Goal: Task Accomplishment & Management: Use online tool/utility

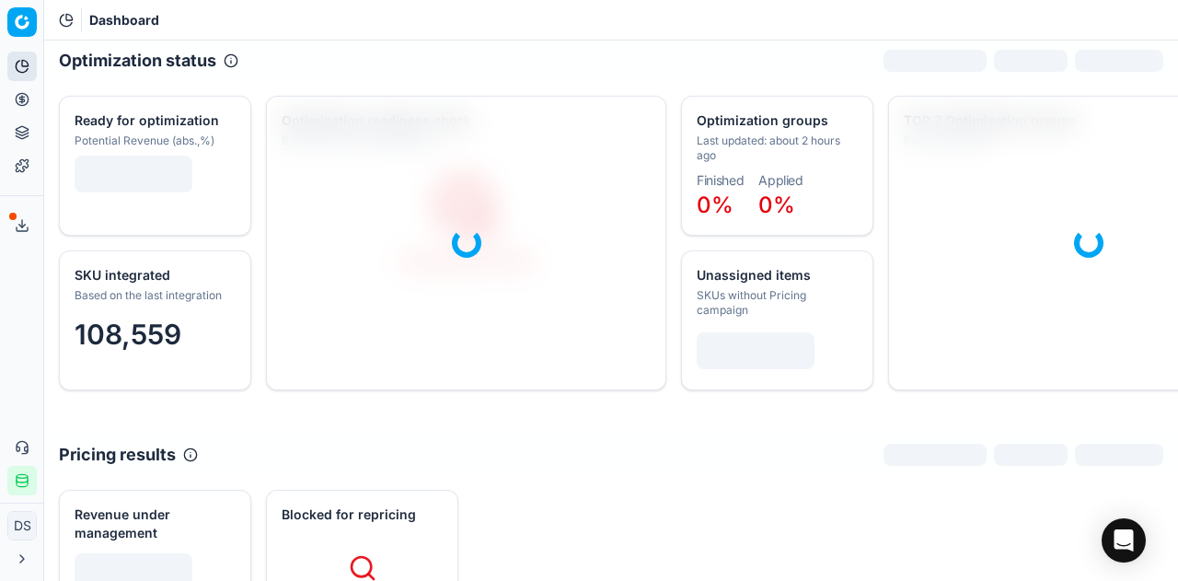
click at [32, 231] on button "Export service" at bounding box center [21, 225] width 29 height 29
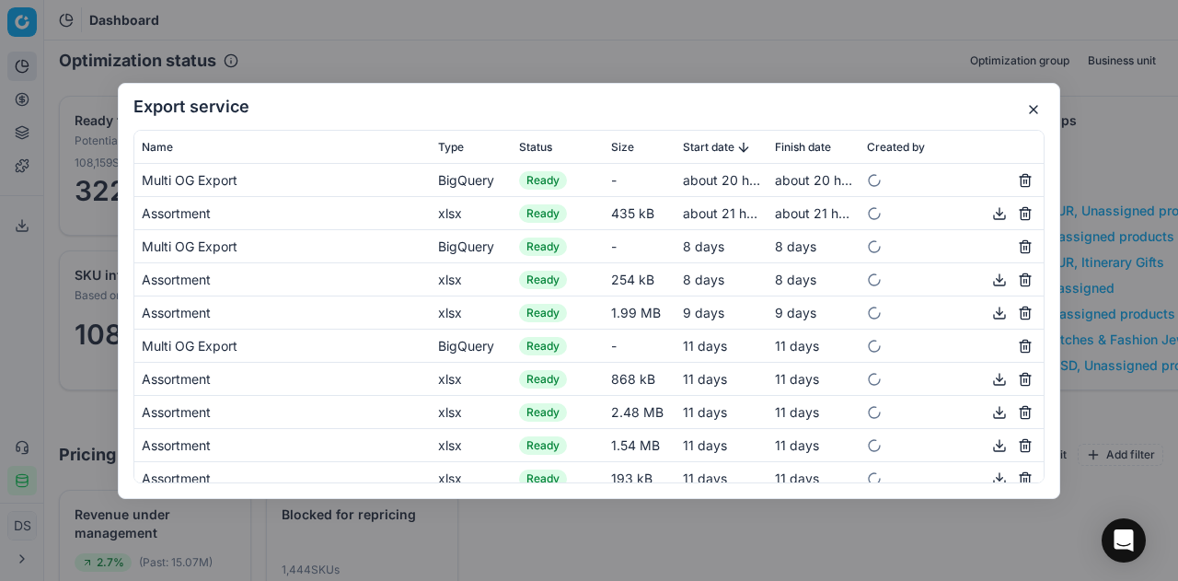
click at [1028, 107] on button "button" at bounding box center [1034, 109] width 22 height 22
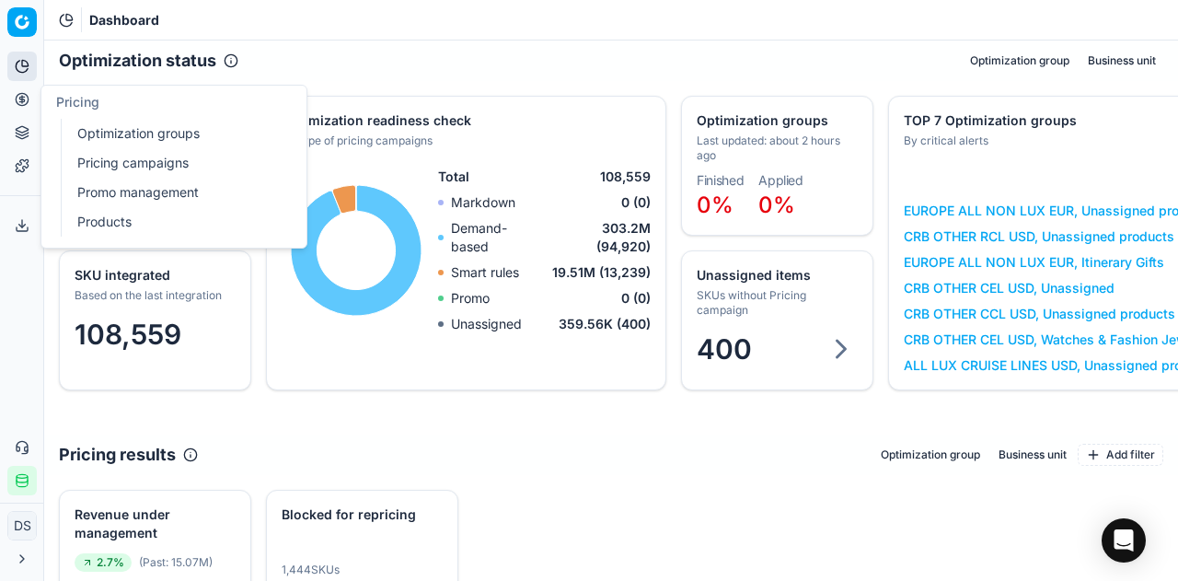
click at [162, 152] on link "Pricing campaigns" at bounding box center [177, 163] width 214 height 26
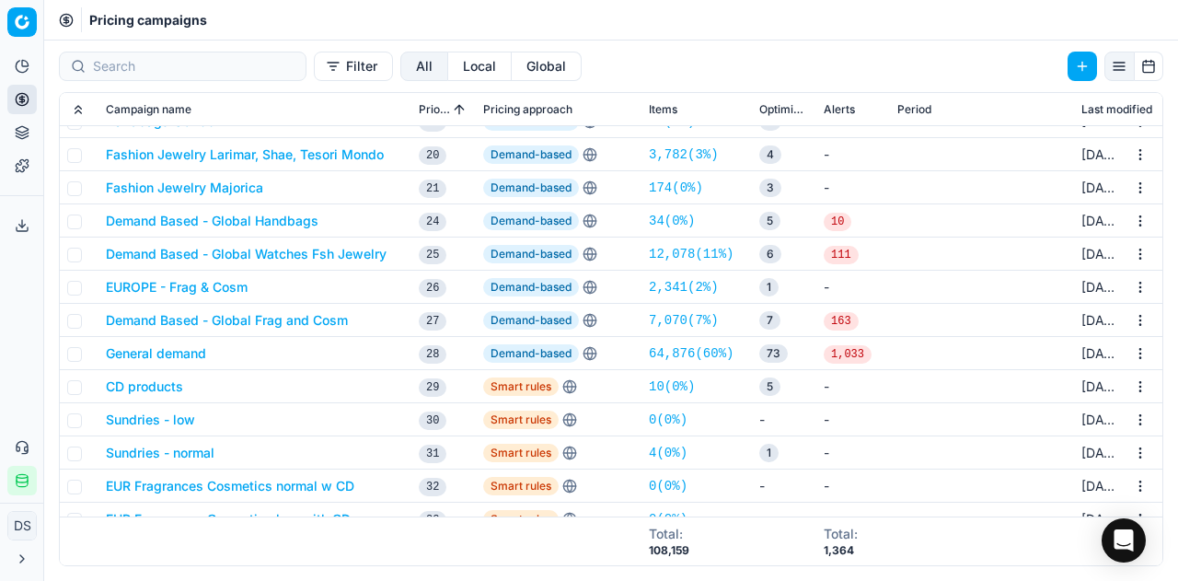
scroll to position [626, 0]
click at [308, 320] on button "Demand Based - Global Frag and Cosm" at bounding box center [227, 319] width 242 height 18
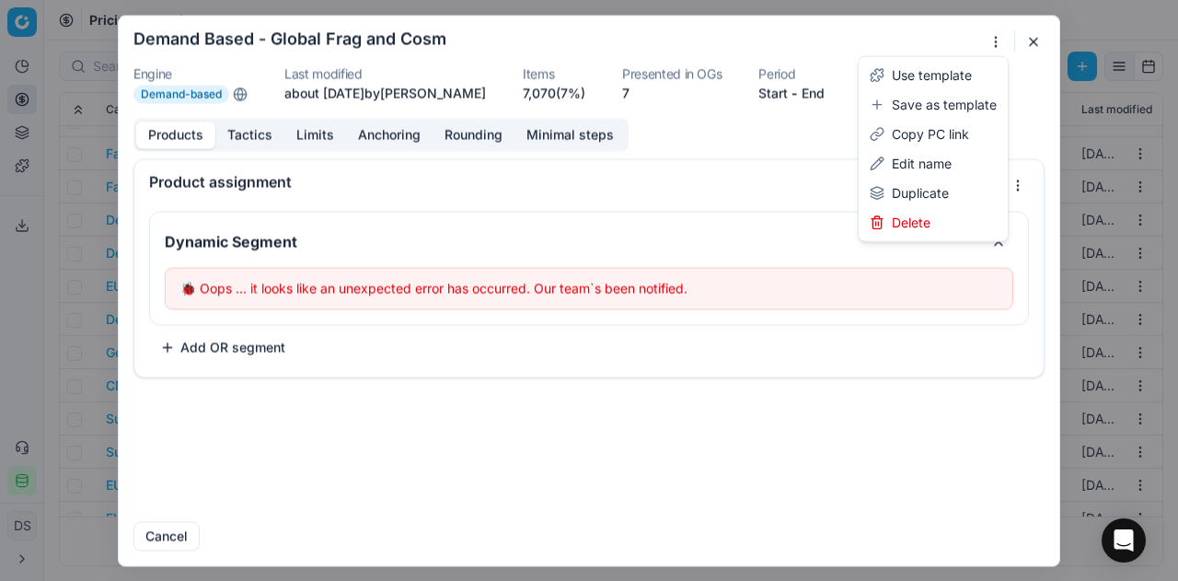
click at [999, 49] on div "We are saving PC settings. Please wait, it should take a few minutes Demand Bas…" at bounding box center [589, 290] width 1178 height 581
click at [931, 198] on div "Duplicate" at bounding box center [933, 193] width 142 height 29
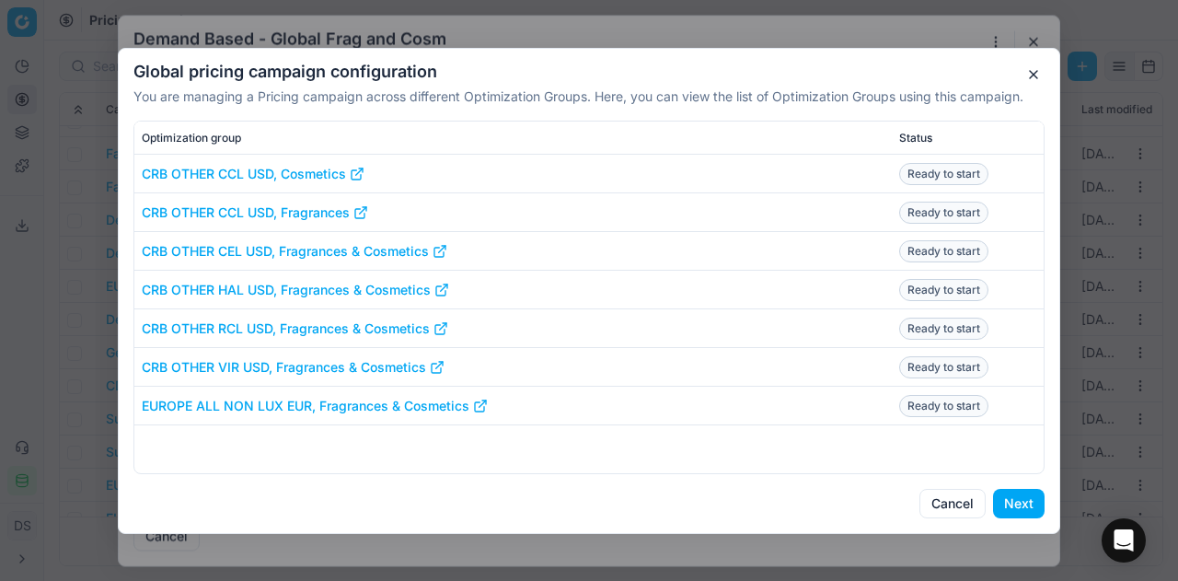
click at [1023, 506] on button "Next" at bounding box center [1019, 503] width 52 height 29
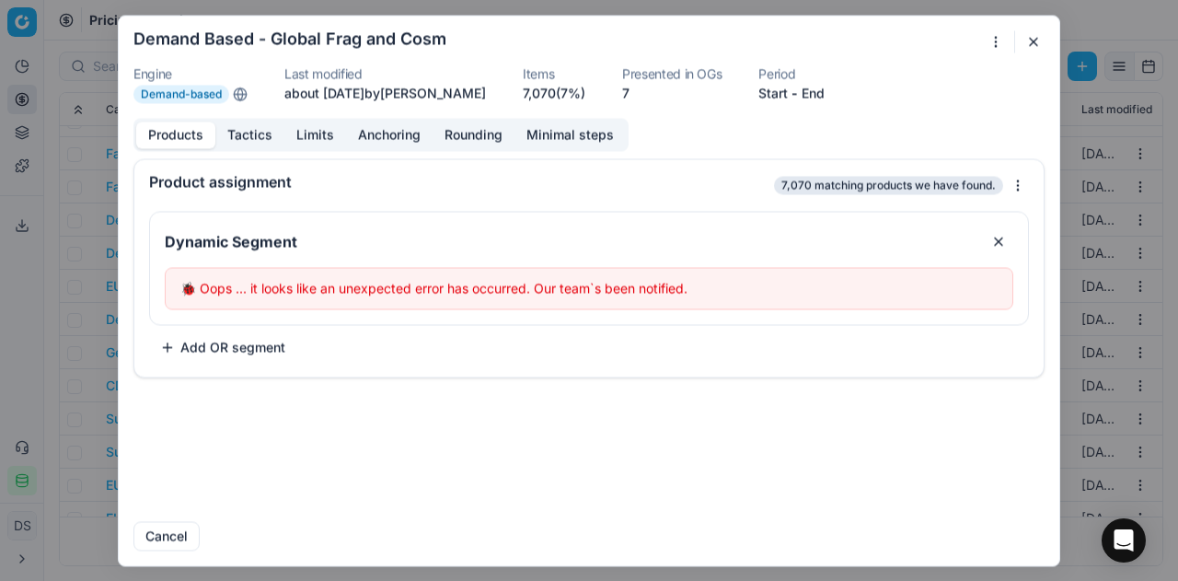
click at [1030, 41] on button "button" at bounding box center [1034, 41] width 22 height 22
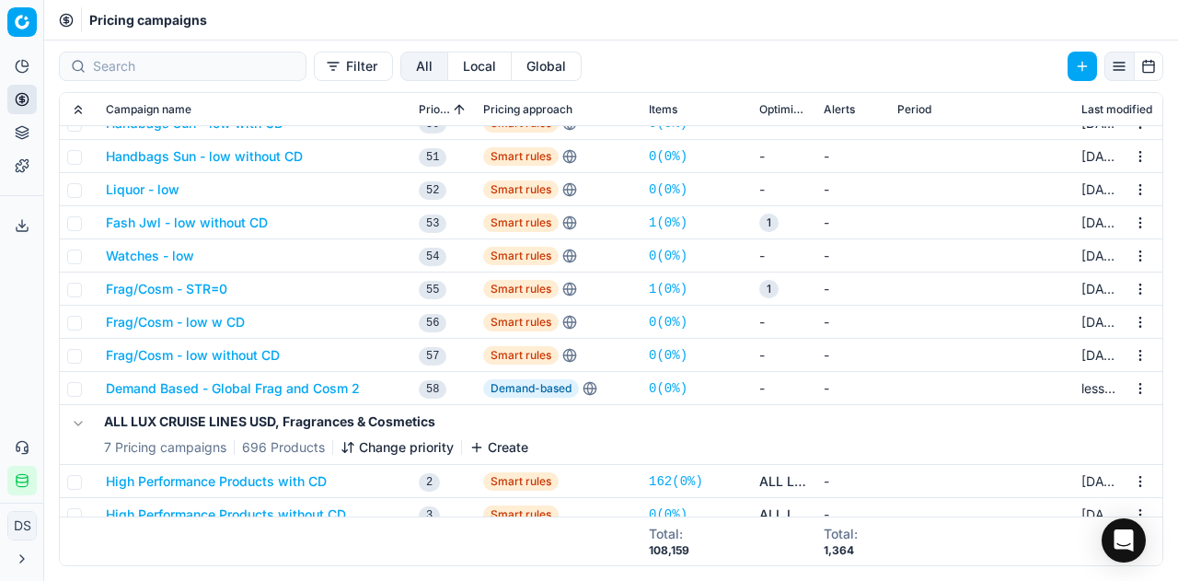
scroll to position [1586, 0]
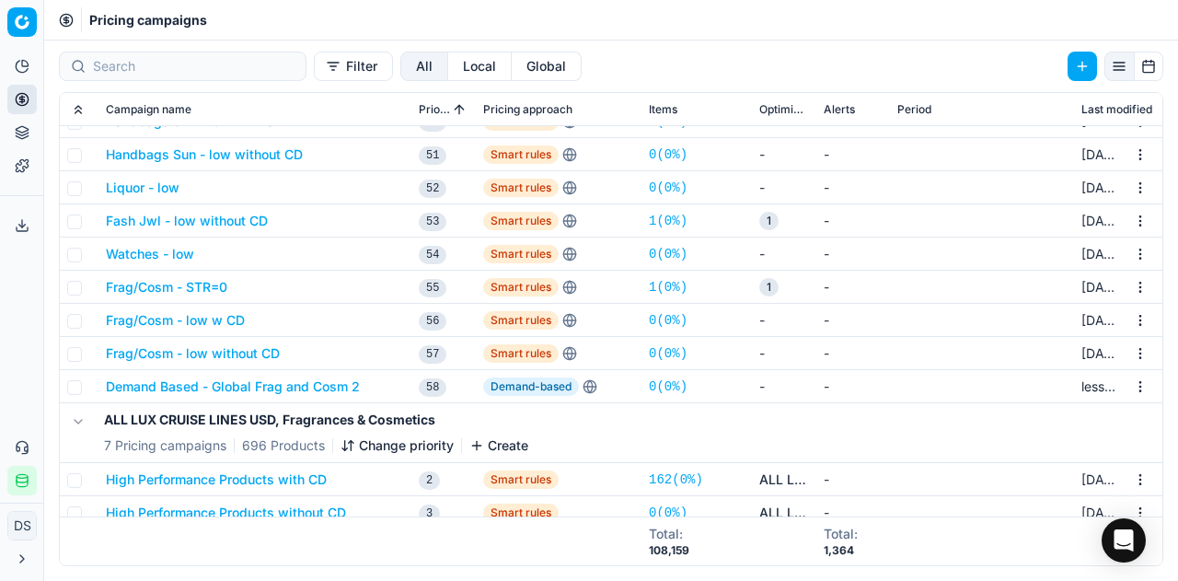
click at [275, 381] on button "Demand Based - Global Frag and Cosm 2" at bounding box center [233, 386] width 254 height 18
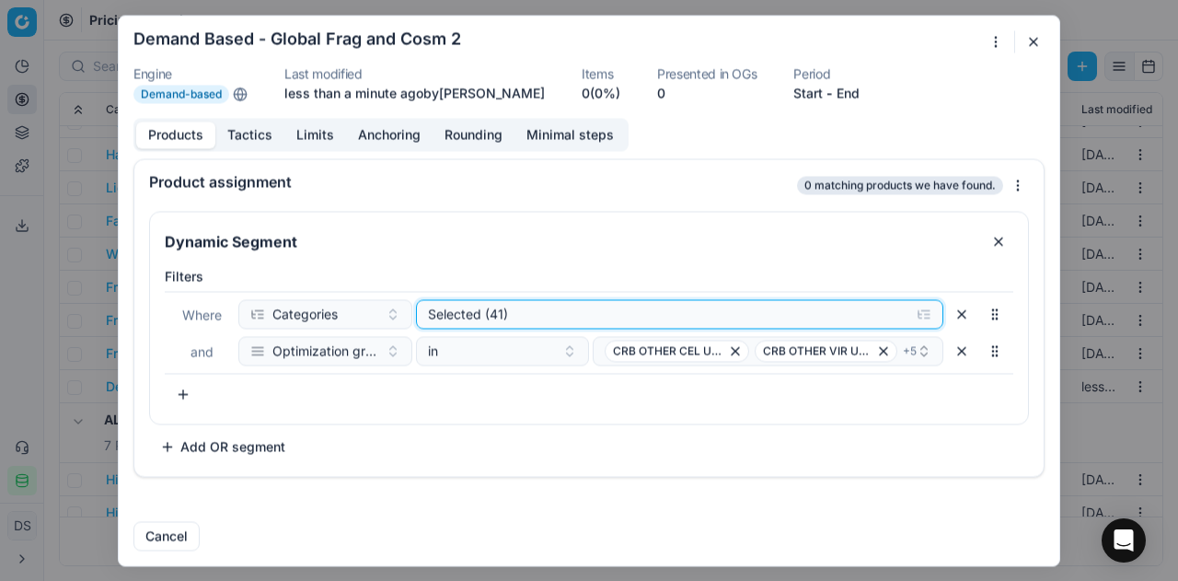
click at [504, 306] on div "Selected (41)" at bounding box center [665, 314] width 475 height 18
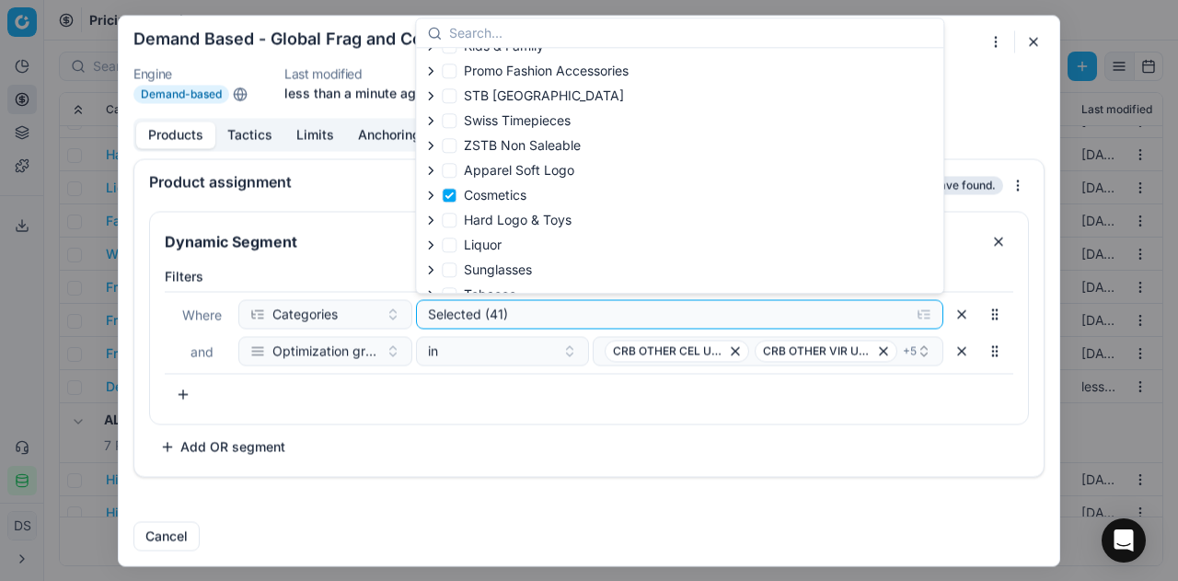
scroll to position [72, 0]
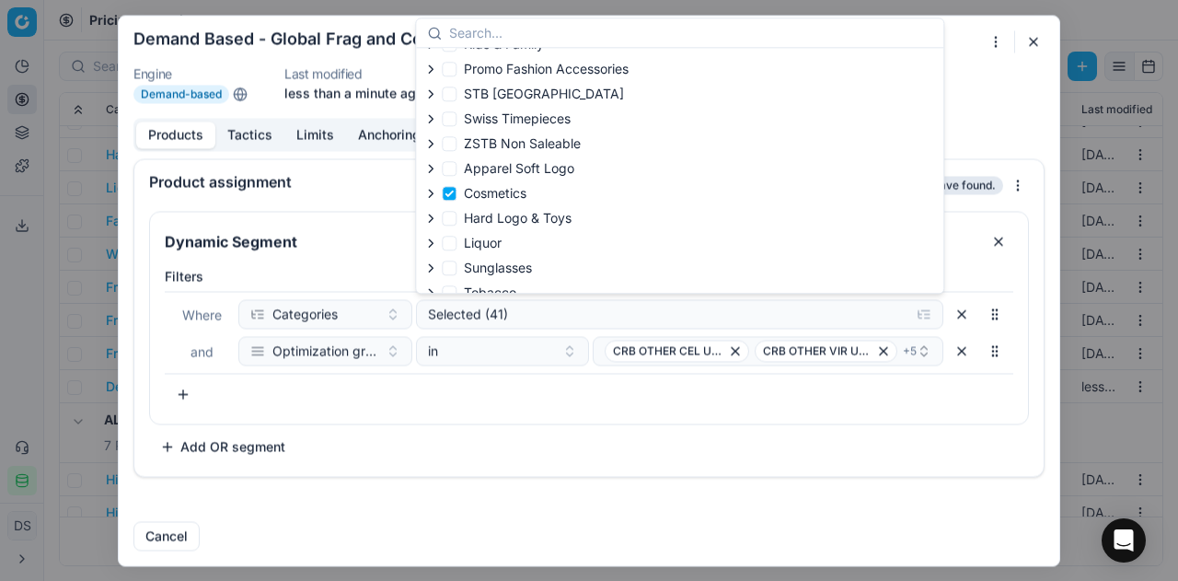
click at [565, 404] on div "Filters Where Categories Selected (41) and Optimization group in CRB OTHER CEL …" at bounding box center [589, 338] width 849 height 142
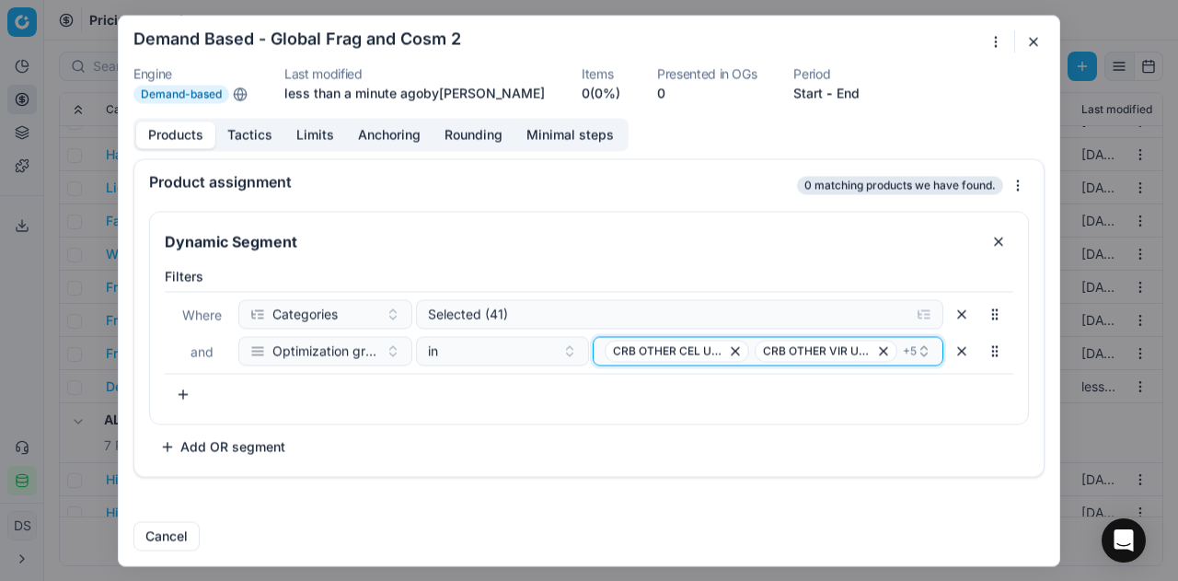
click at [926, 353] on icon "button" at bounding box center [924, 354] width 6 height 3
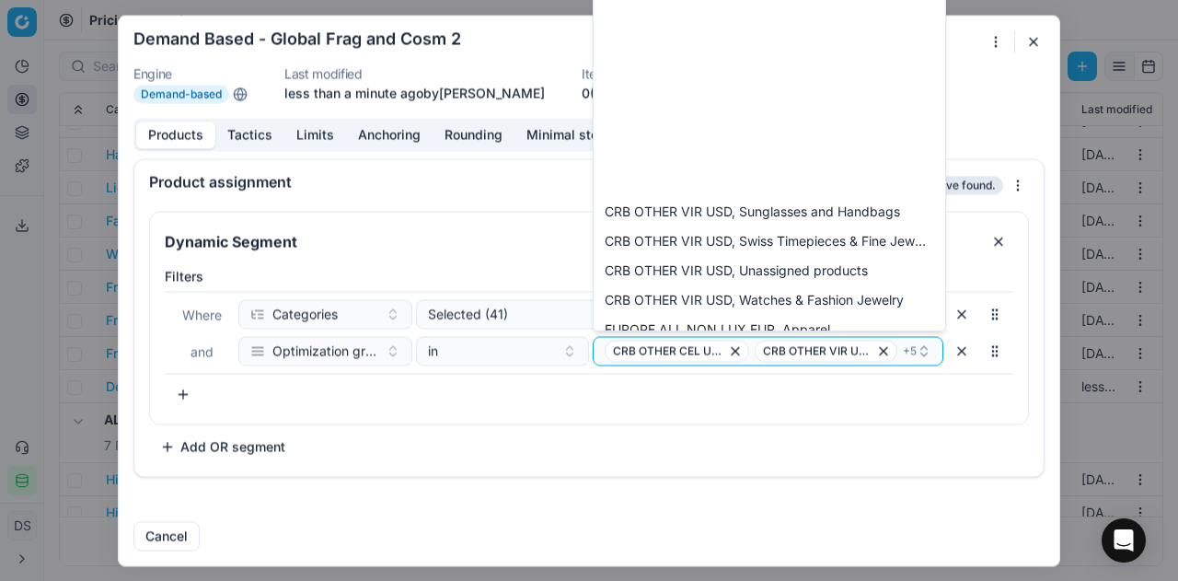
scroll to position [2386, 0]
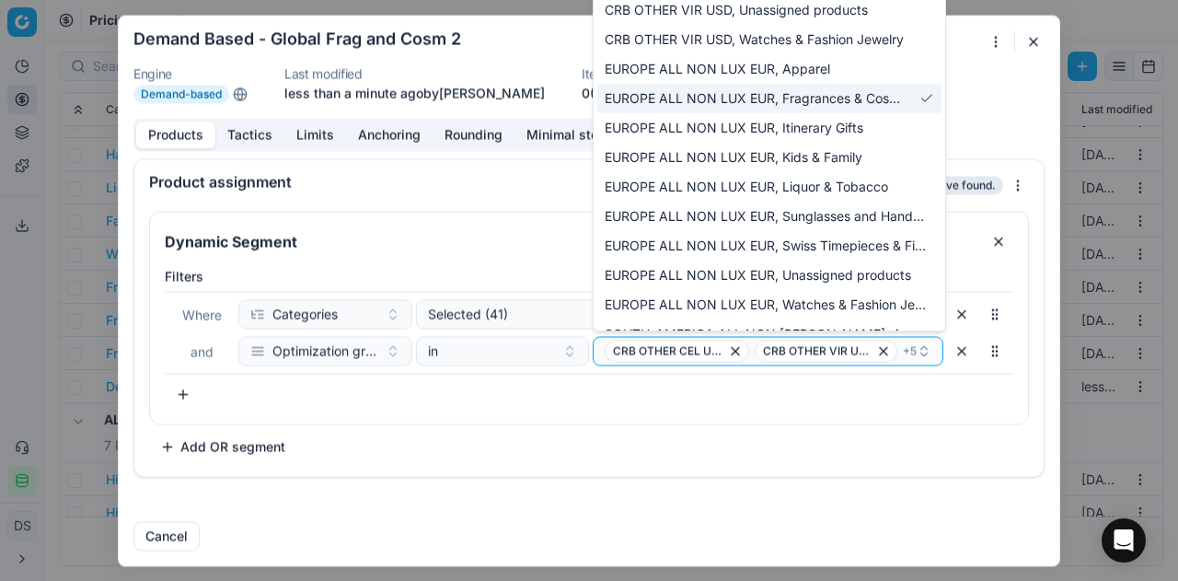
click at [827, 100] on span "EUROPE ALL NON LUX EUR, Fragrances & Cosmetics" at bounding box center [755, 98] width 300 height 18
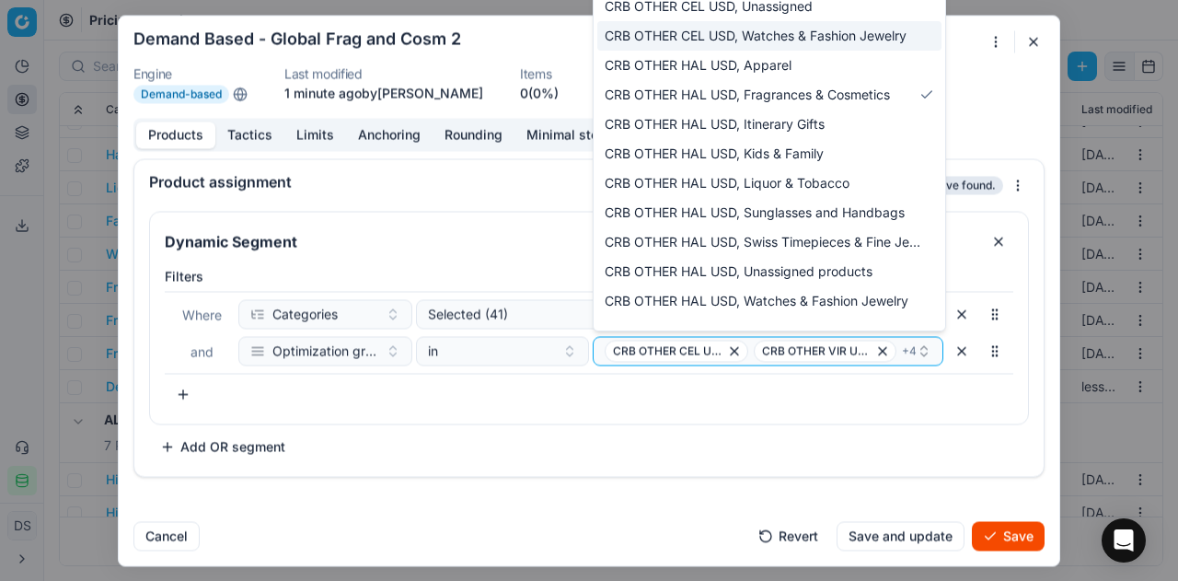
scroll to position [1535, 0]
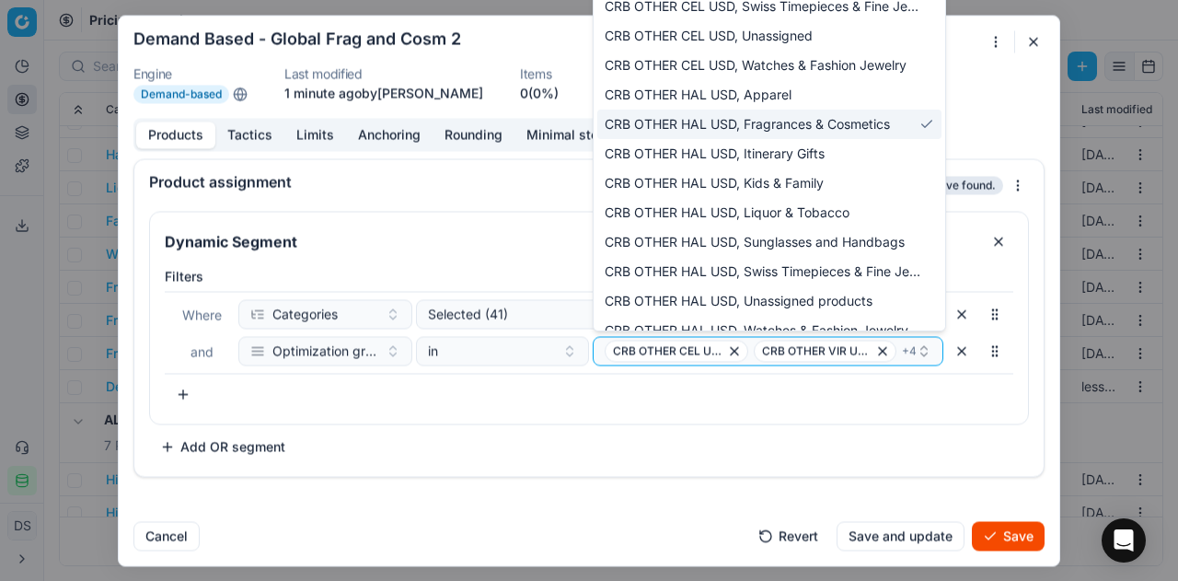
click at [808, 122] on span "CRB OTHER HAL USD, Fragrances & Cosmetics" at bounding box center [747, 124] width 285 height 18
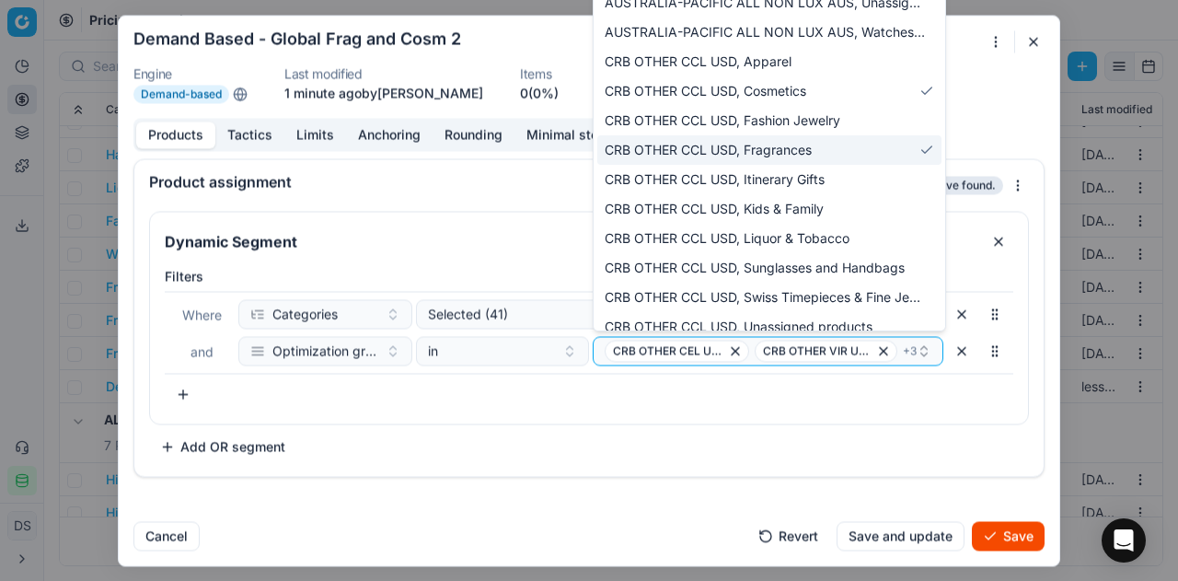
scroll to position [966, 0]
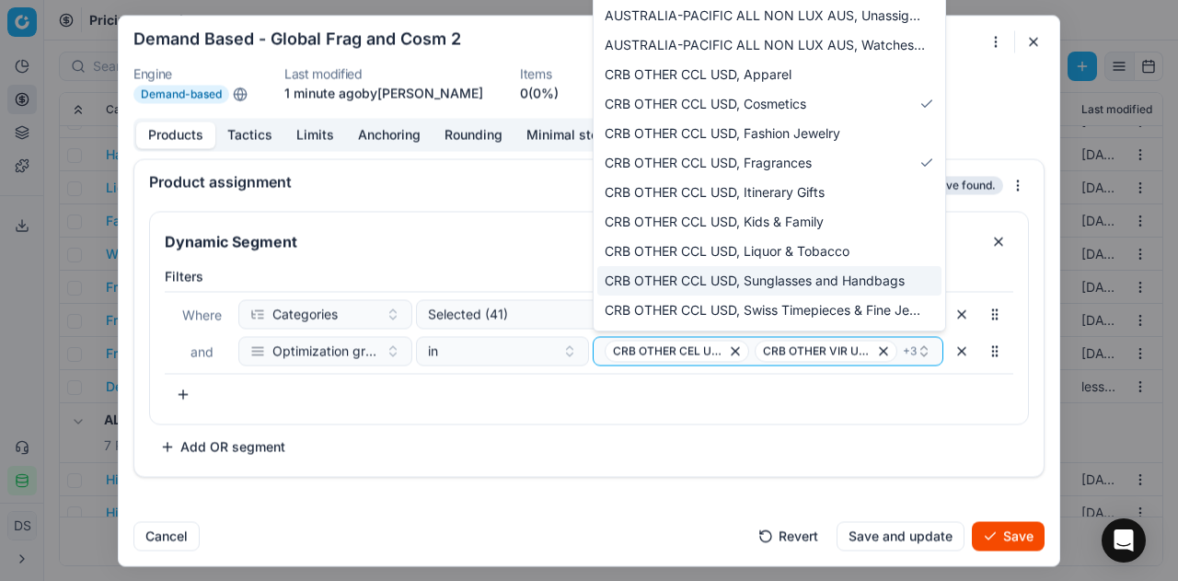
click at [634, 457] on div "Dynamic Segment Filters Where Categories Selected (41) and Optimization group i…" at bounding box center [589, 336] width 880 height 250
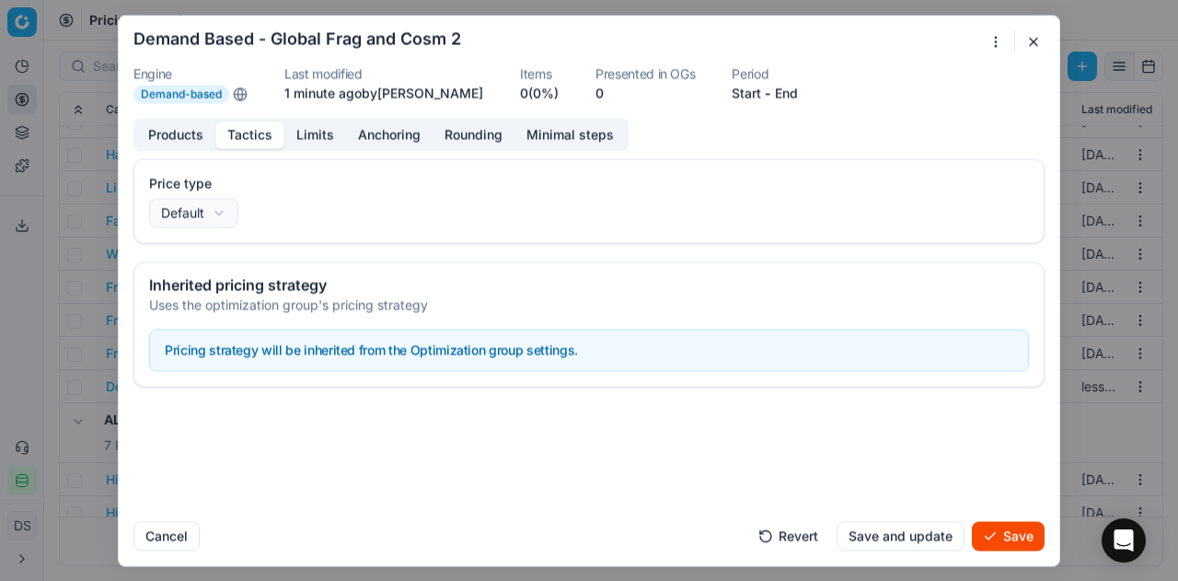
click at [265, 128] on button "Tactics" at bounding box center [249, 135] width 69 height 27
click at [171, 137] on button "Products" at bounding box center [175, 135] width 79 height 27
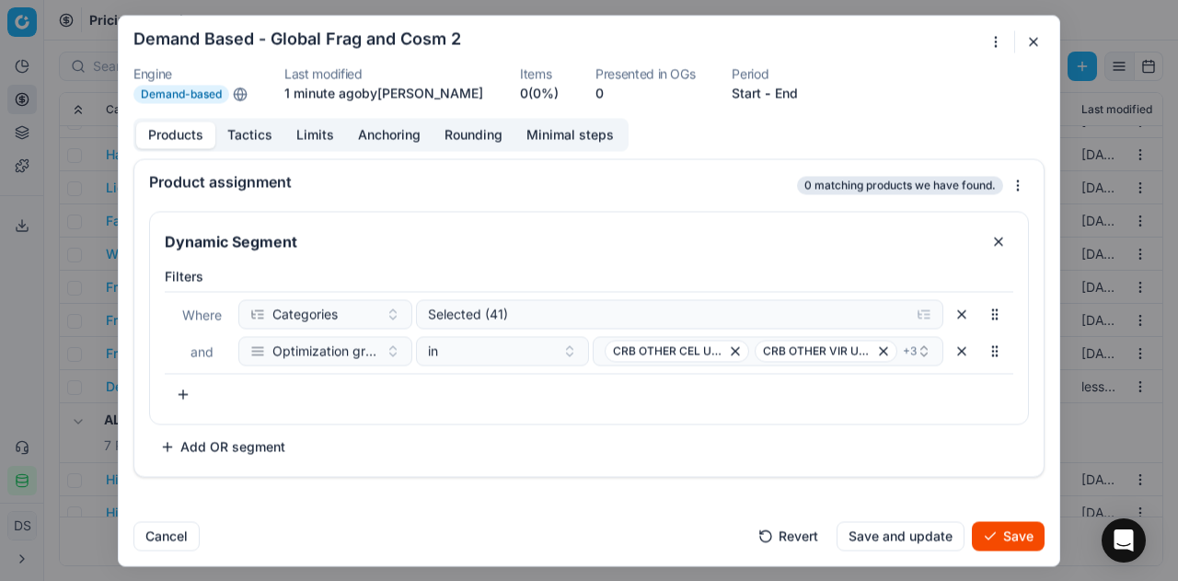
click at [186, 388] on button "button" at bounding box center [183, 393] width 37 height 29
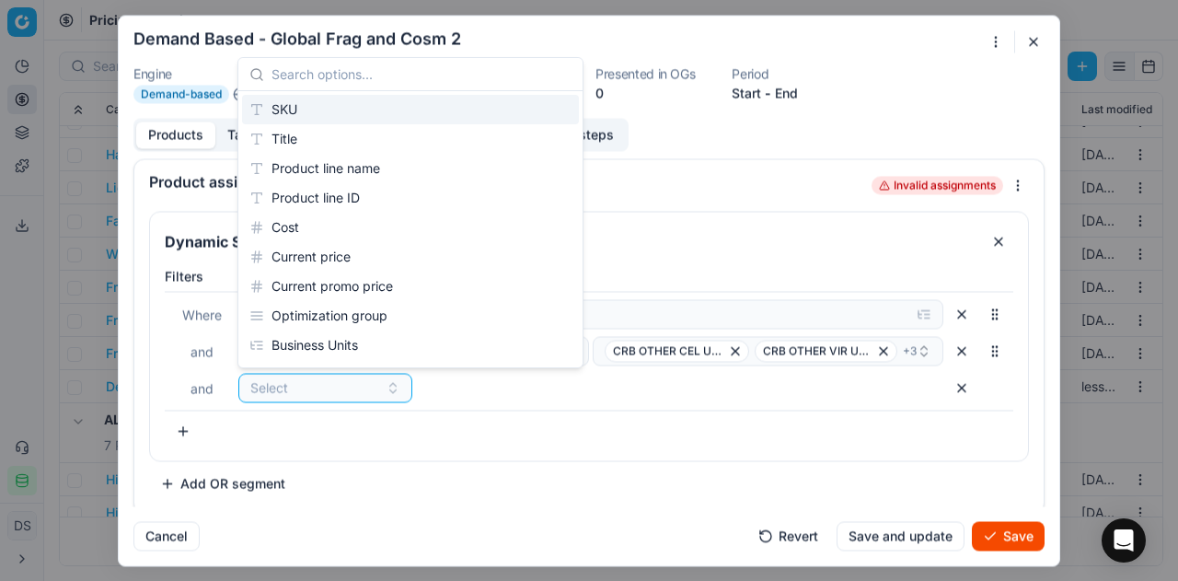
click at [333, 77] on input "text" at bounding box center [422, 74] width 300 height 37
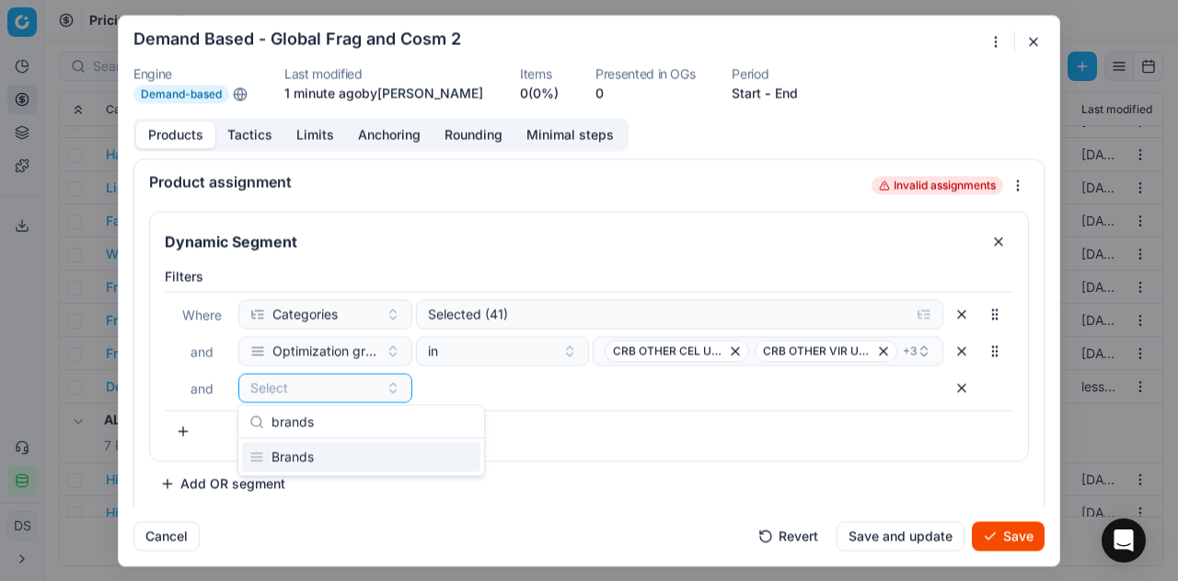
type input "brands"
click at [304, 454] on div "Brands" at bounding box center [361, 456] width 238 height 29
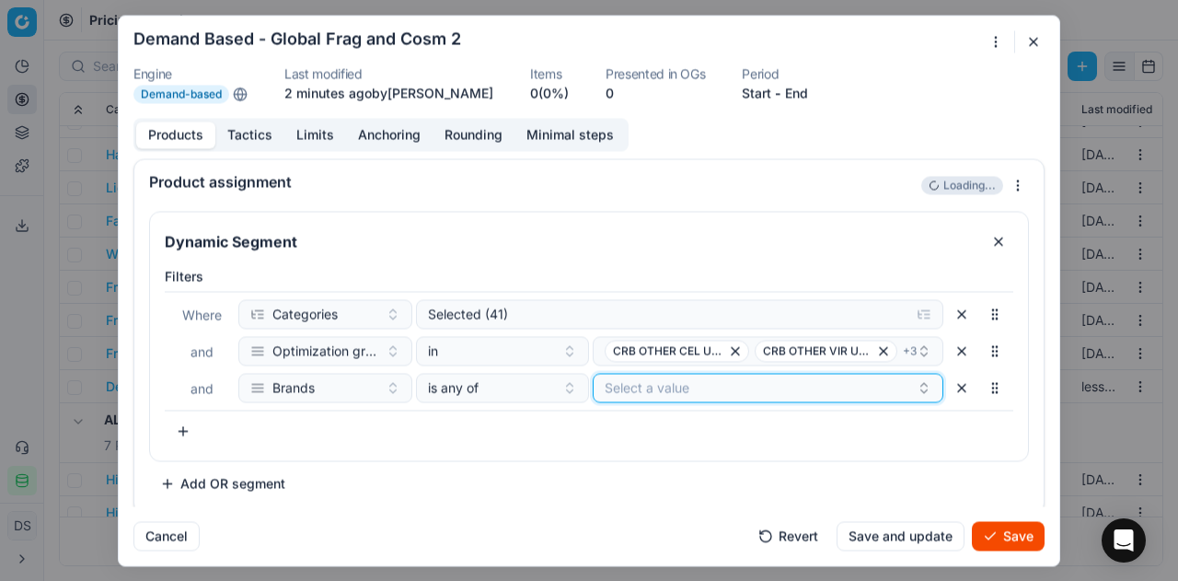
click at [640, 383] on button "Select a value" at bounding box center [768, 387] width 351 height 29
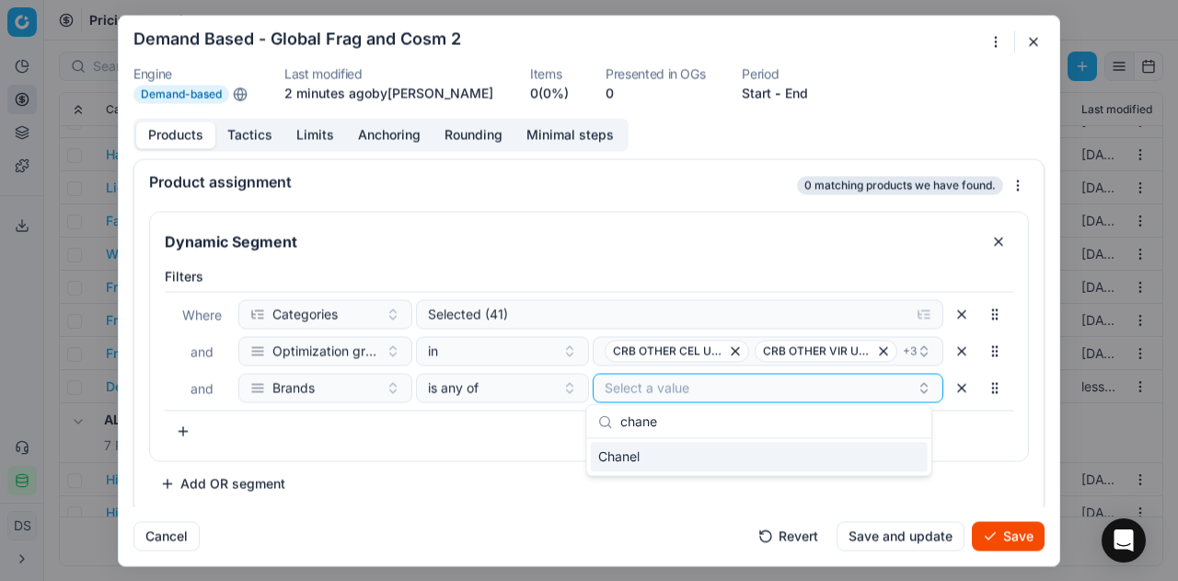
click at [633, 456] on span "Chanel" at bounding box center [618, 456] width 41 height 18
click at [696, 424] on input "chane" at bounding box center [770, 421] width 300 height 37
type input "dior"
click at [692, 448] on div "[DEMOGRAPHIC_DATA][PERSON_NAME]" at bounding box center [759, 456] width 337 height 29
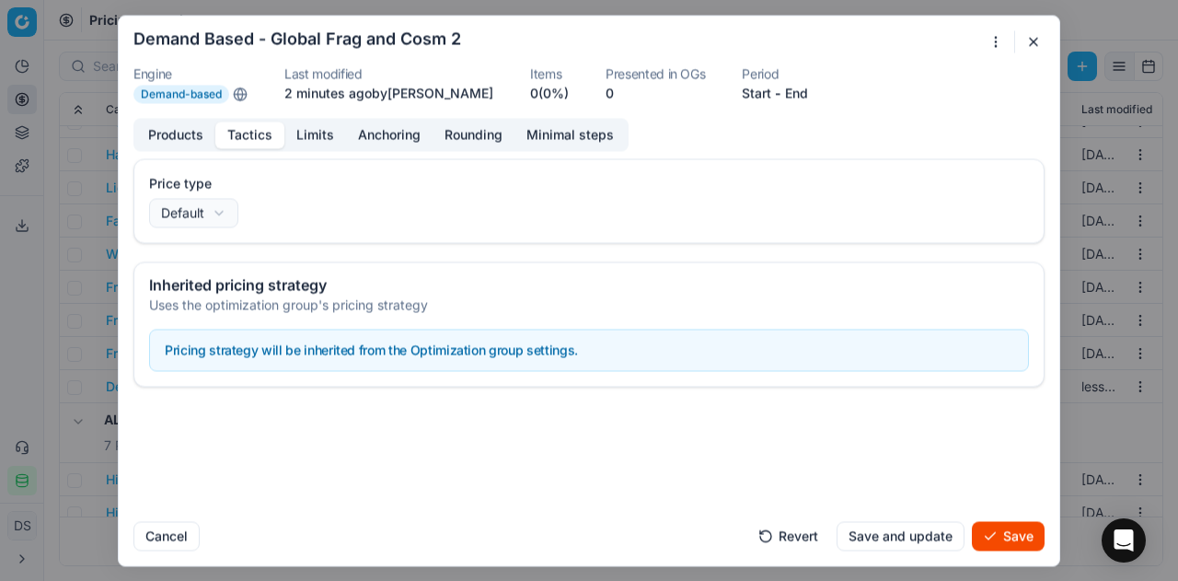
click at [242, 133] on button "Tactics" at bounding box center [249, 135] width 69 height 27
click at [307, 132] on button "Limits" at bounding box center [315, 135] width 62 height 27
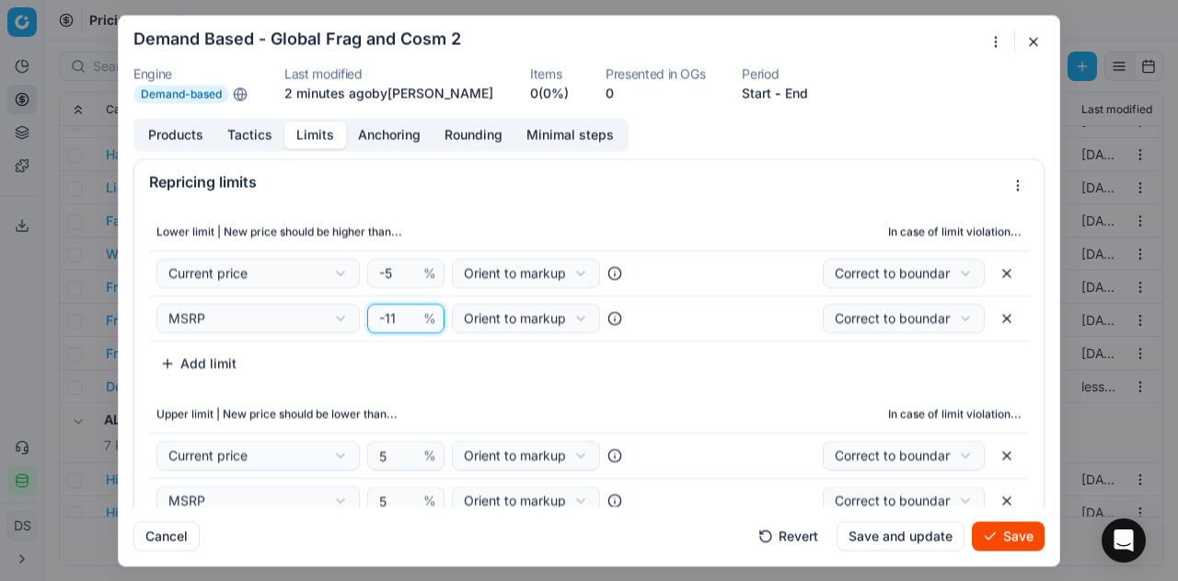
click at [398, 316] on input "-11" at bounding box center [398, 318] width 44 height 28
click at [392, 316] on input "-11" at bounding box center [398, 318] width 44 height 28
type input "0"
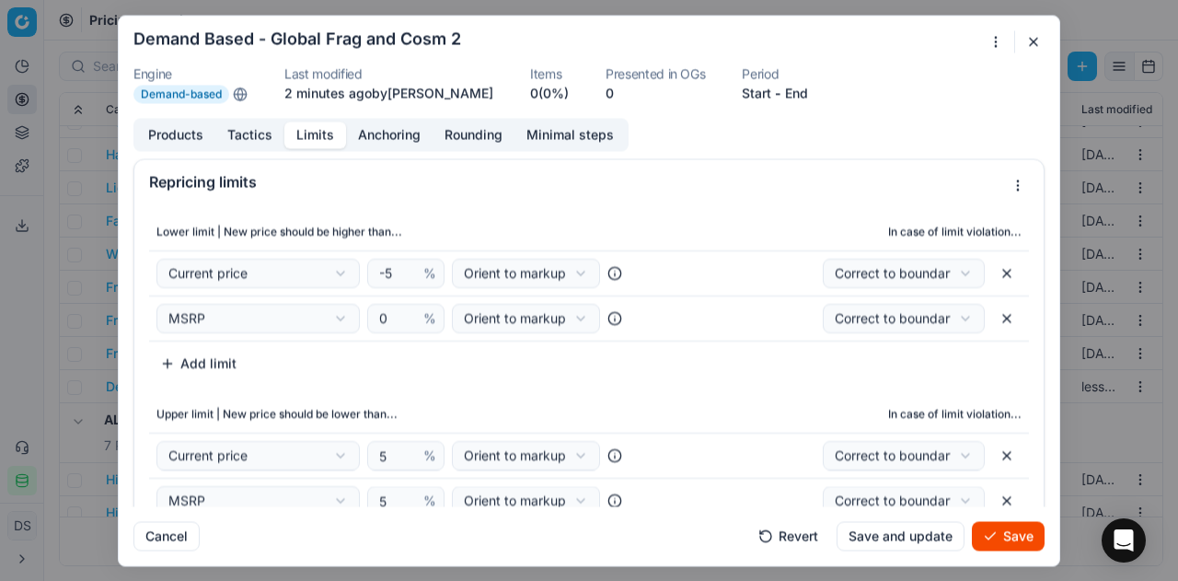
click at [981, 531] on button "Save" at bounding box center [1008, 535] width 73 height 29
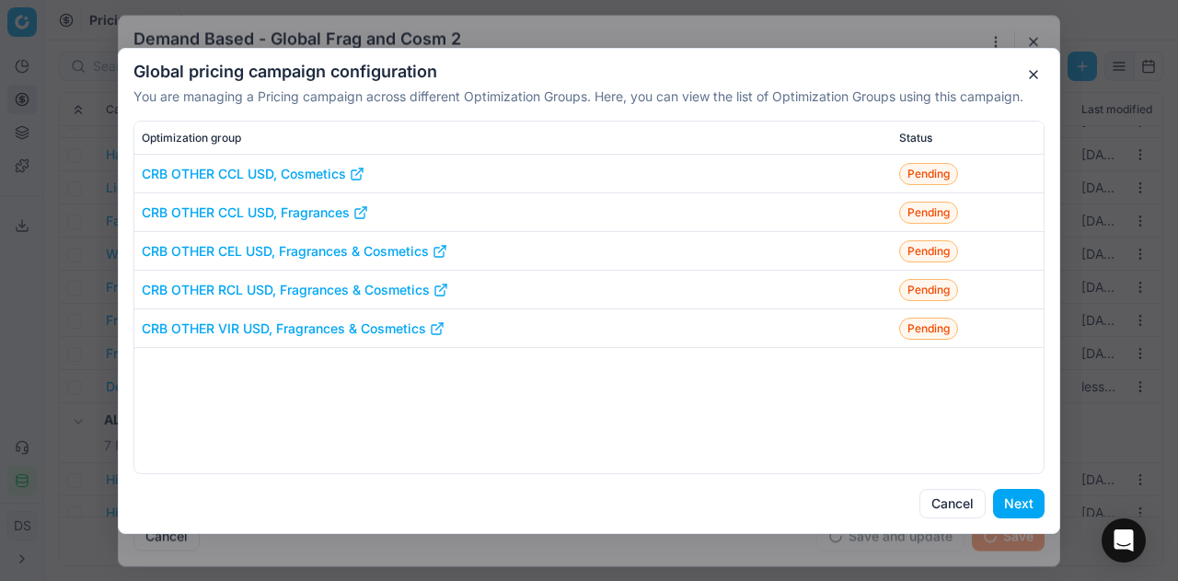
click at [1036, 493] on button "Next" at bounding box center [1019, 503] width 52 height 29
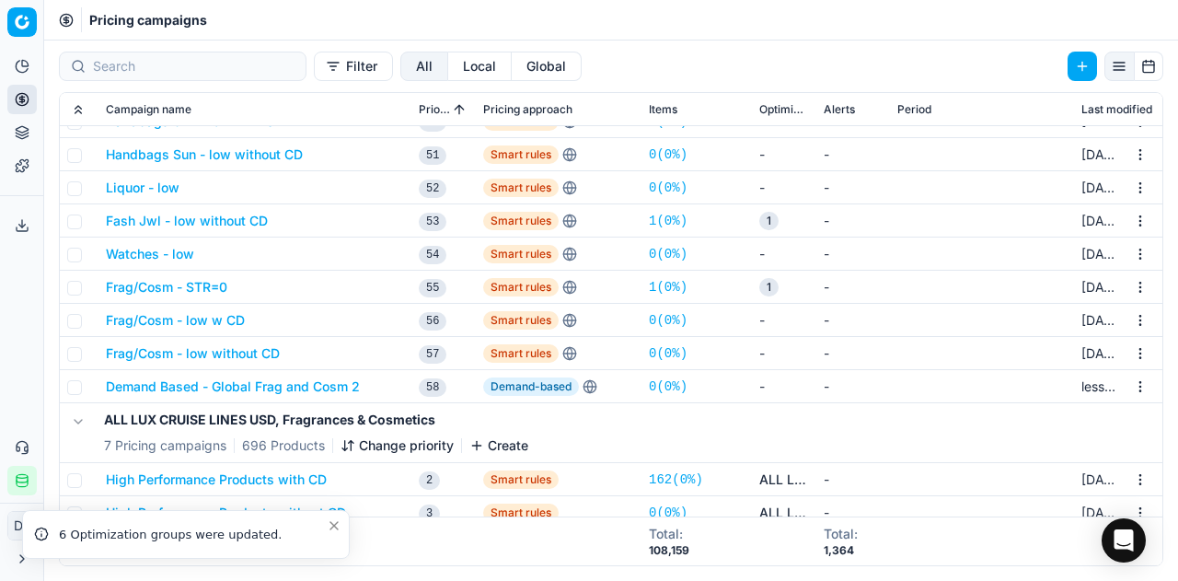
click at [283, 383] on button "Demand Based - Global Frag and Cosm 2" at bounding box center [233, 386] width 254 height 18
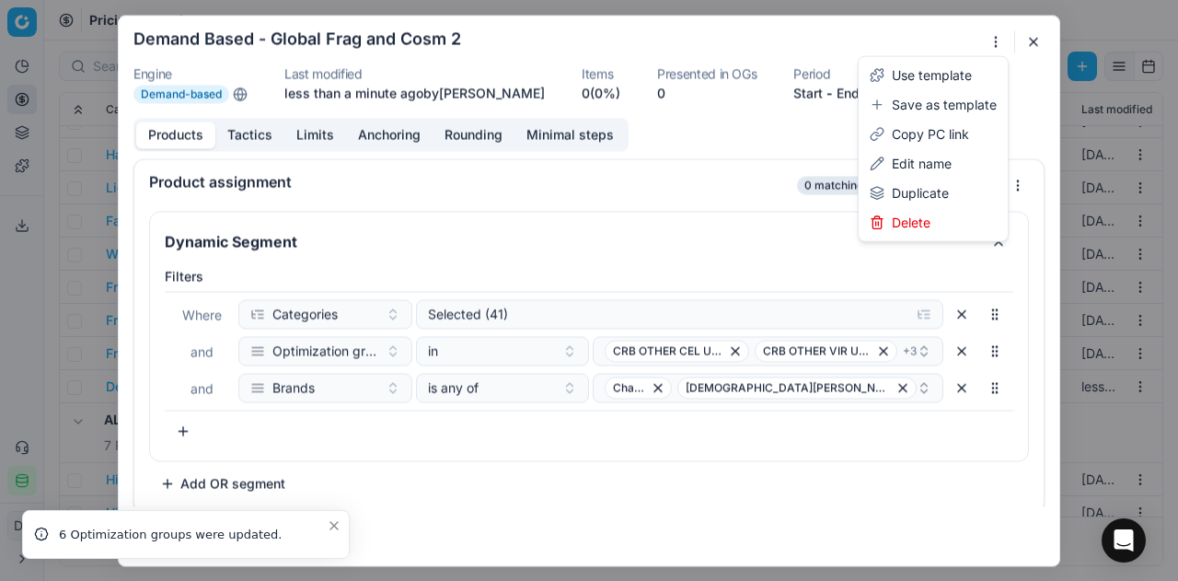
click at [992, 42] on div "We are saving PC settings. Please wait, it should take a few minutes Demand Bas…" at bounding box center [589, 290] width 1178 height 581
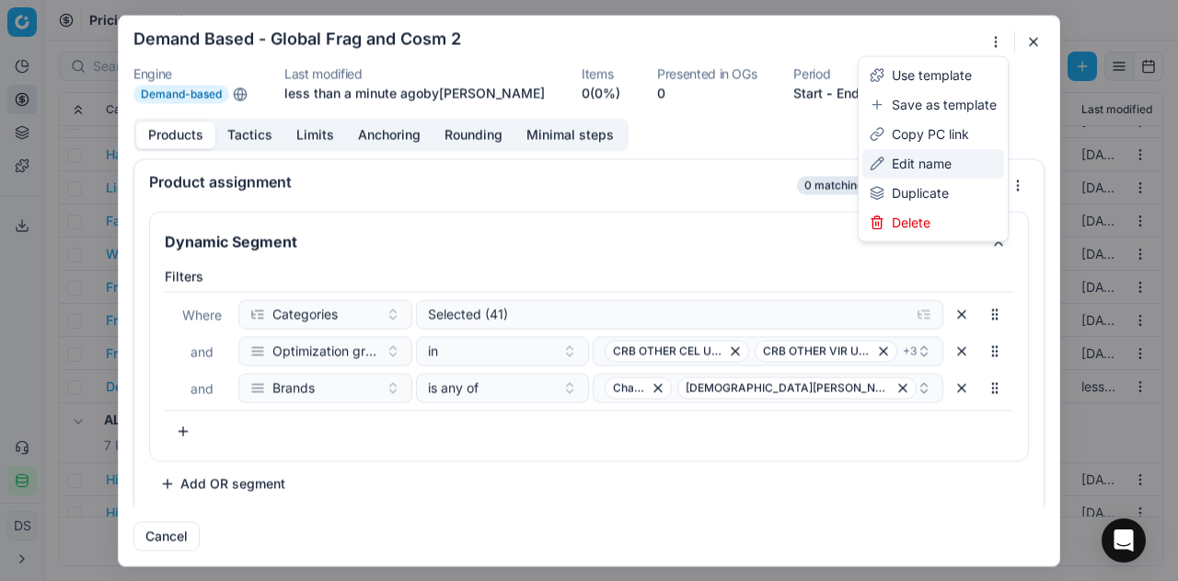
click at [915, 156] on div "Edit name" at bounding box center [933, 163] width 142 height 29
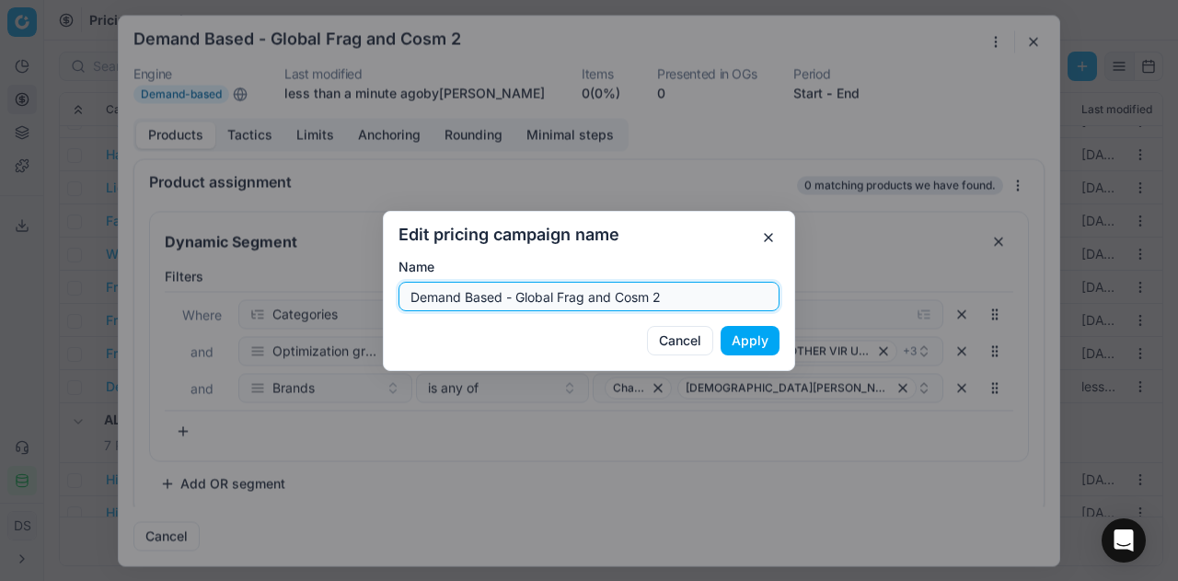
click at [661, 301] on input "Demand Based - Global Frag and Cosm 2" at bounding box center [589, 297] width 365 height 28
type input "Demand Based - Global Frag and Cosm - Chanel & Dior"
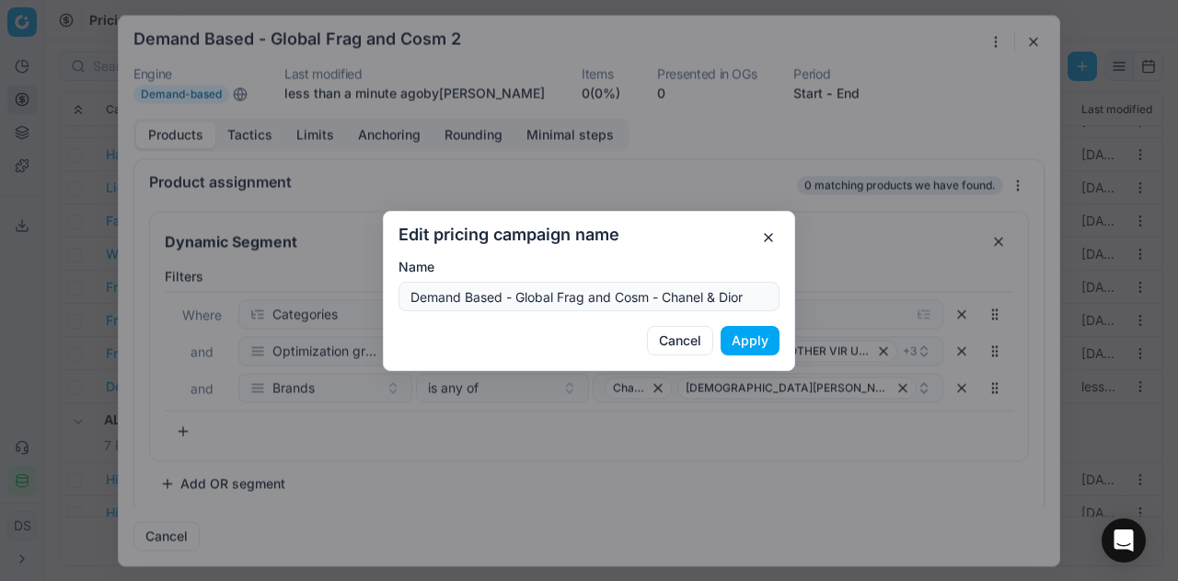
click at [752, 343] on button "Apply" at bounding box center [750, 340] width 59 height 29
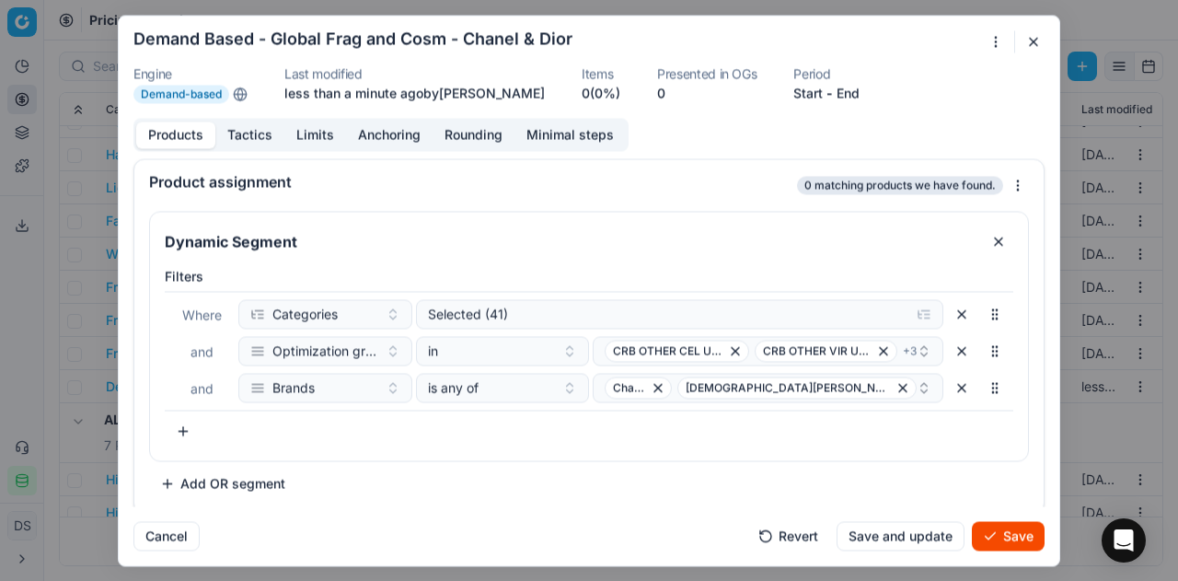
click at [988, 543] on button "Save" at bounding box center [1008, 535] width 73 height 29
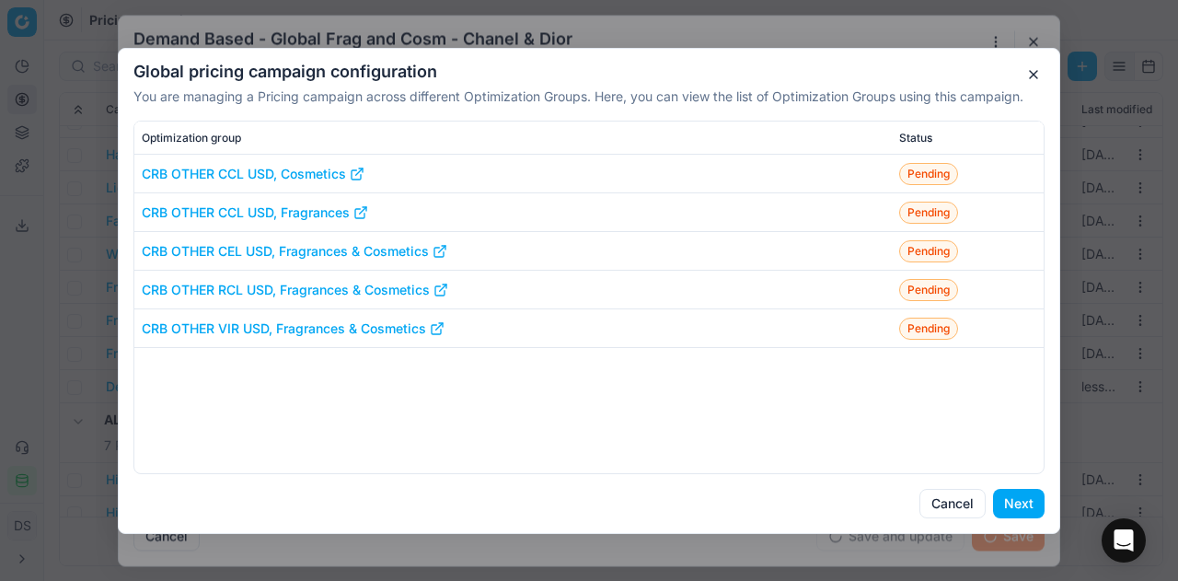
click at [1001, 516] on button "Next" at bounding box center [1019, 503] width 52 height 29
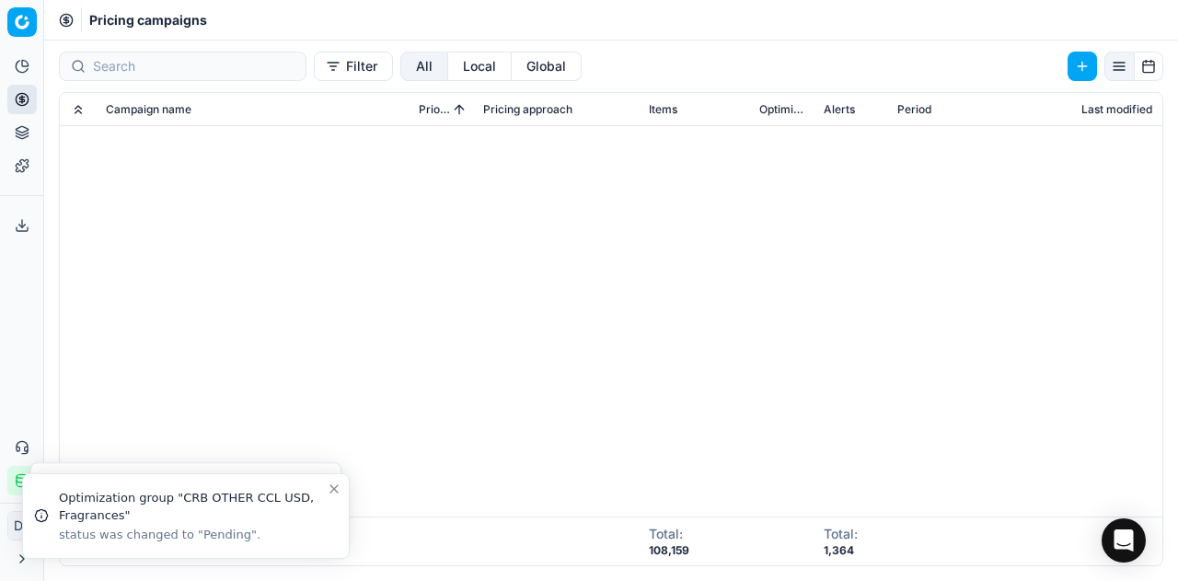
scroll to position [0, 0]
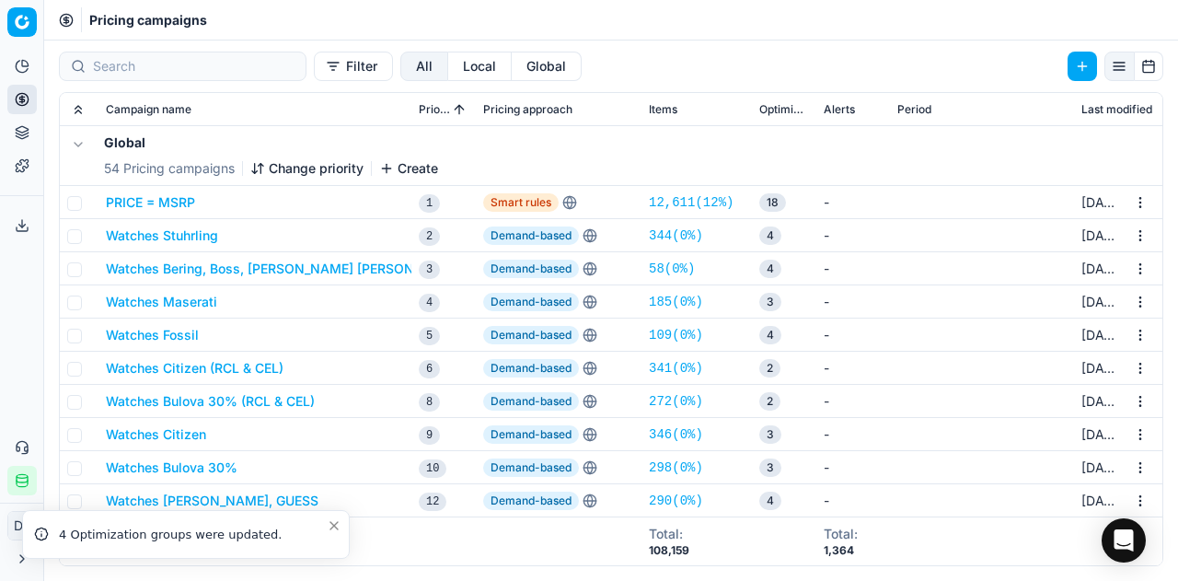
click at [305, 177] on button "Change priority" at bounding box center [306, 168] width 113 height 18
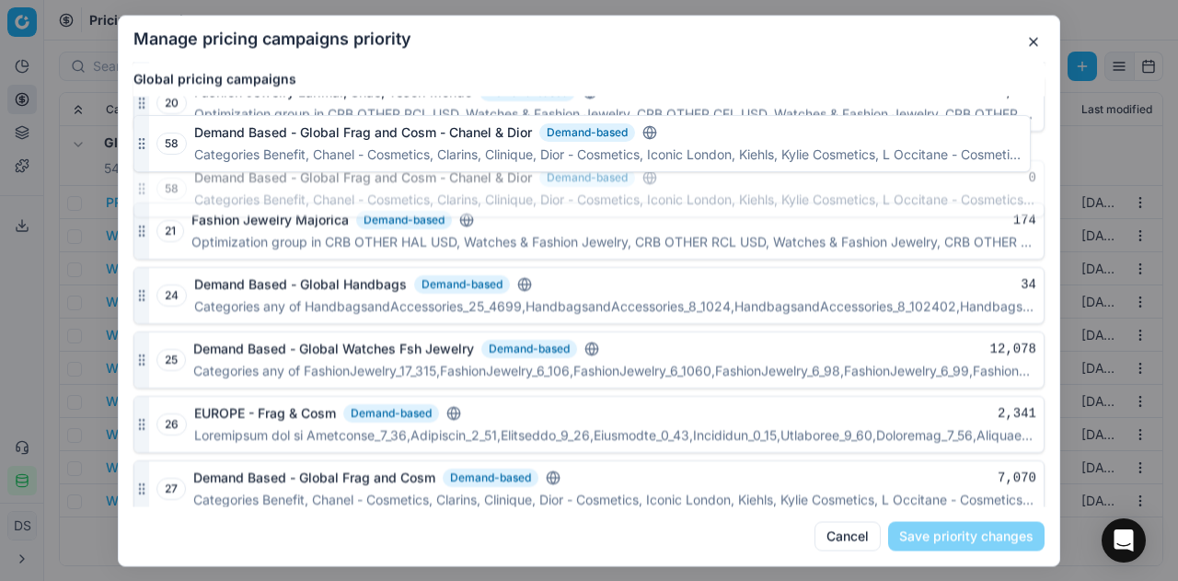
scroll to position [1116, 0]
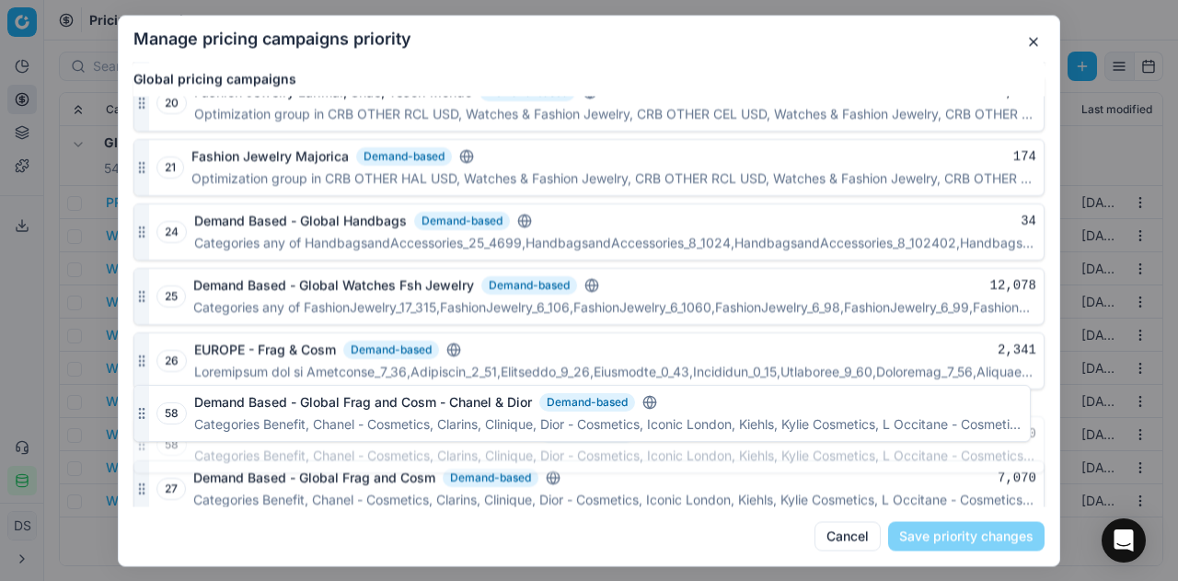
drag, startPoint x: 142, startPoint y: 474, endPoint x: 133, endPoint y: 409, distance: 66.0
click at [133, 416] on div "58 Demand Based - Global Frag and Cosm - Chanel & Dior Demand-based 0 Categorie…" at bounding box center [588, 444] width 911 height 57
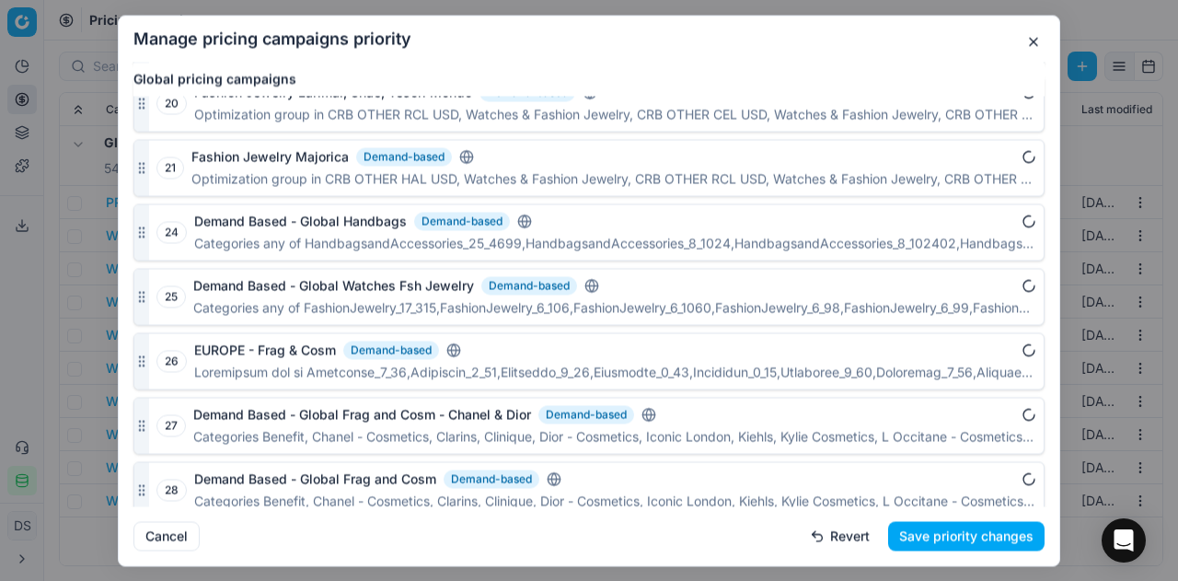
click at [932, 524] on button "Save priority changes" at bounding box center [966, 535] width 156 height 29
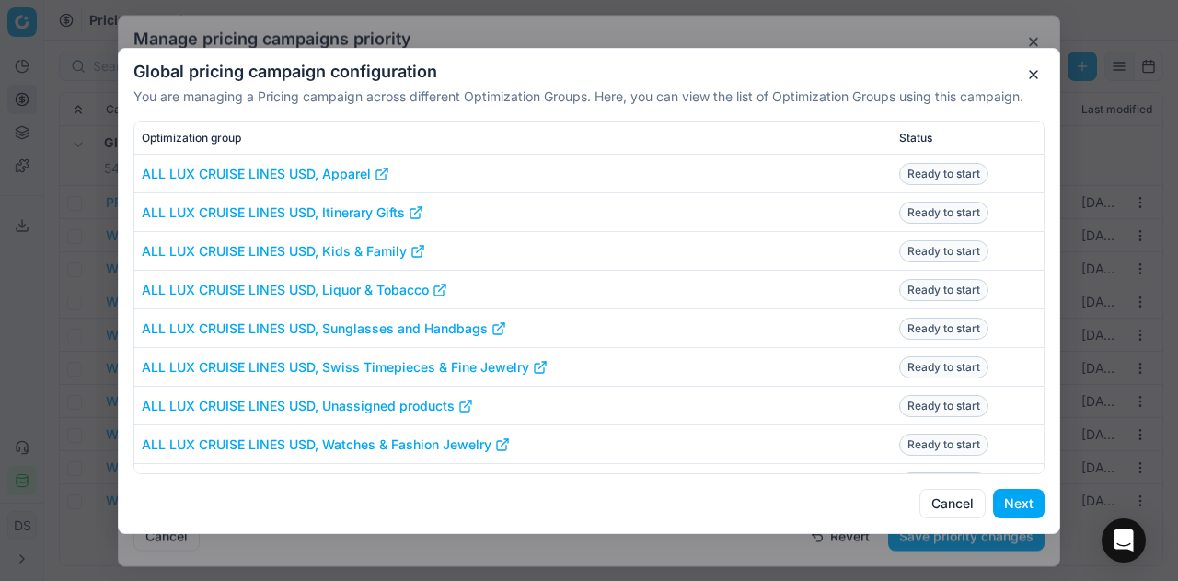
click at [1025, 502] on button "Next" at bounding box center [1019, 503] width 52 height 29
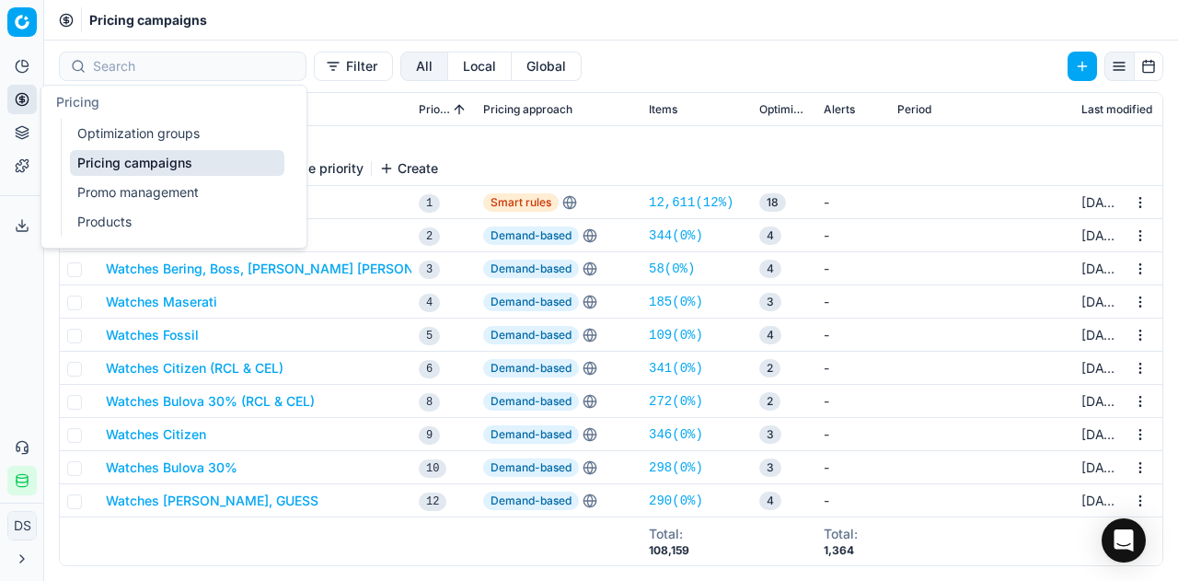
click at [133, 122] on link "Optimization groups" at bounding box center [177, 134] width 214 height 26
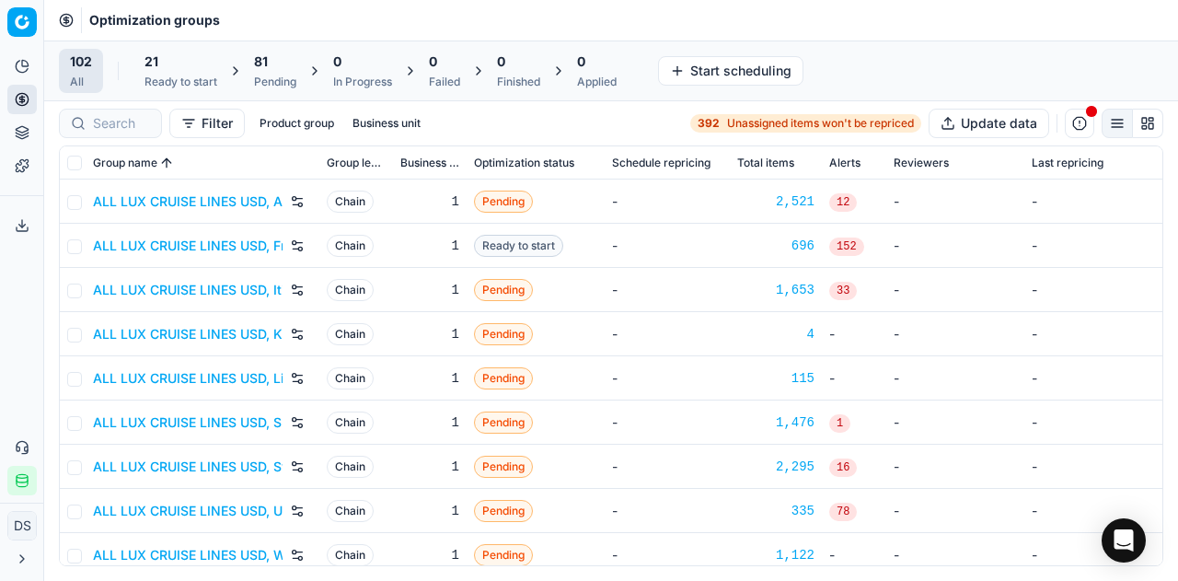
click at [271, 75] on div "Pending" at bounding box center [275, 82] width 42 height 15
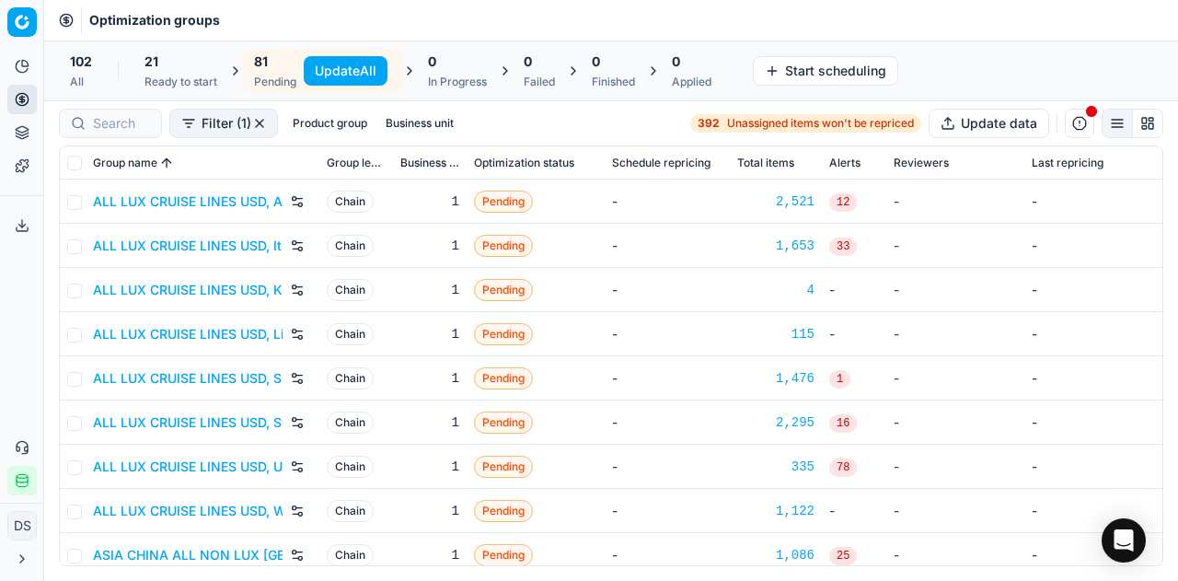
click at [336, 66] on button "Update All" at bounding box center [346, 70] width 84 height 29
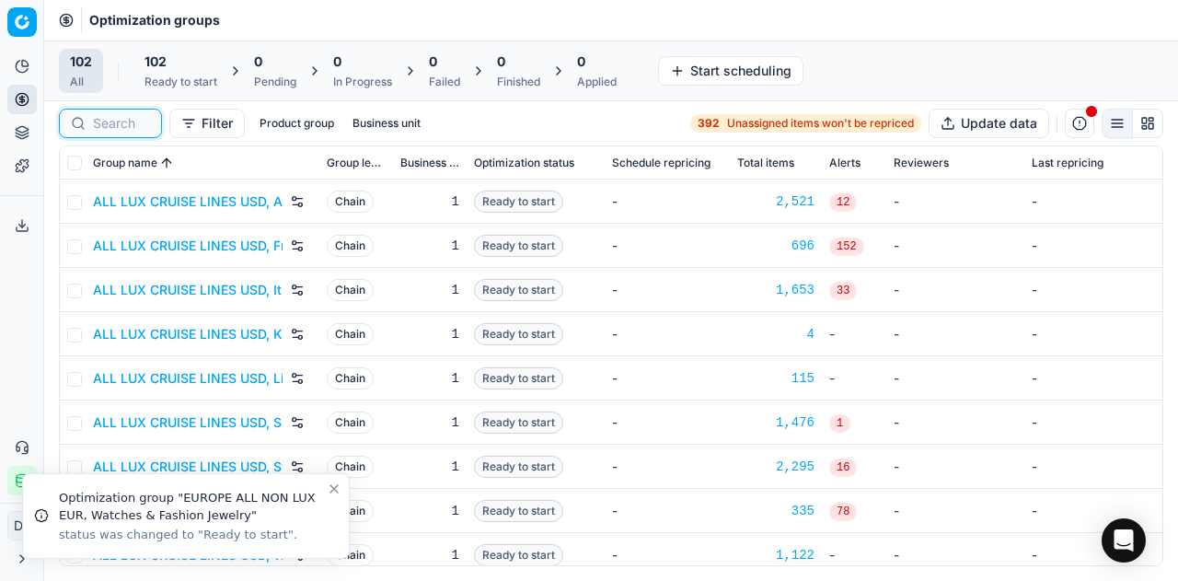
click at [134, 120] on input at bounding box center [121, 123] width 57 height 18
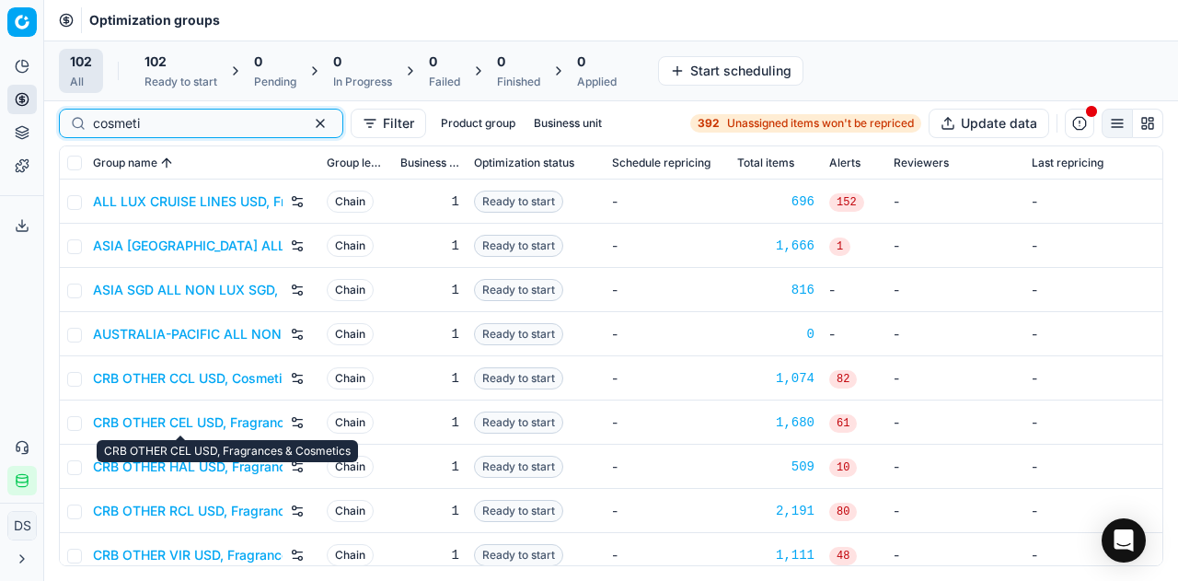
type input "cosmeti"
click at [191, 421] on link "CRB OTHER CEL USD, Fragrances & Cosmetics" at bounding box center [188, 422] width 190 height 18
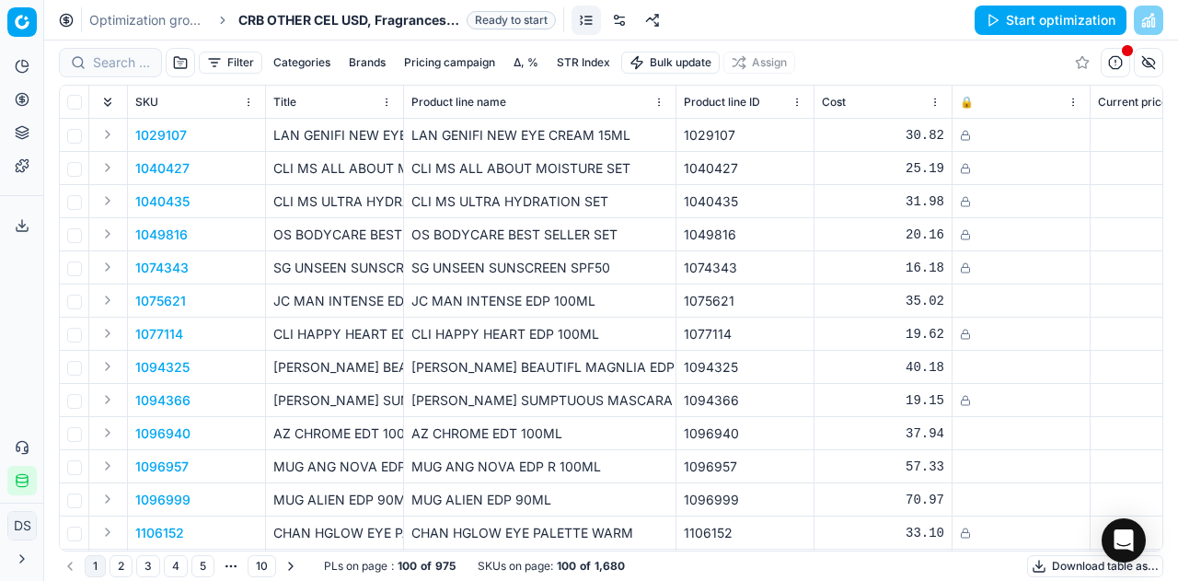
click at [619, 21] on link at bounding box center [619, 20] width 29 height 29
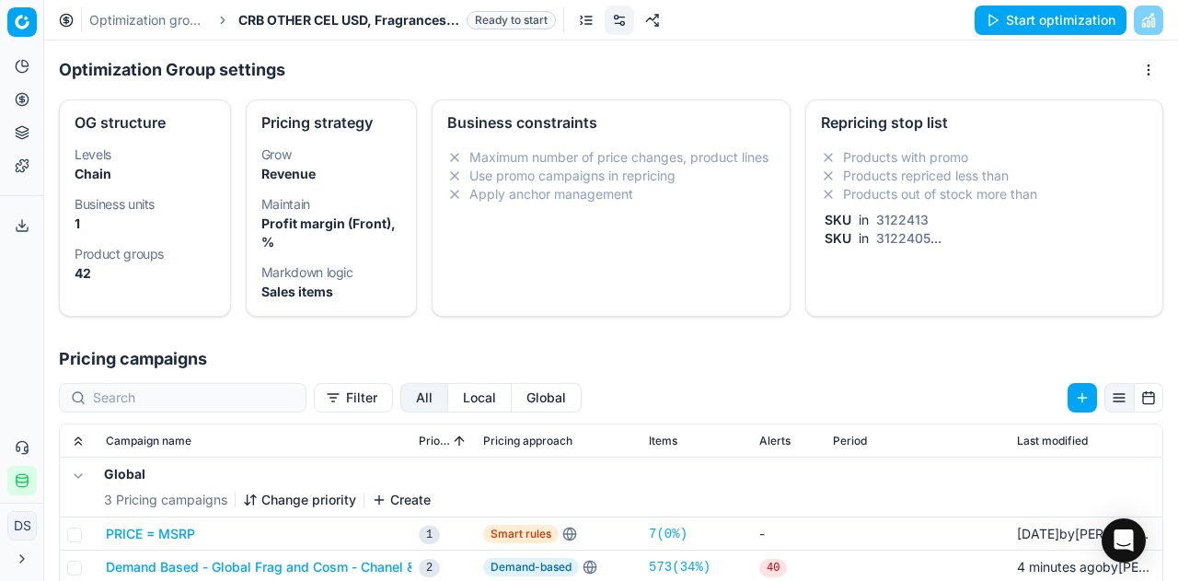
click at [873, 237] on span "3122405" at bounding box center [904, 238] width 62 height 16
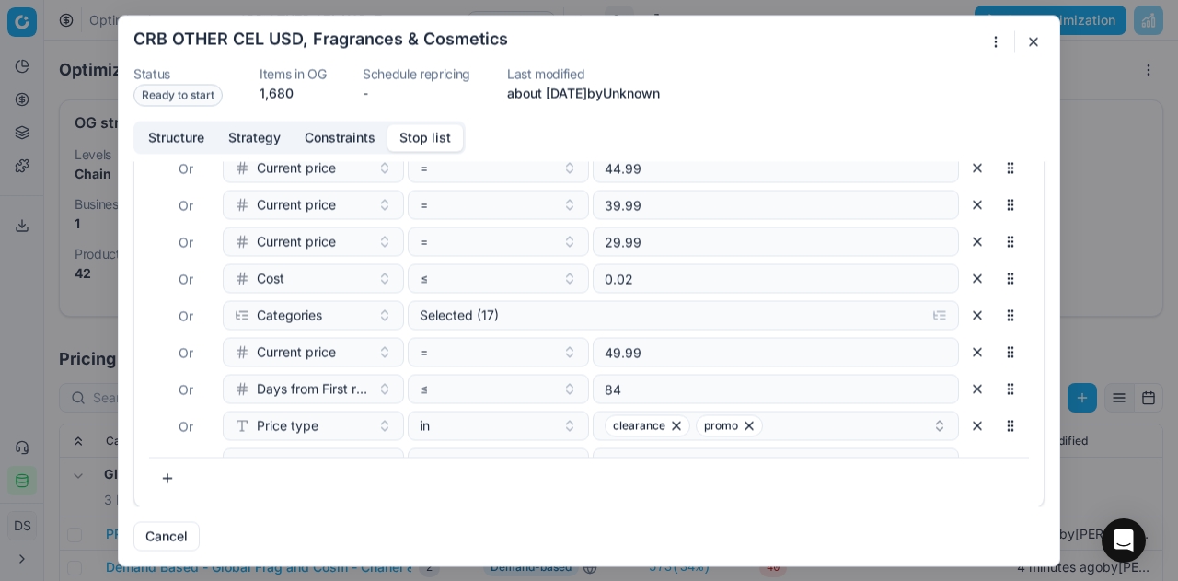
scroll to position [192, 0]
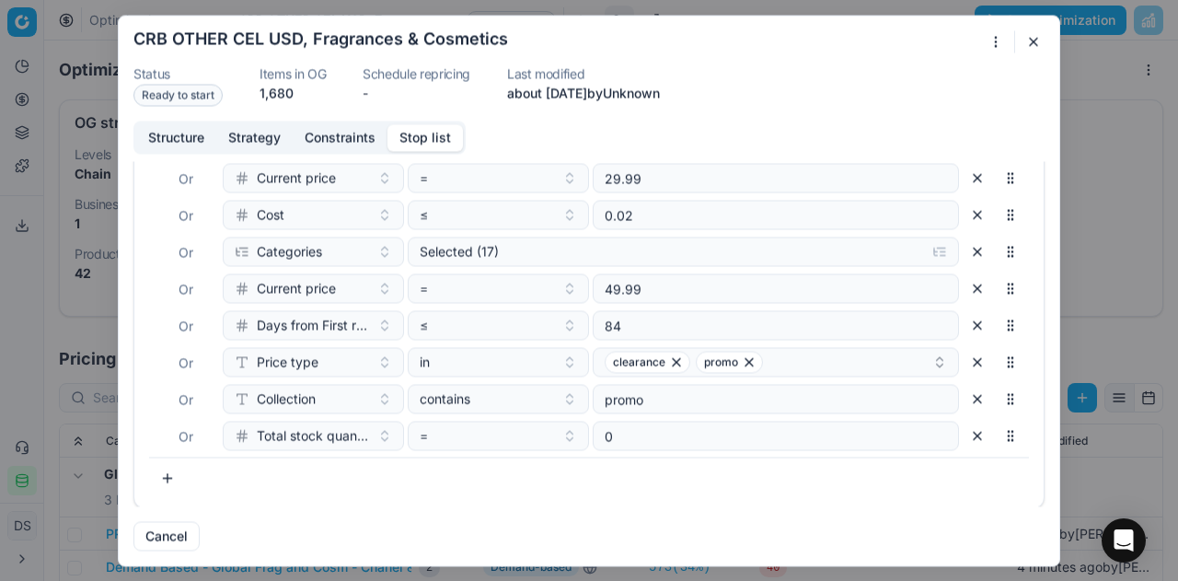
click at [166, 474] on button "button" at bounding box center [167, 477] width 37 height 29
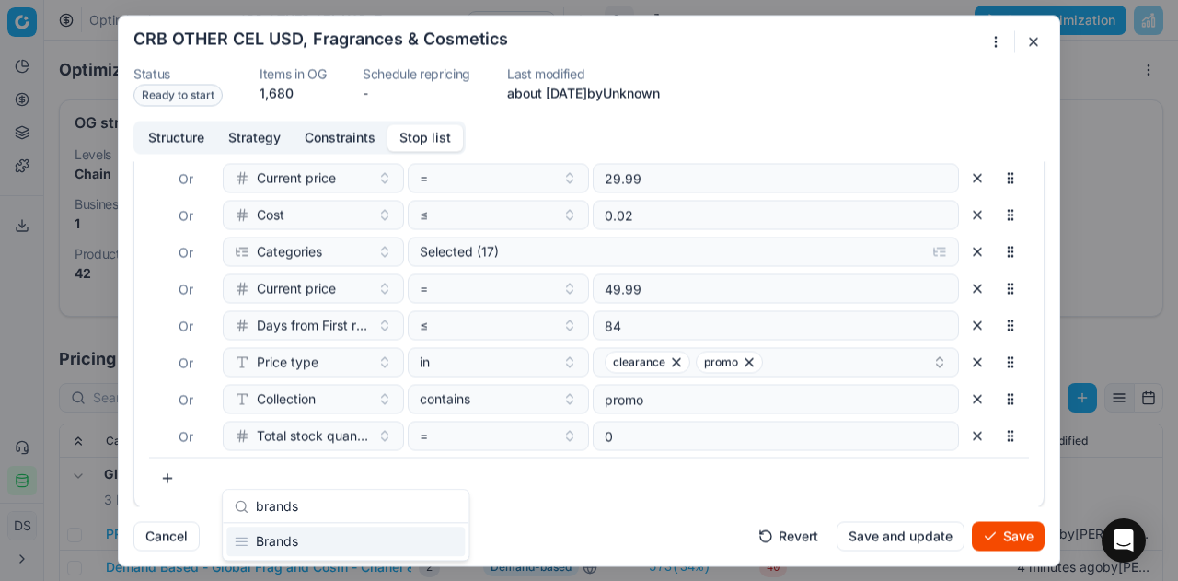
type input "brands"
click at [365, 268] on div "Where SKU in 3122413 Or SKU in 3122405 Or end stk units = 0 Or Brands is any of…" at bounding box center [589, 273] width 880 height 368
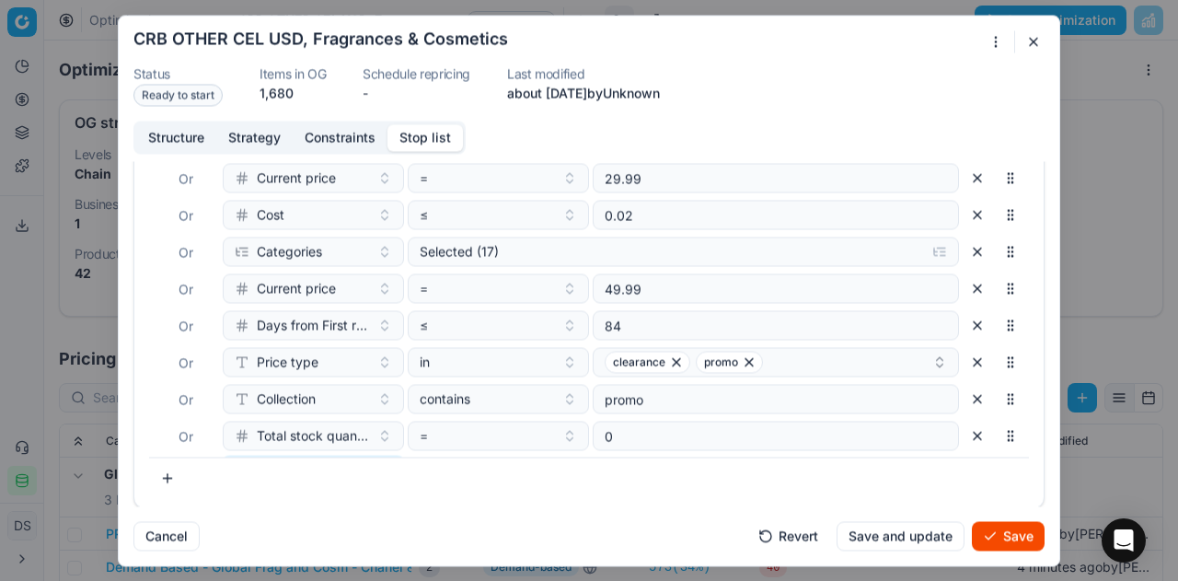
scroll to position [229, 0]
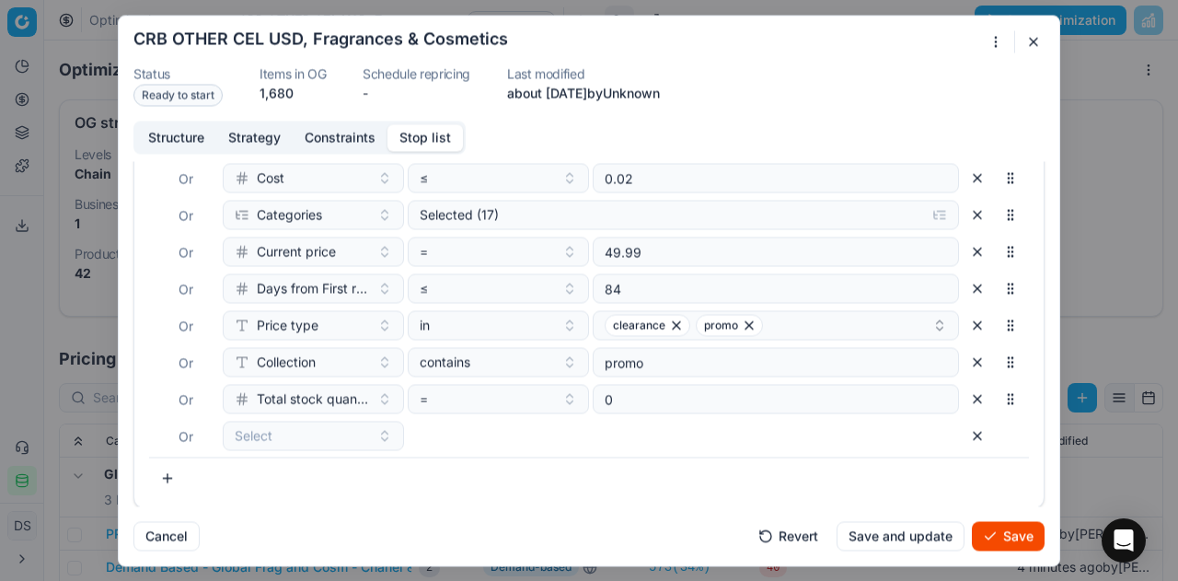
click at [1032, 39] on button "button" at bounding box center [1034, 41] width 22 height 22
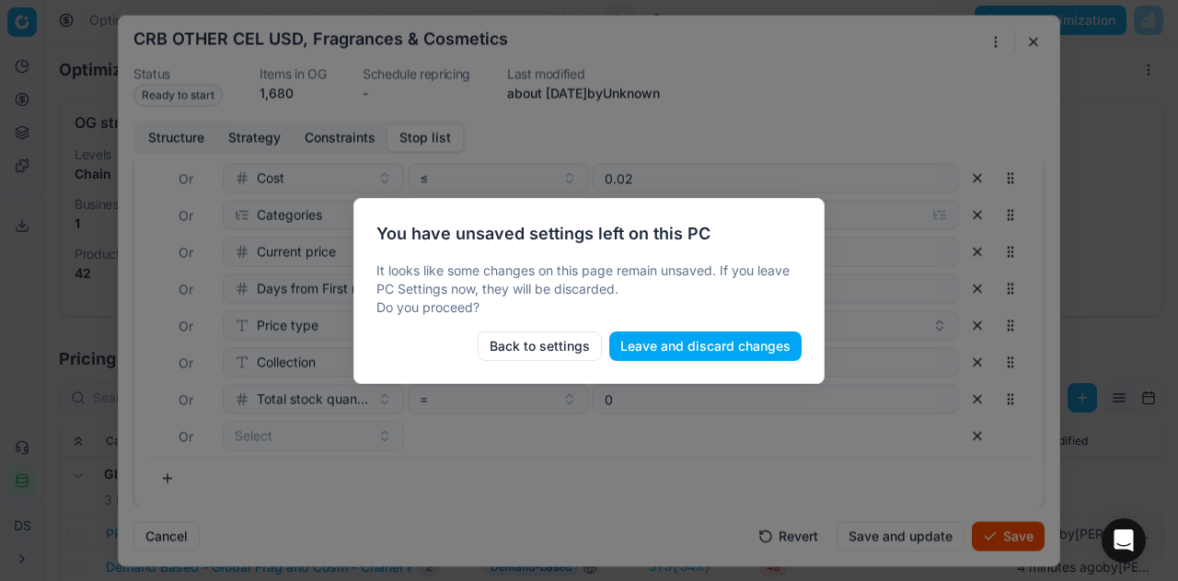
click at [636, 357] on button "Leave and discard changes" at bounding box center [705, 345] width 192 height 29
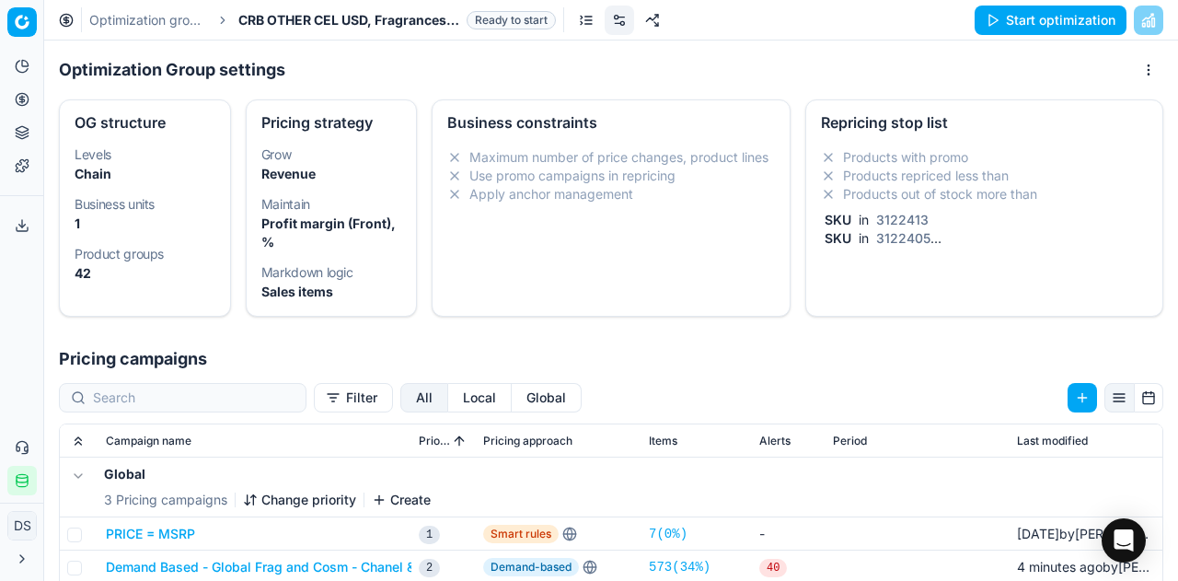
click at [889, 206] on div "Products with promo Products repriced less than Products out of stock more than…" at bounding box center [984, 197] width 327 height 99
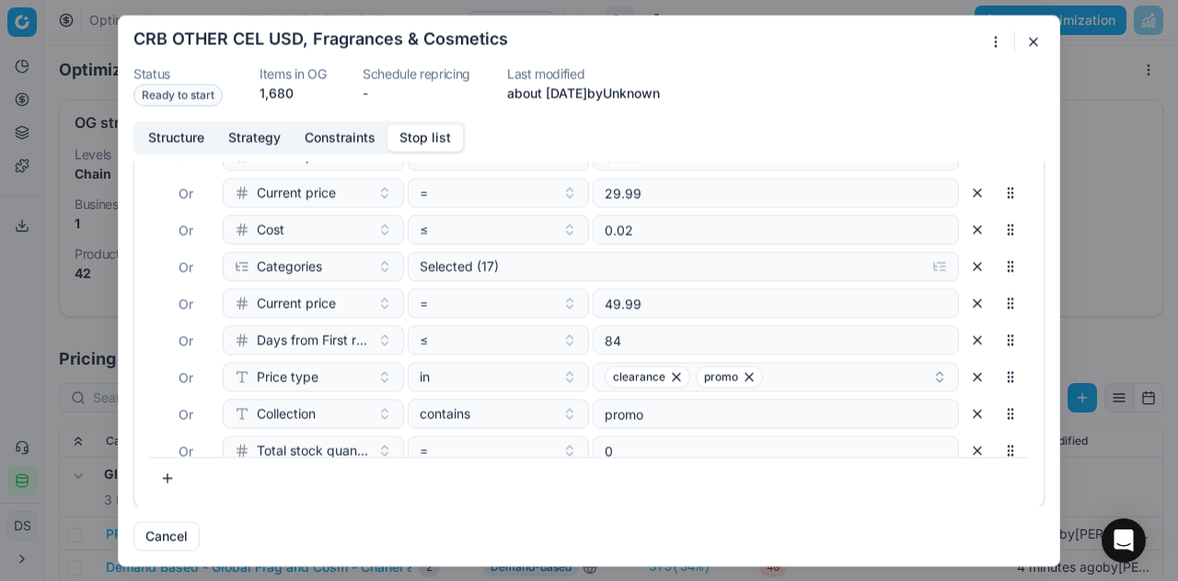
scroll to position [192, 0]
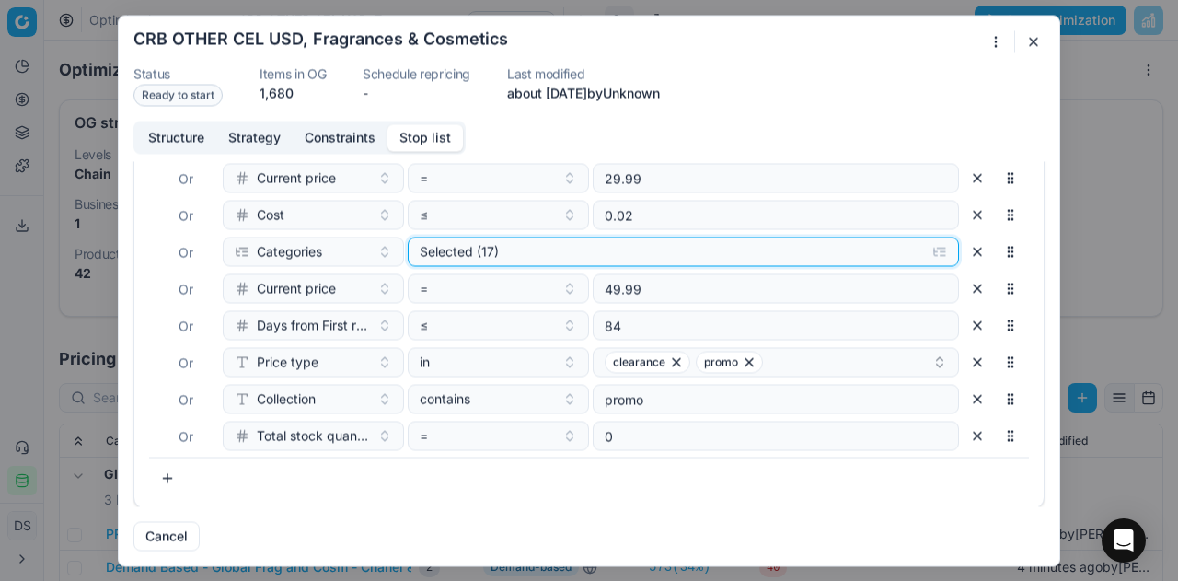
click at [549, 257] on div "Selected (17)" at bounding box center [669, 251] width 498 height 18
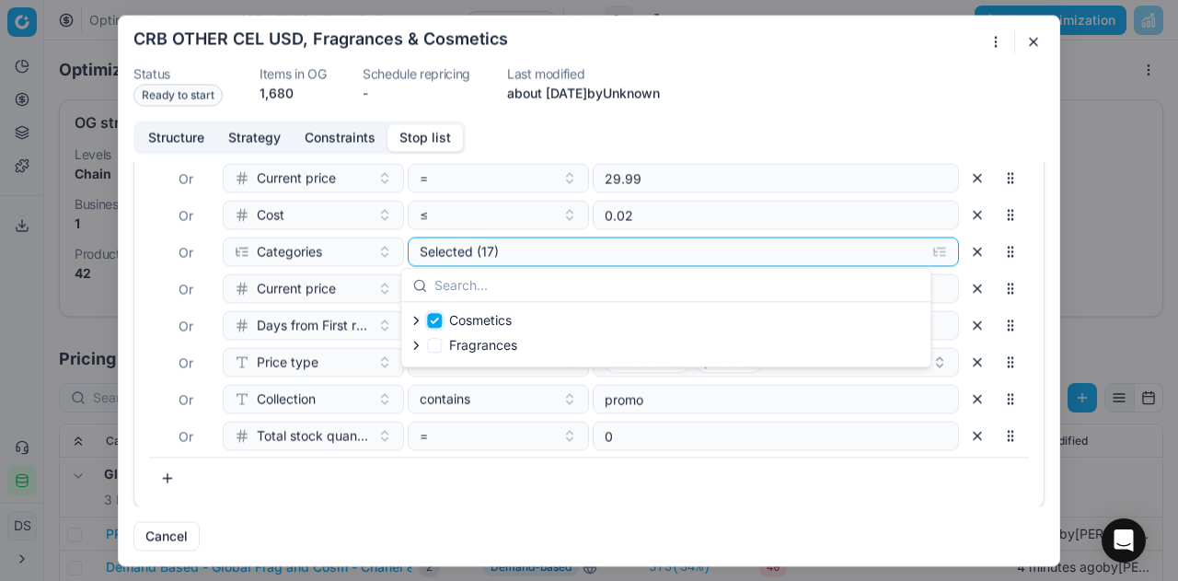
click at [436, 316] on input "Cosmetics" at bounding box center [434, 320] width 15 height 15
checkbox input "false"
click at [436, 341] on input "Fragrances" at bounding box center [434, 345] width 15 height 15
checkbox input "true"
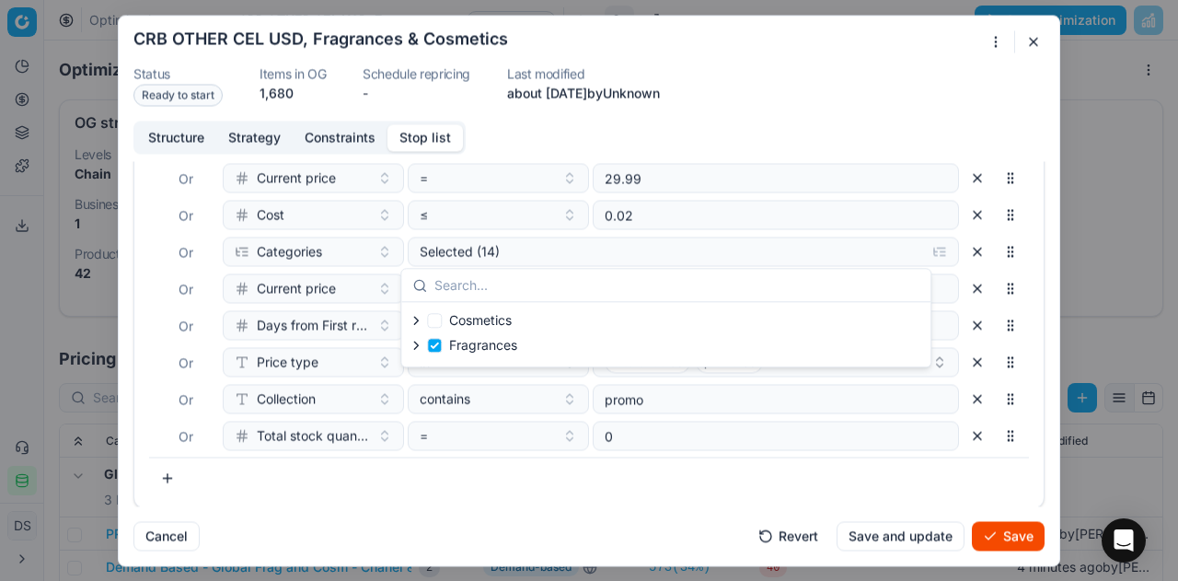
click at [476, 499] on div "Filters Show 0 SKU rules Where SKU in 3122413 Or SKU in 3122405 Or end stk unit…" at bounding box center [588, 285] width 909 height 446
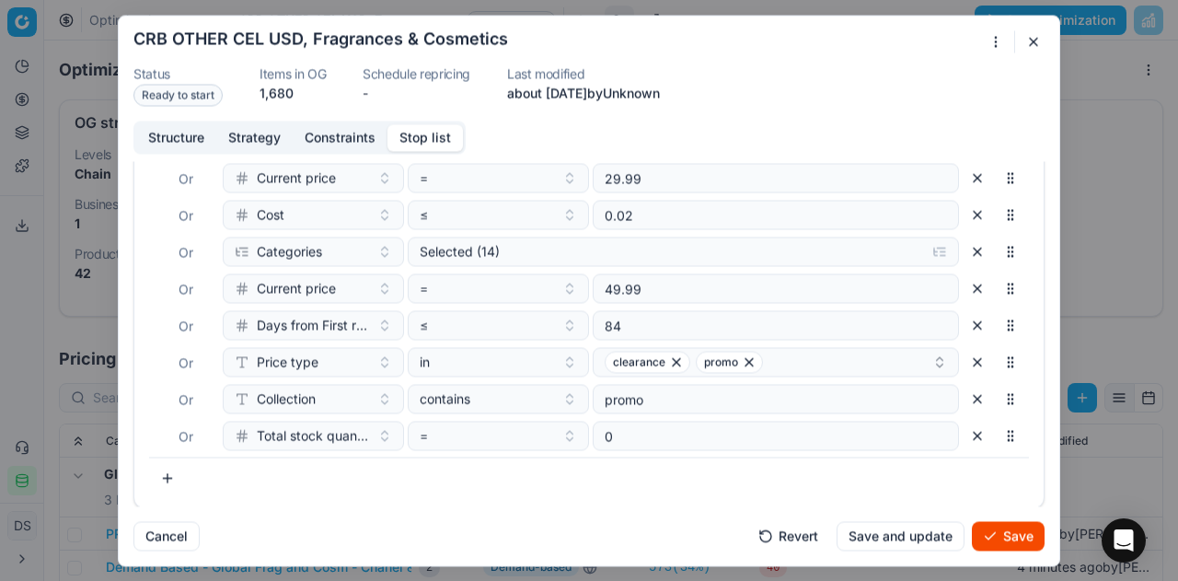
click at [164, 472] on button "button" at bounding box center [167, 477] width 37 height 29
type input "bran"
click at [304, 411] on div "Brands" at bounding box center [345, 403] width 238 height 29
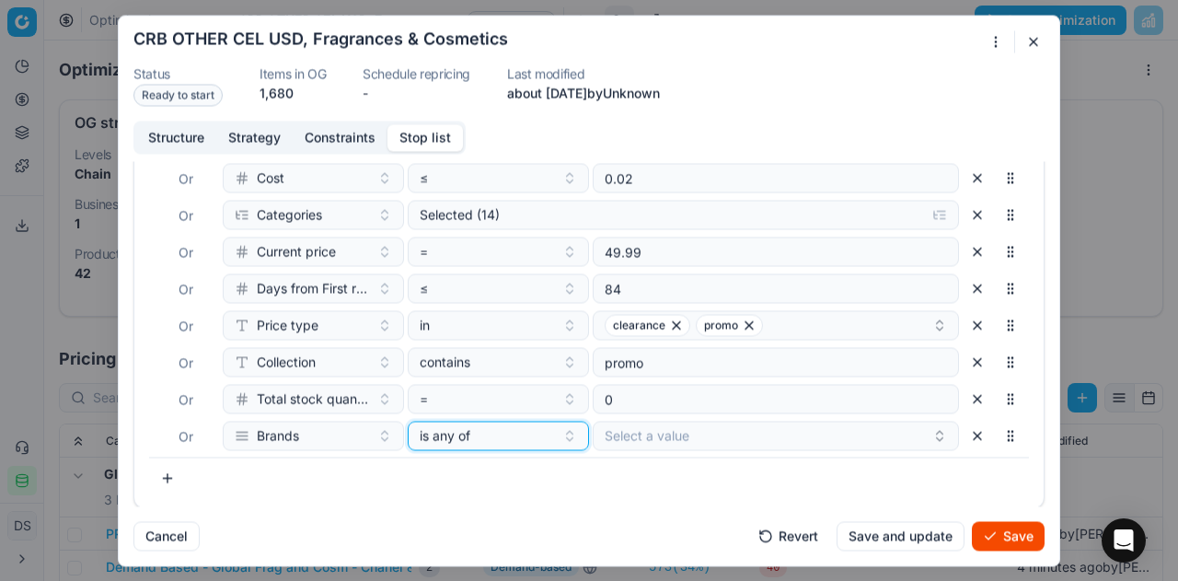
click at [525, 443] on button "is any of" at bounding box center [498, 435] width 181 height 29
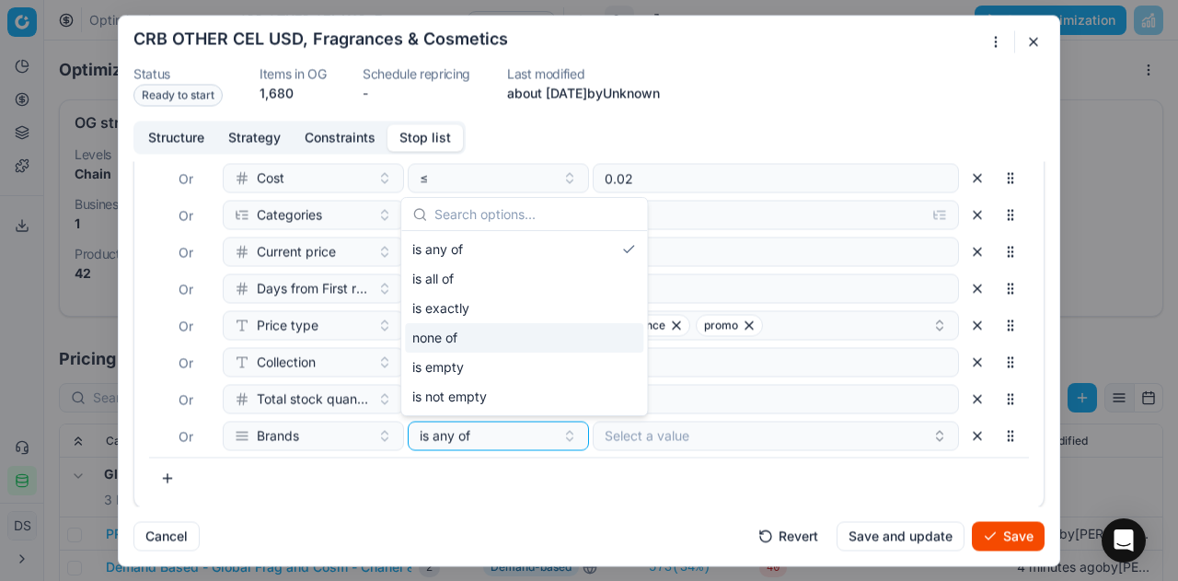
click at [493, 345] on div "none of" at bounding box center [524, 337] width 238 height 29
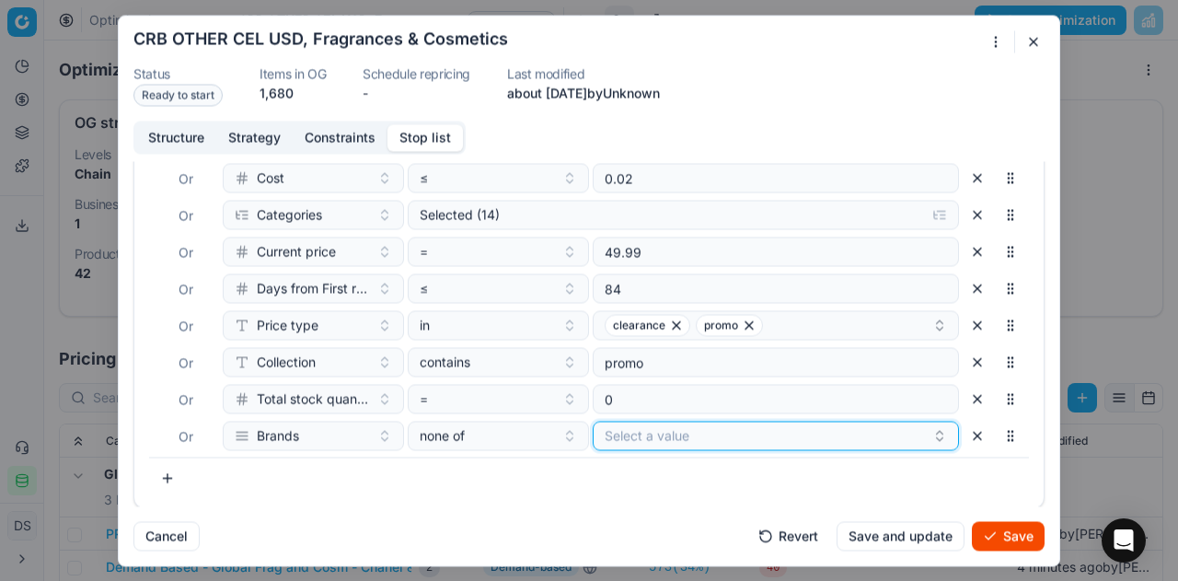
click at [619, 430] on button "Select a value" at bounding box center [776, 435] width 366 height 29
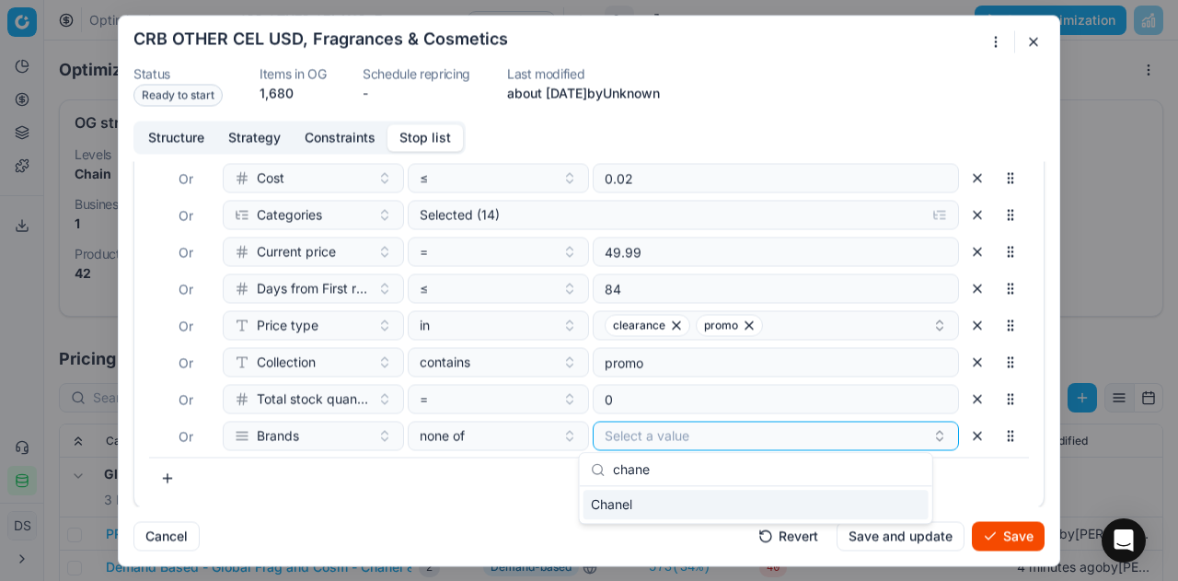
click at [636, 503] on div "Chanel" at bounding box center [756, 504] width 345 height 29
click at [701, 469] on input "chane" at bounding box center [767, 469] width 308 height 37
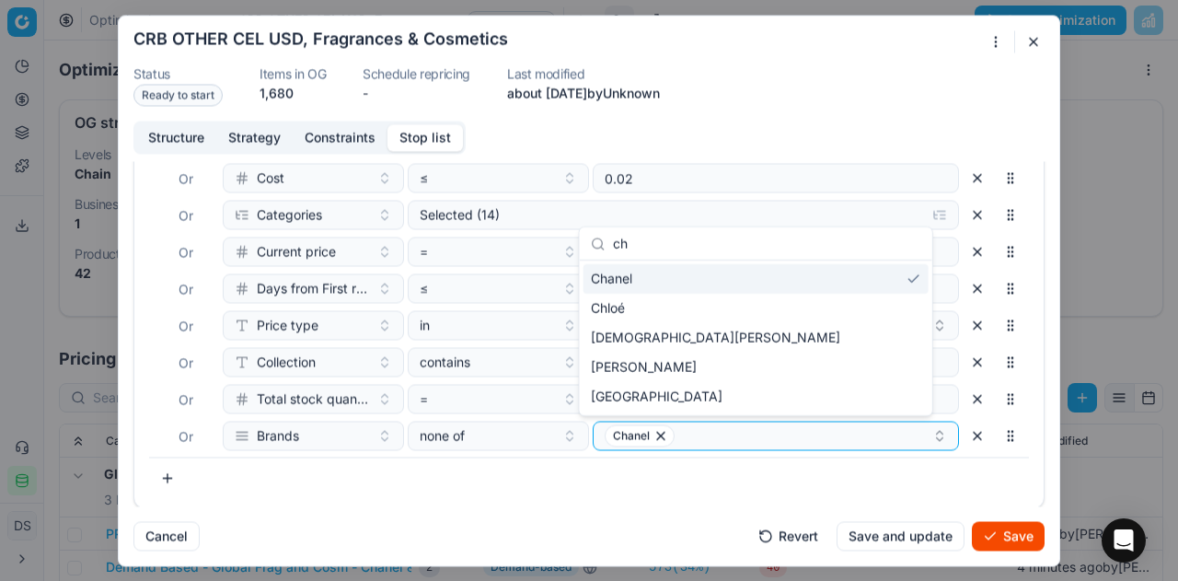
type input "c"
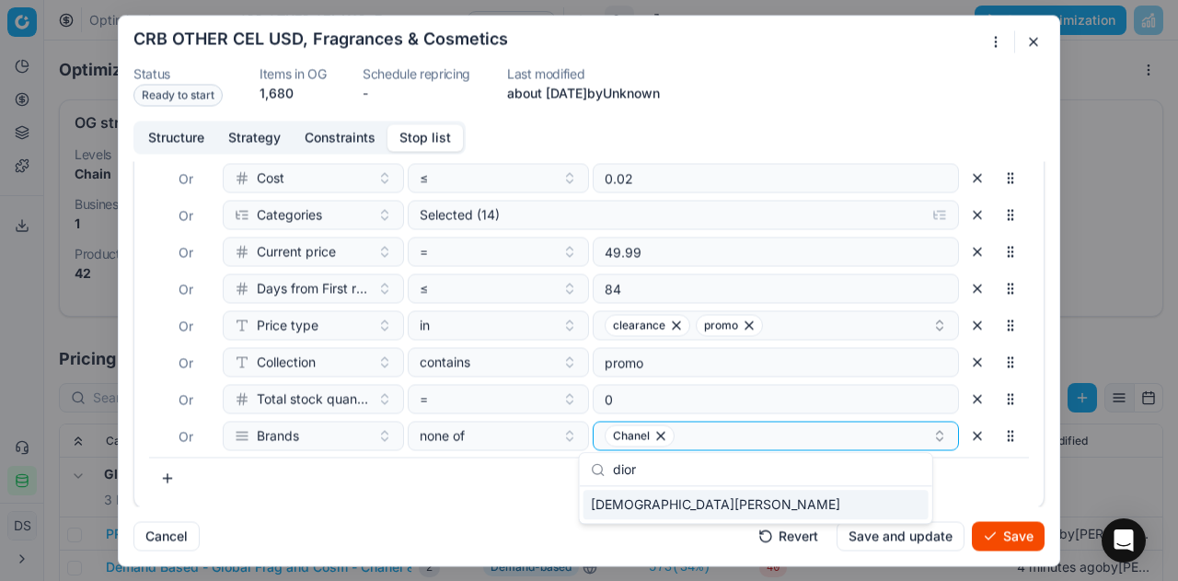
type input "dior"
click at [693, 499] on div "[DEMOGRAPHIC_DATA][PERSON_NAME]" at bounding box center [756, 504] width 345 height 29
click at [495, 486] on div "Filters Show 0 SKU rules Where SKU in 3122413 Or SKU in 3122405 Or end stk unit…" at bounding box center [589, 280] width 880 height 423
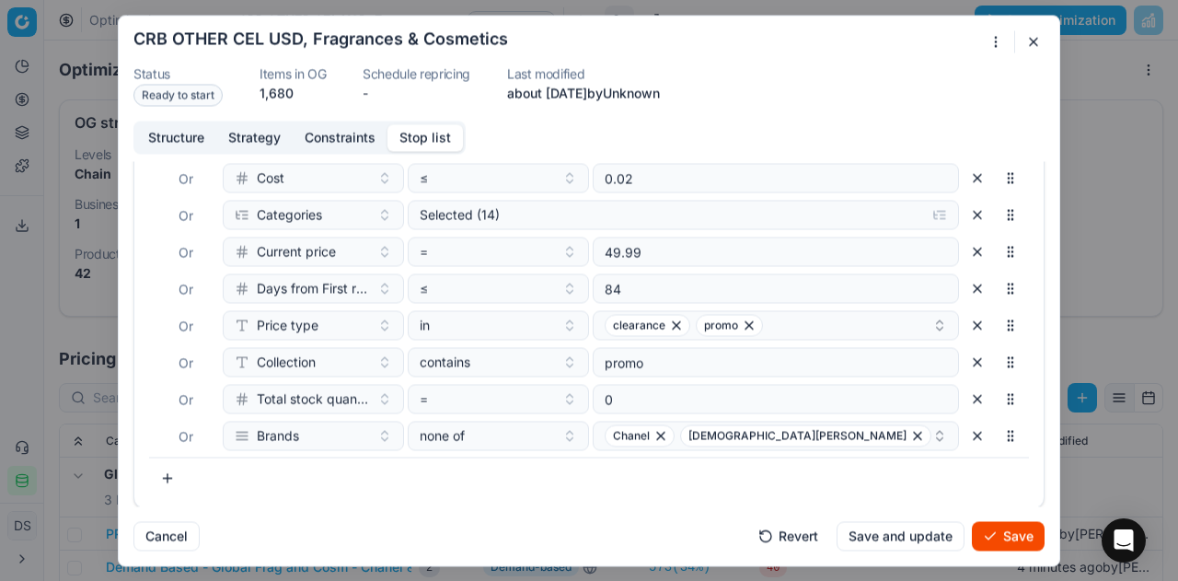
click at [987, 531] on button "Save" at bounding box center [1008, 535] width 73 height 29
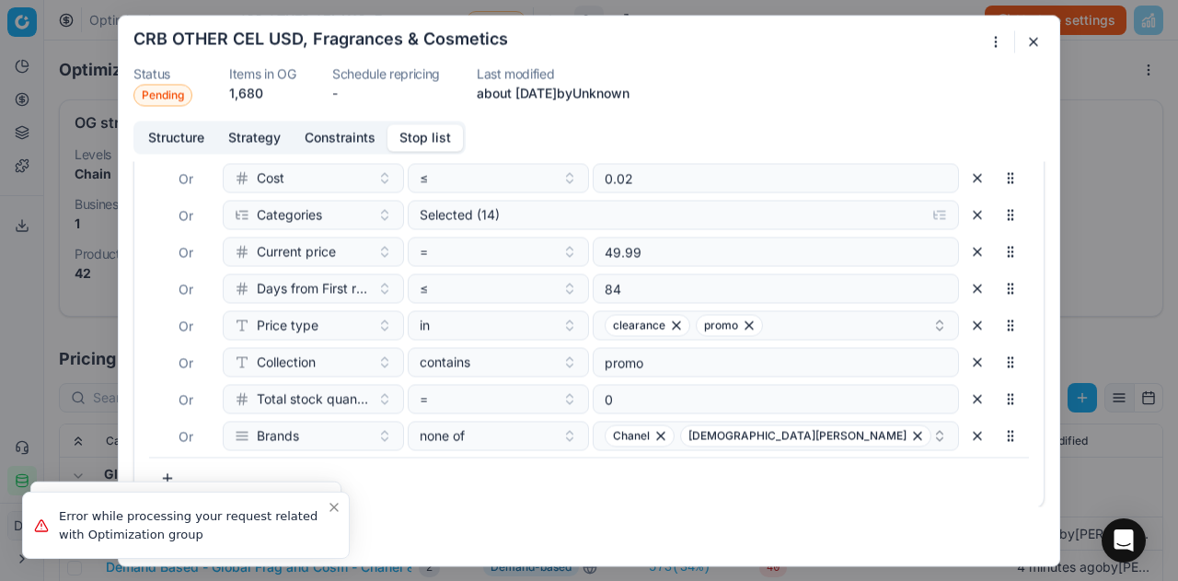
click at [1031, 42] on button "button" at bounding box center [1034, 41] width 22 height 22
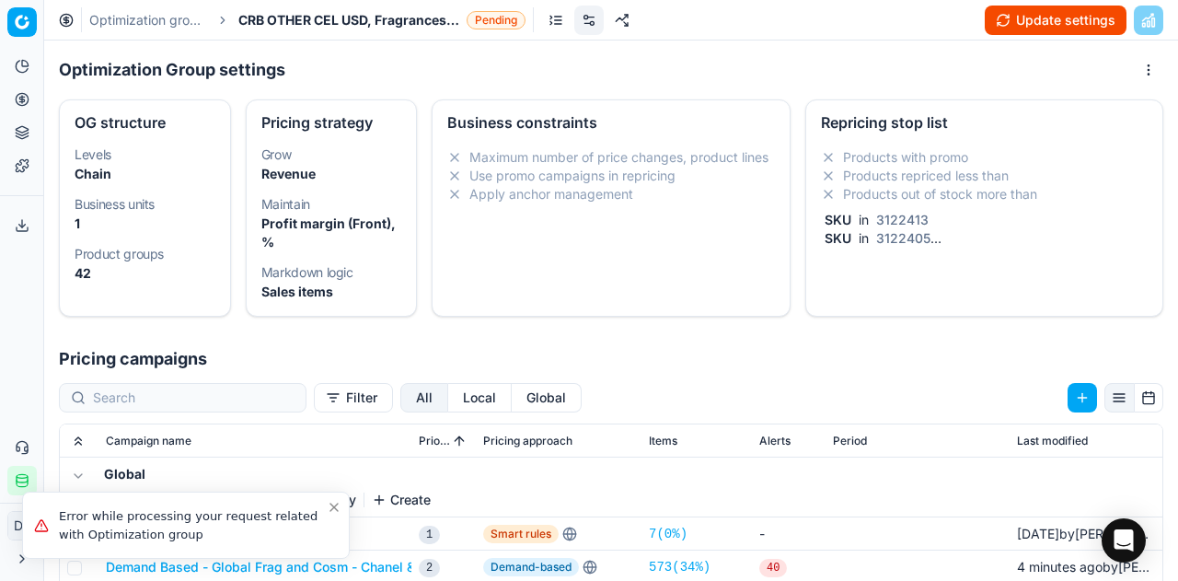
click at [1031, 26] on button "Update settings" at bounding box center [1056, 20] width 142 height 29
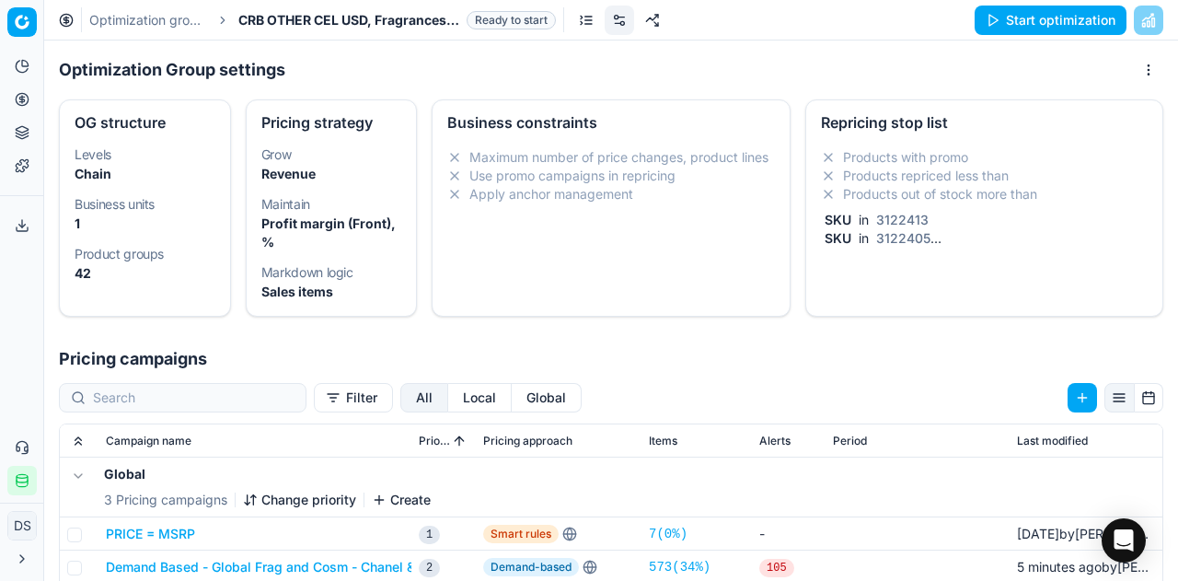
click at [1014, 23] on button "Start optimization" at bounding box center [1051, 20] width 152 height 29
click at [561, 19] on link at bounding box center [572, 20] width 29 height 29
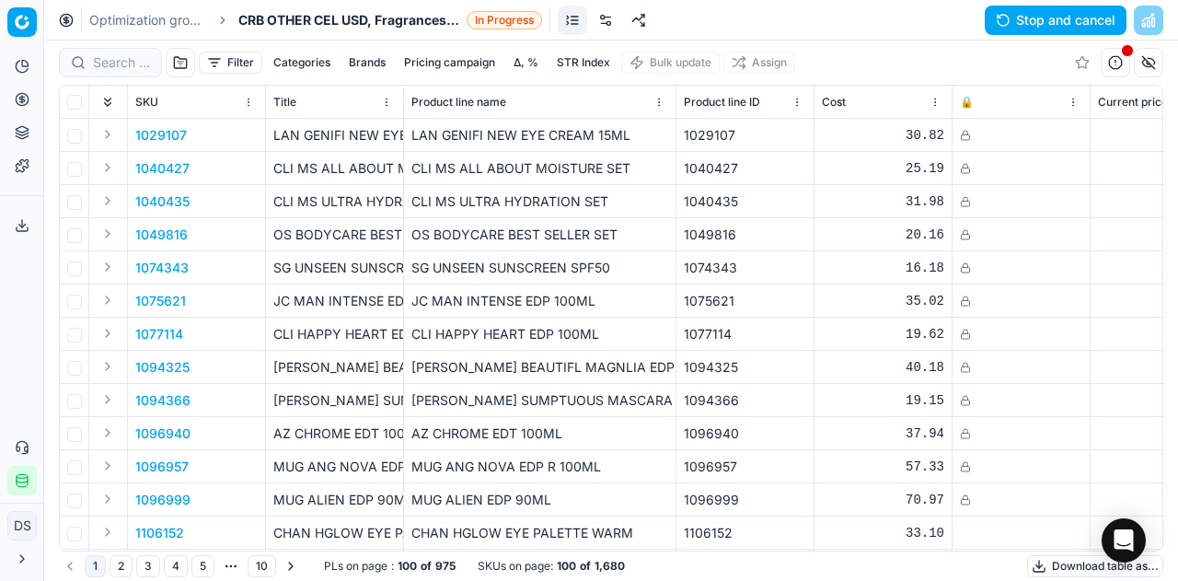
click at [1116, 63] on button "button" at bounding box center [1115, 62] width 29 height 29
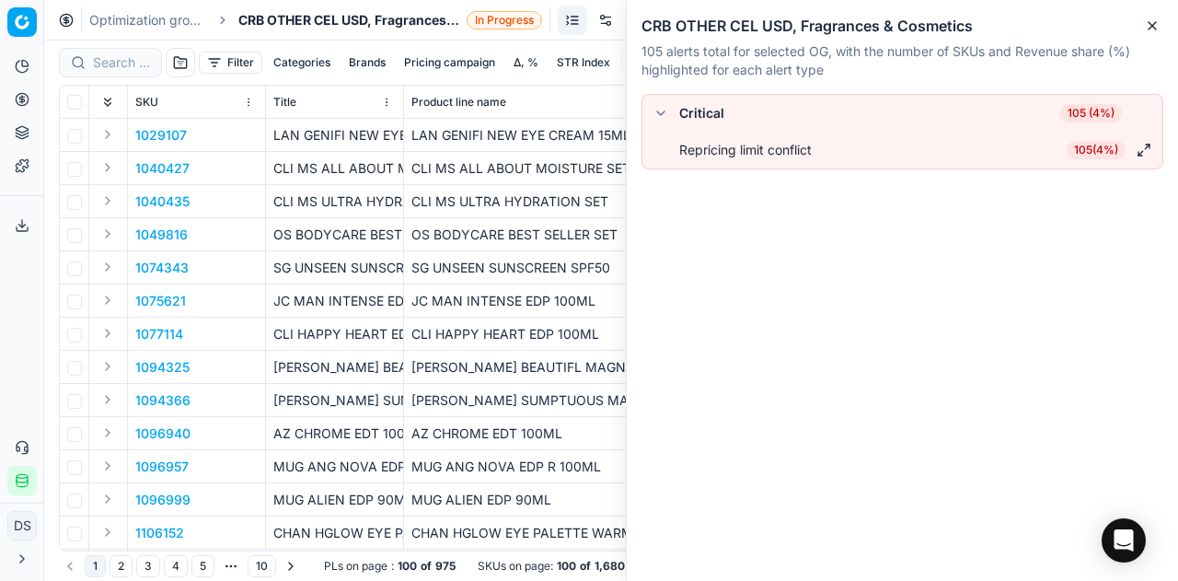
click at [1149, 21] on icon "button" at bounding box center [1152, 25] width 15 height 15
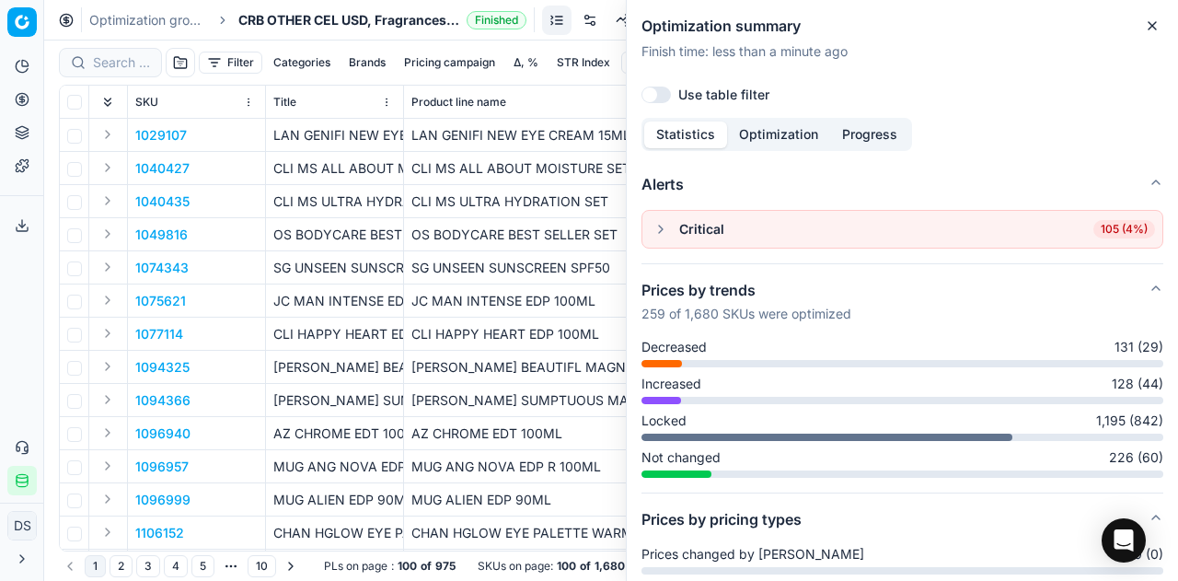
click at [662, 237] on button "button" at bounding box center [661, 229] width 22 height 22
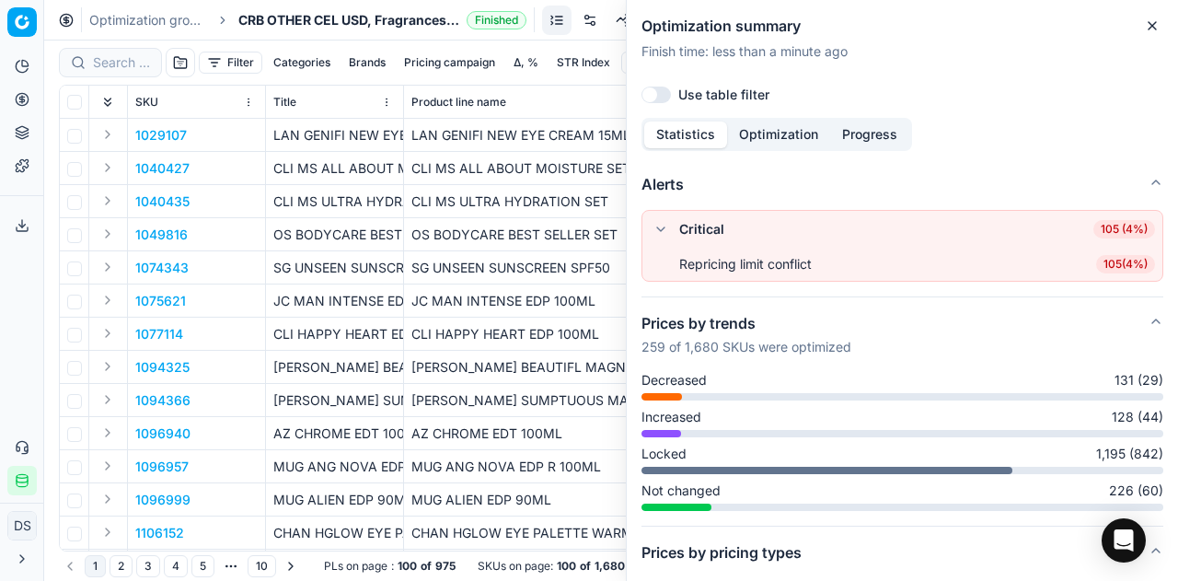
click at [1096, 261] on span "105 ( 4% )" at bounding box center [1125, 264] width 59 height 18
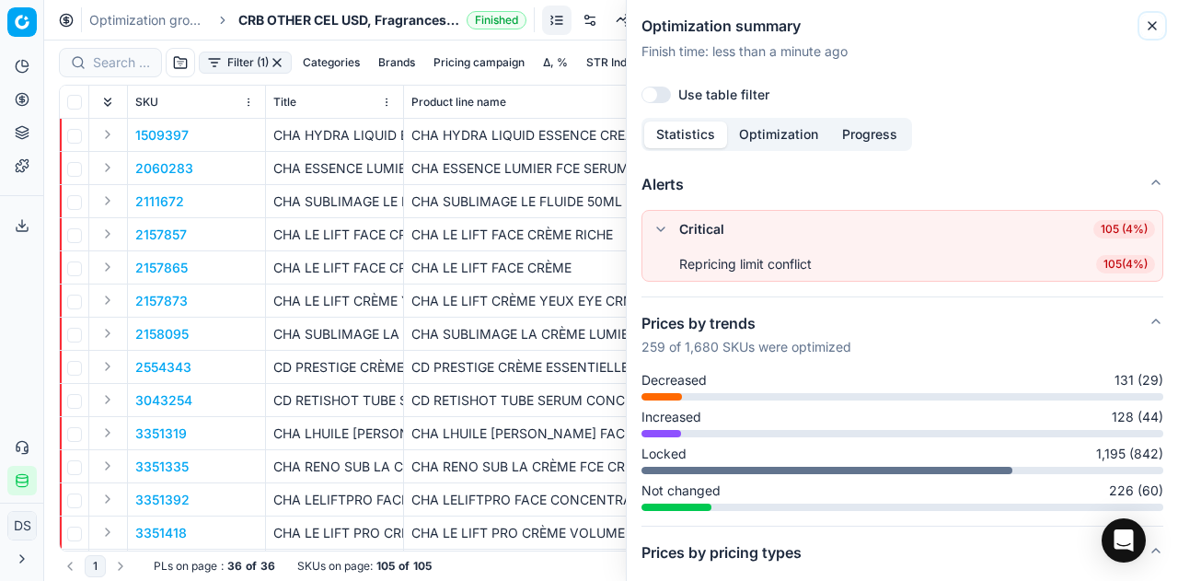
click at [1144, 21] on button "Close" at bounding box center [1152, 26] width 22 height 22
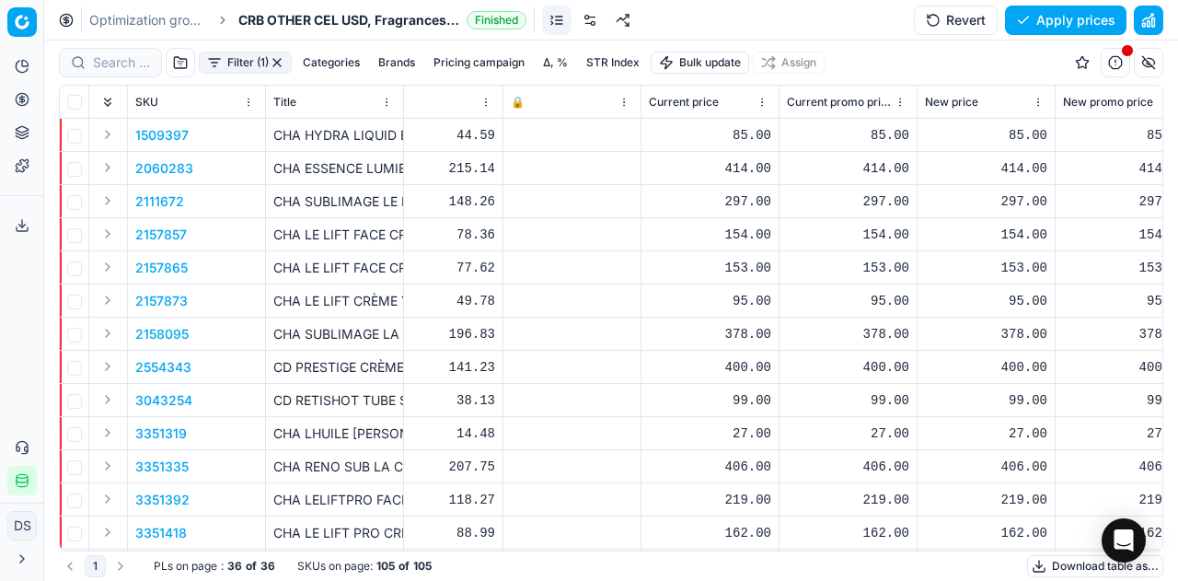
scroll to position [0, 430]
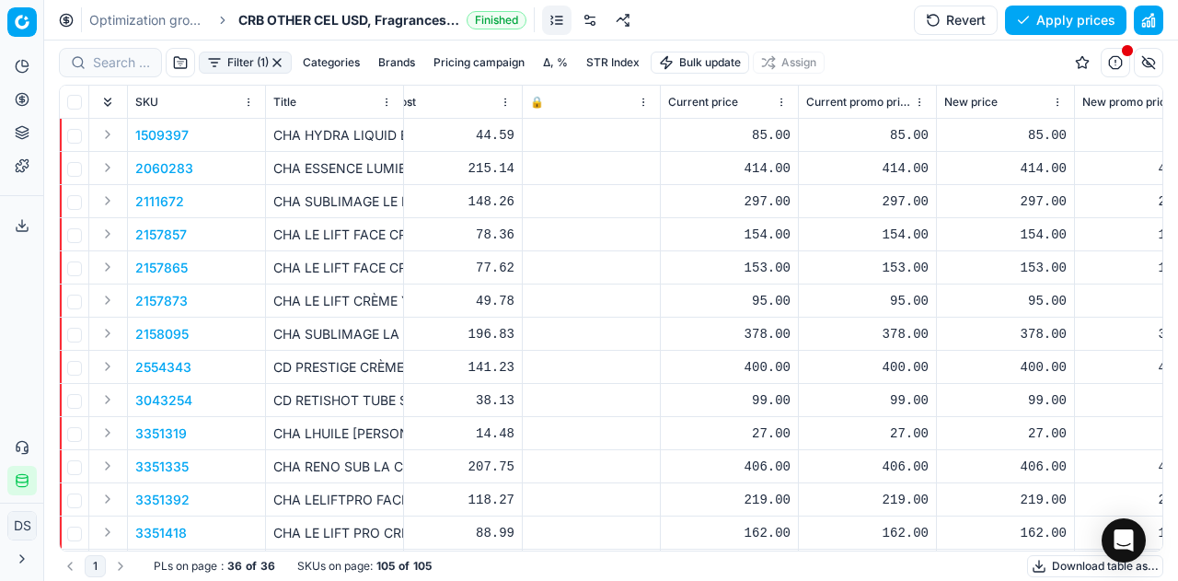
click at [175, 134] on p "1509397" at bounding box center [161, 135] width 53 height 18
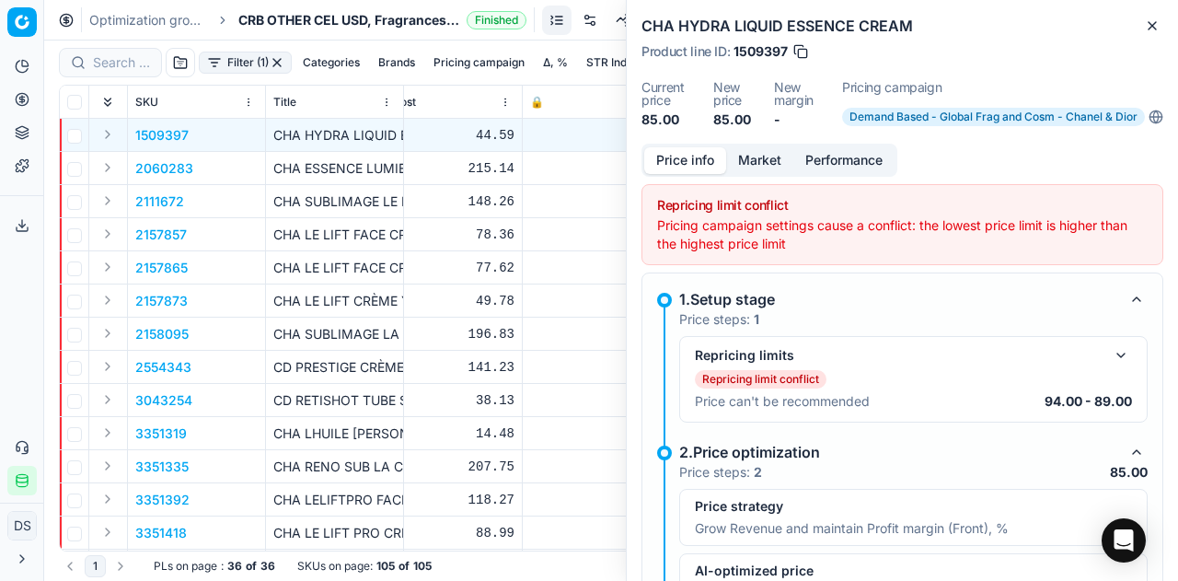
click at [973, 385] on div "Repricing limit conflict" at bounding box center [913, 379] width 437 height 18
click at [1082, 349] on div "Repricing limits" at bounding box center [899, 355] width 408 height 18
click at [1112, 354] on button "button" at bounding box center [1121, 355] width 22 height 22
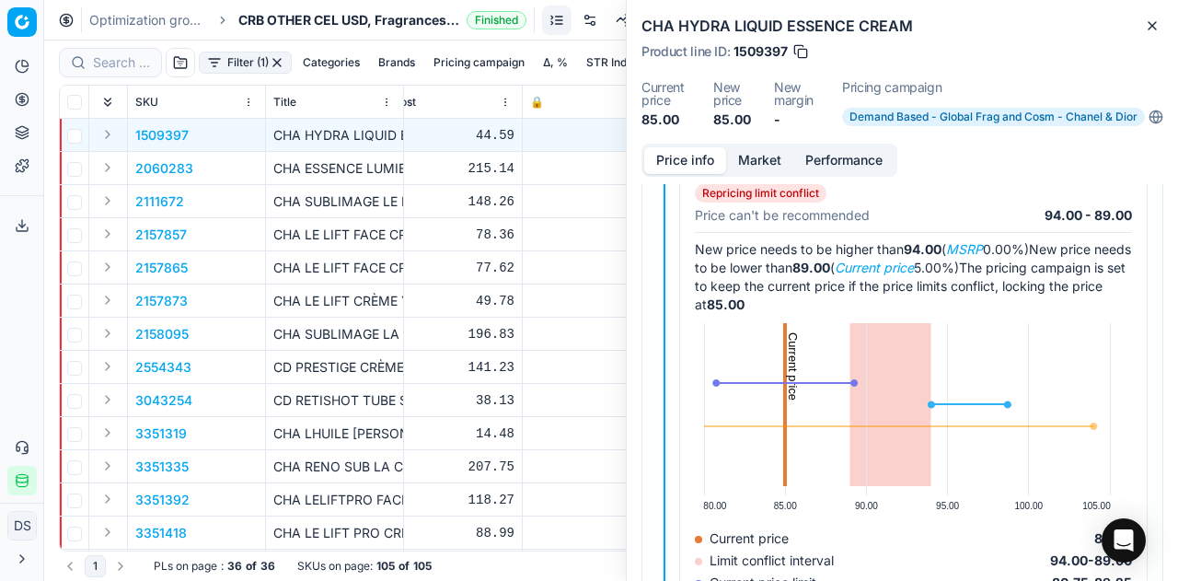
scroll to position [185, 0]
click at [1149, 18] on icon "button" at bounding box center [1152, 25] width 15 height 15
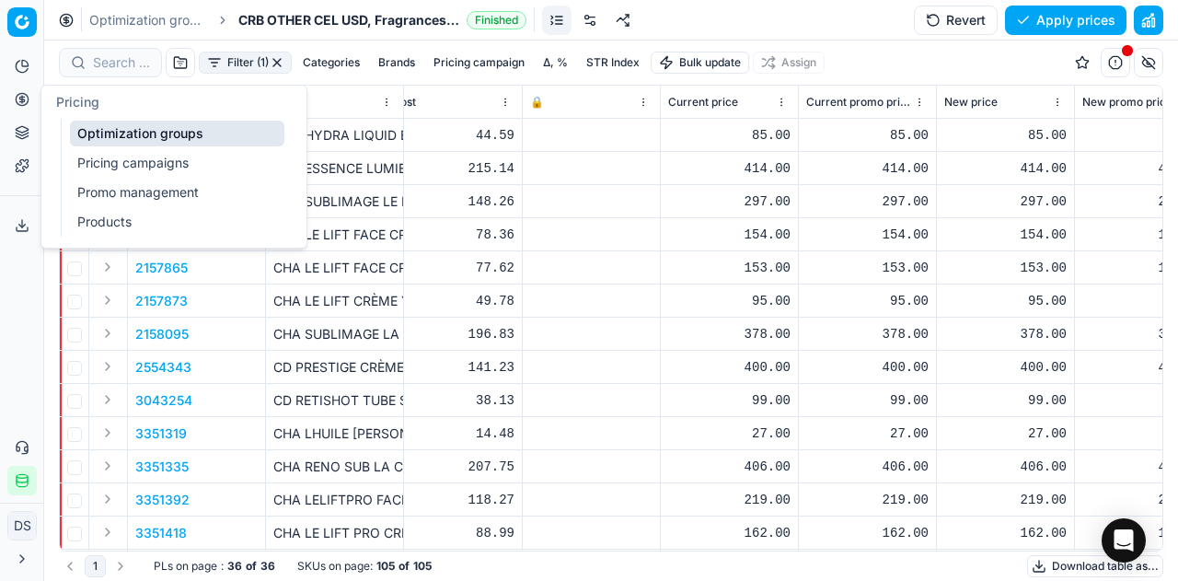
click at [7, 100] on button "Pricing" at bounding box center [21, 99] width 29 height 29
click at [130, 154] on link "Pricing campaigns" at bounding box center [177, 163] width 214 height 26
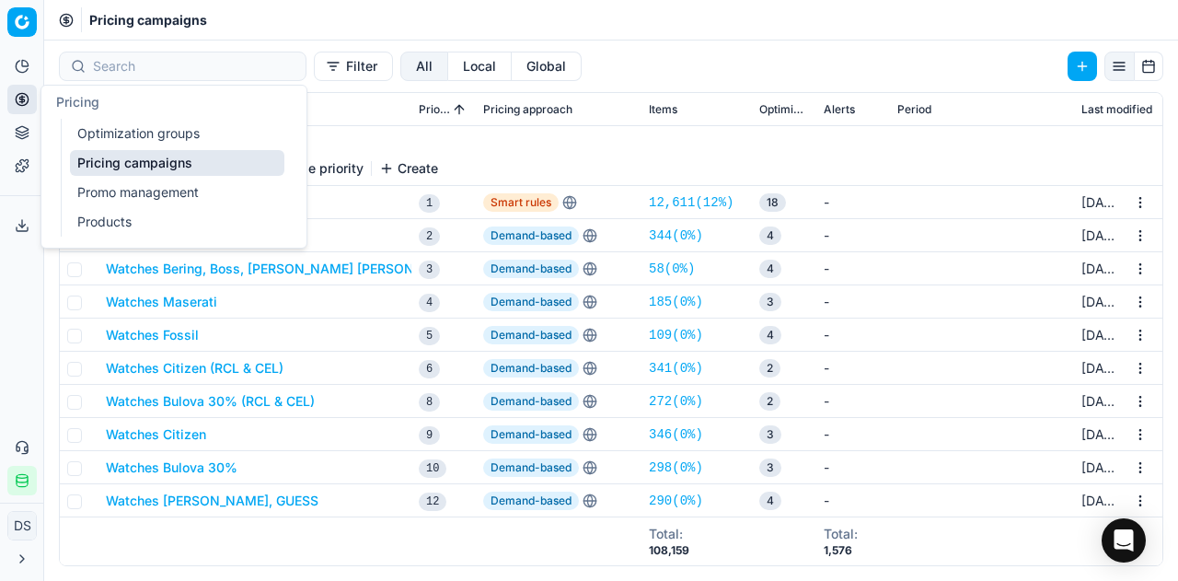
click at [130, 154] on link "Pricing campaigns" at bounding box center [177, 163] width 214 height 26
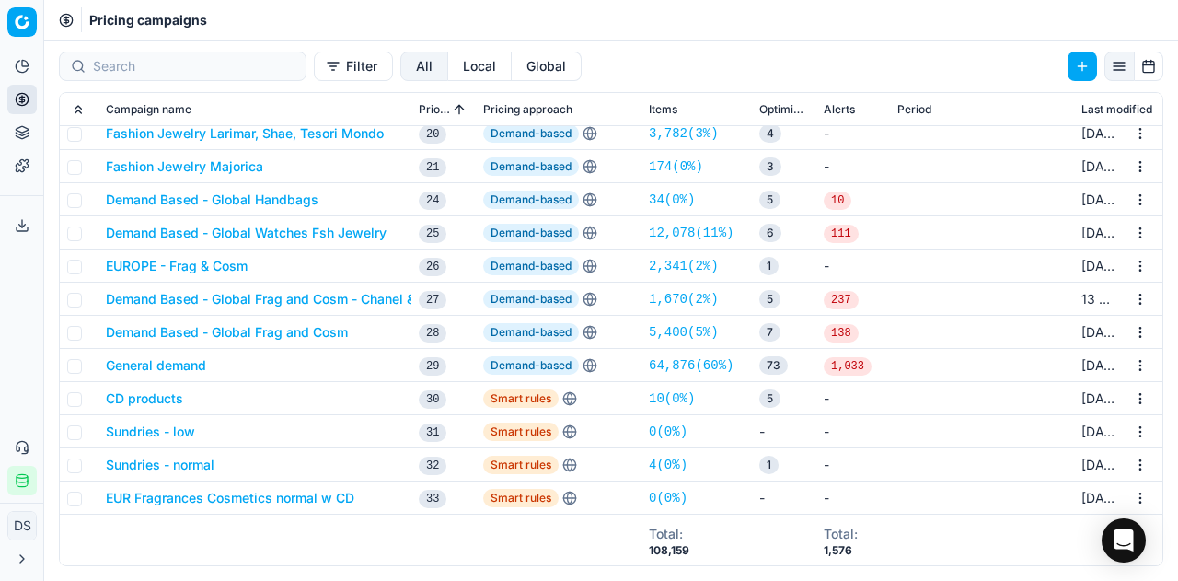
scroll to position [647, 0]
click at [342, 295] on button "Demand Based - Global Frag and Cosm - Chanel & Dior" at bounding box center [275, 298] width 338 height 18
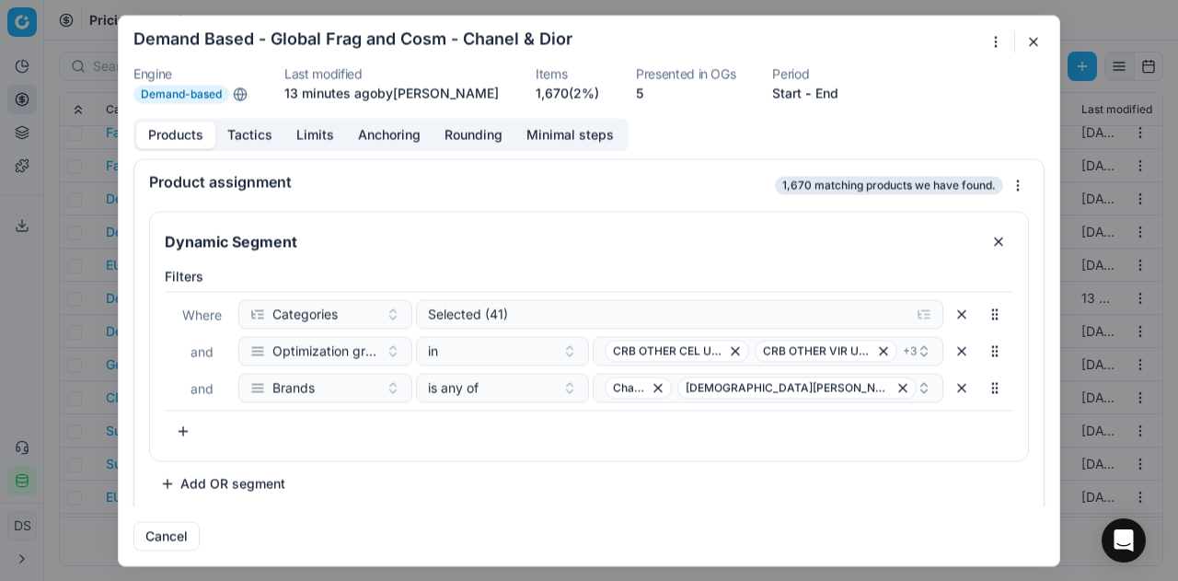
click at [263, 129] on button "Tactics" at bounding box center [249, 135] width 69 height 27
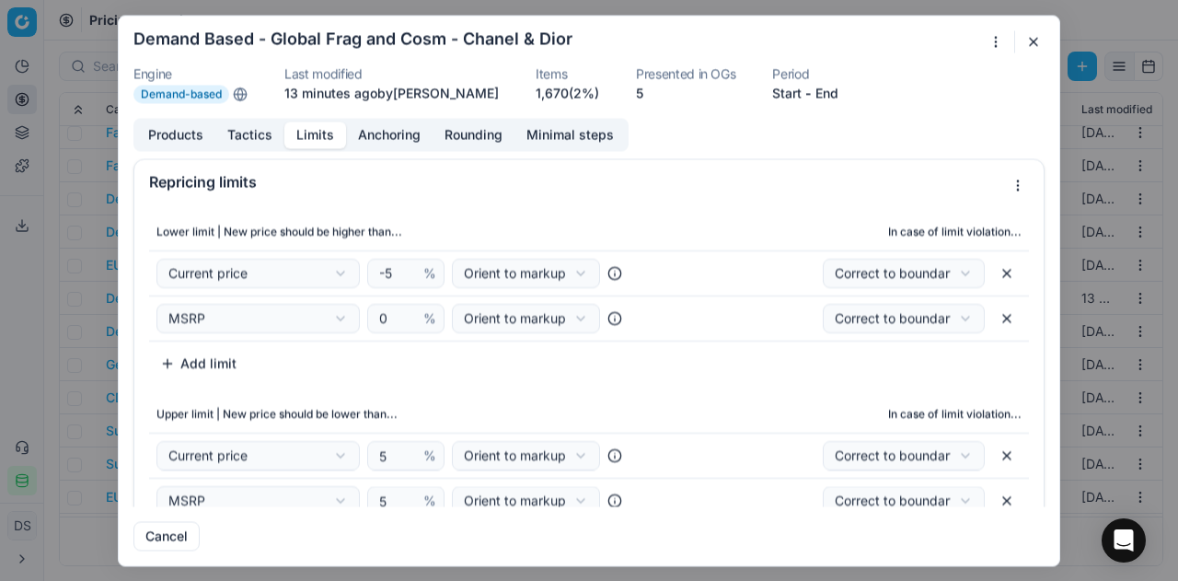
click at [312, 133] on button "Limits" at bounding box center [315, 135] width 62 height 27
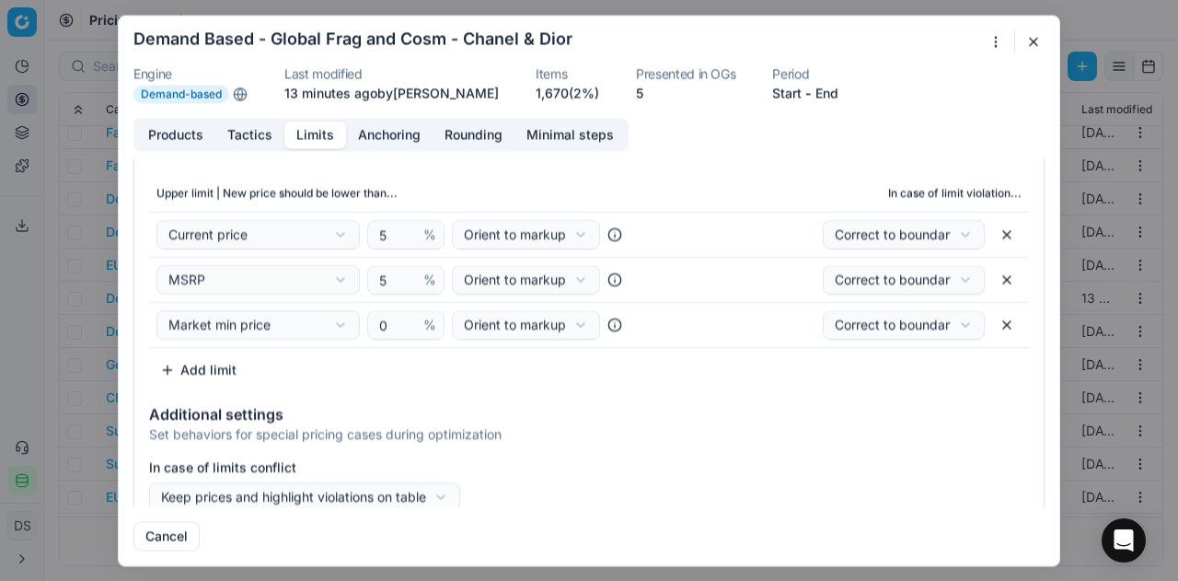
scroll to position [221, 0]
click at [298, 489] on div "We are saving PC settings. Please wait, it should take a few minutes Demand Bas…" at bounding box center [589, 290] width 1178 height 581
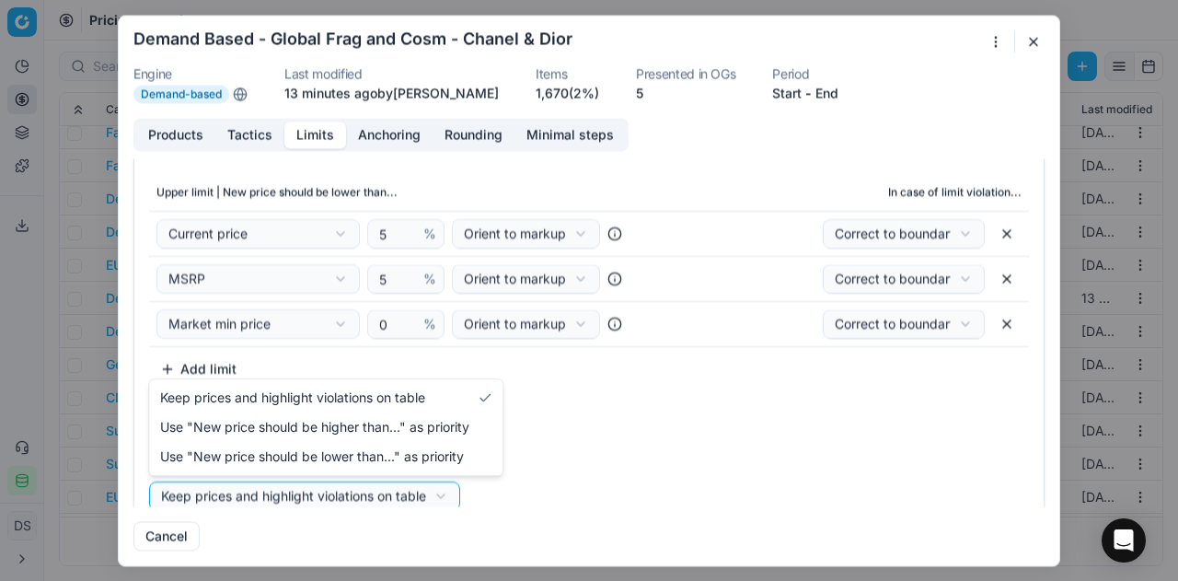
select select "lower"
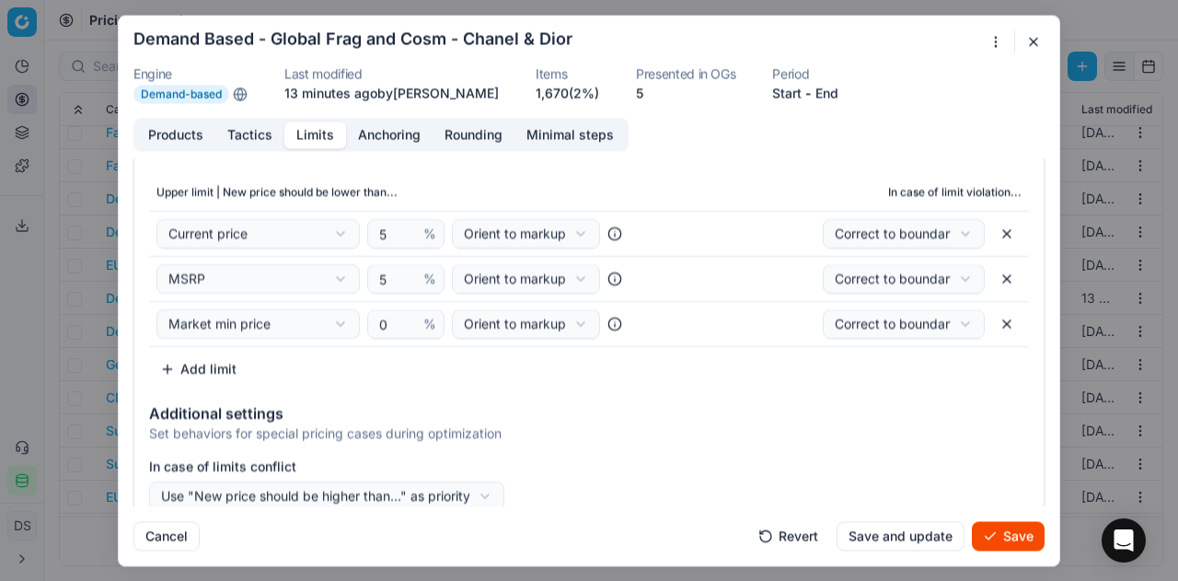
click at [1009, 526] on button "Save" at bounding box center [1008, 535] width 73 height 29
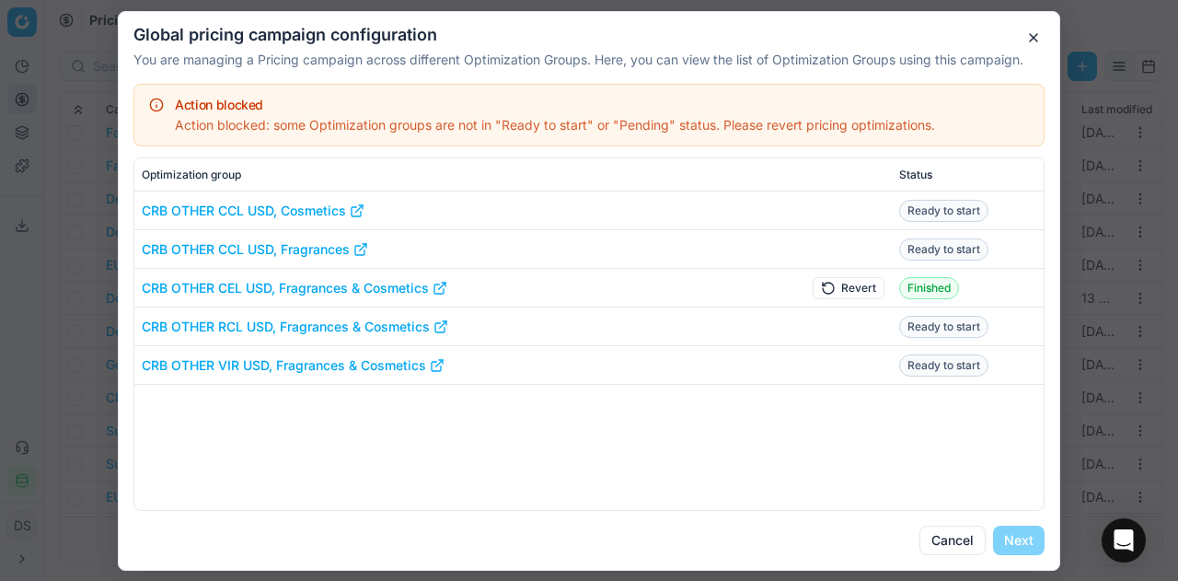
click at [865, 288] on button "Revert" at bounding box center [849, 287] width 72 height 22
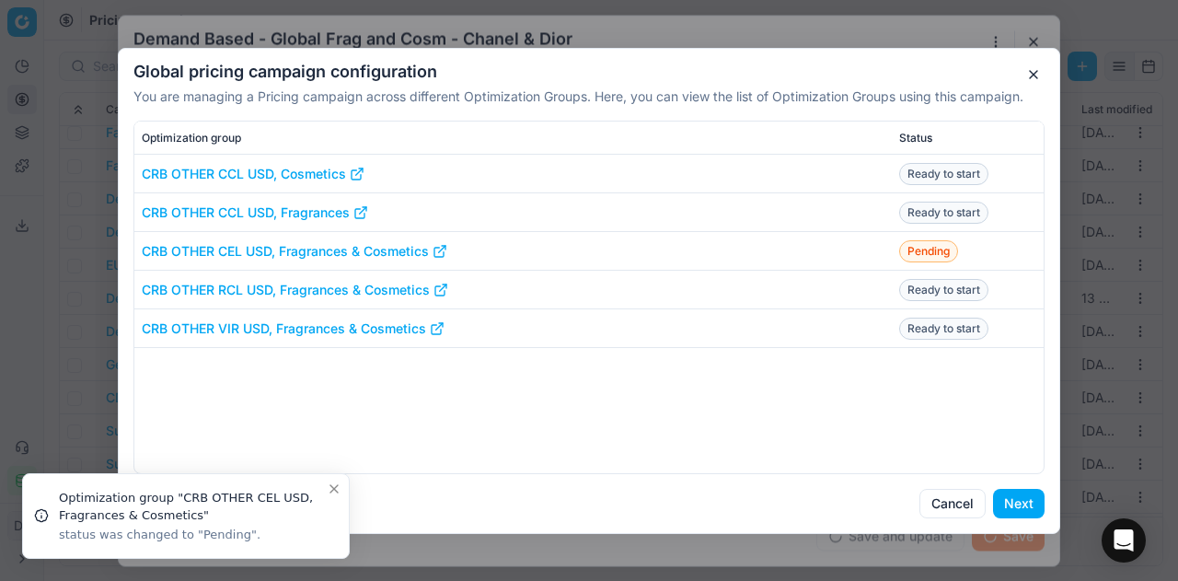
click at [1011, 508] on button "Next" at bounding box center [1019, 503] width 52 height 29
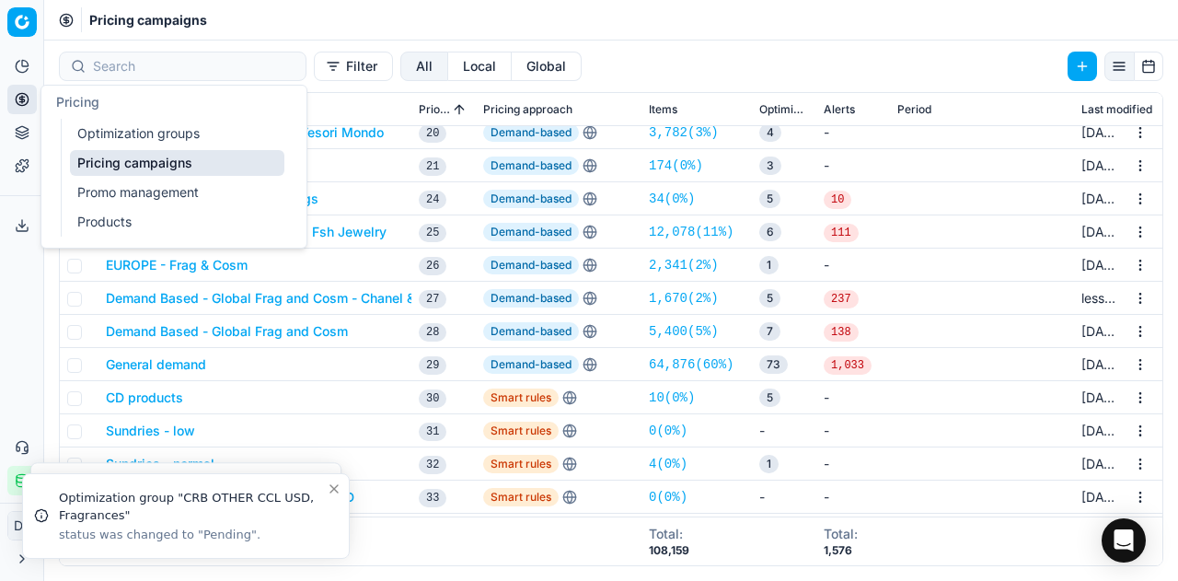
click at [117, 129] on link "Optimization groups" at bounding box center [177, 134] width 214 height 26
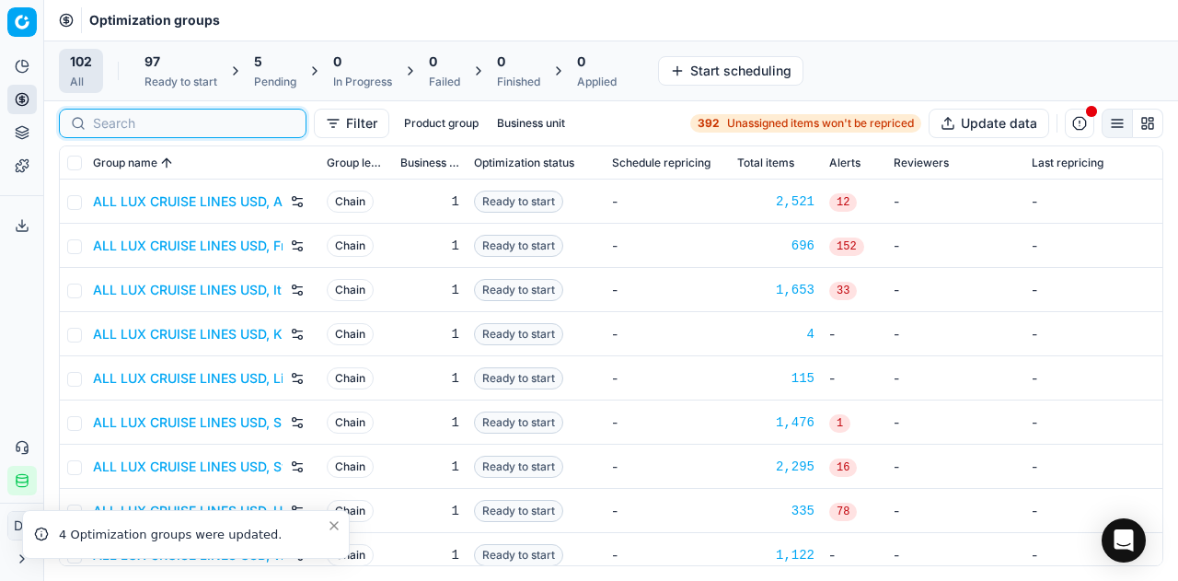
click at [103, 120] on input at bounding box center [194, 123] width 202 height 18
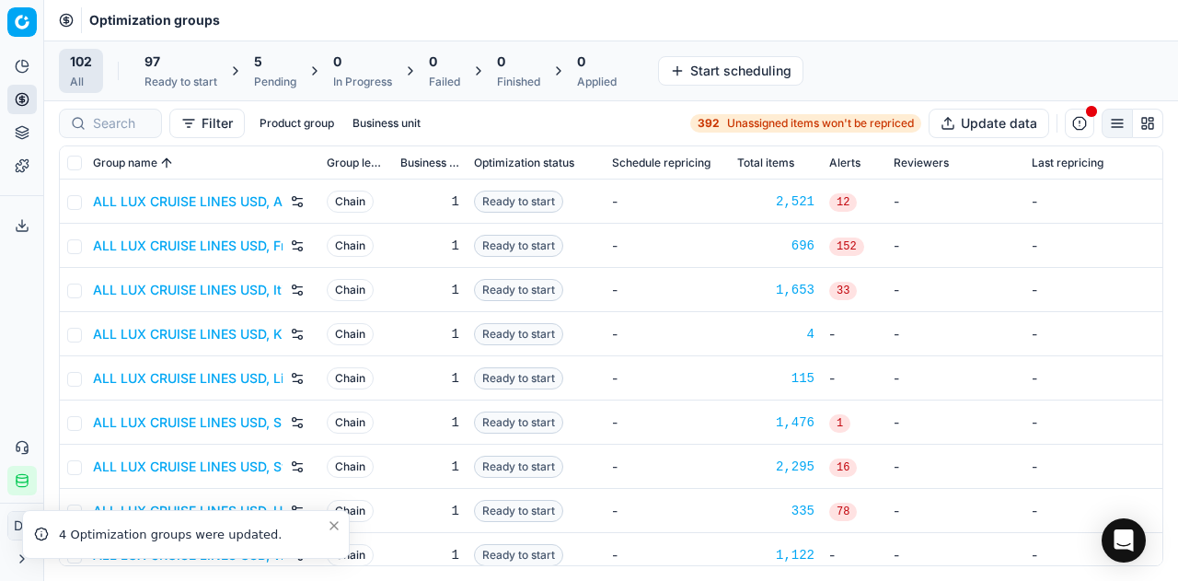
click at [271, 75] on div "Pending" at bounding box center [275, 82] width 42 height 15
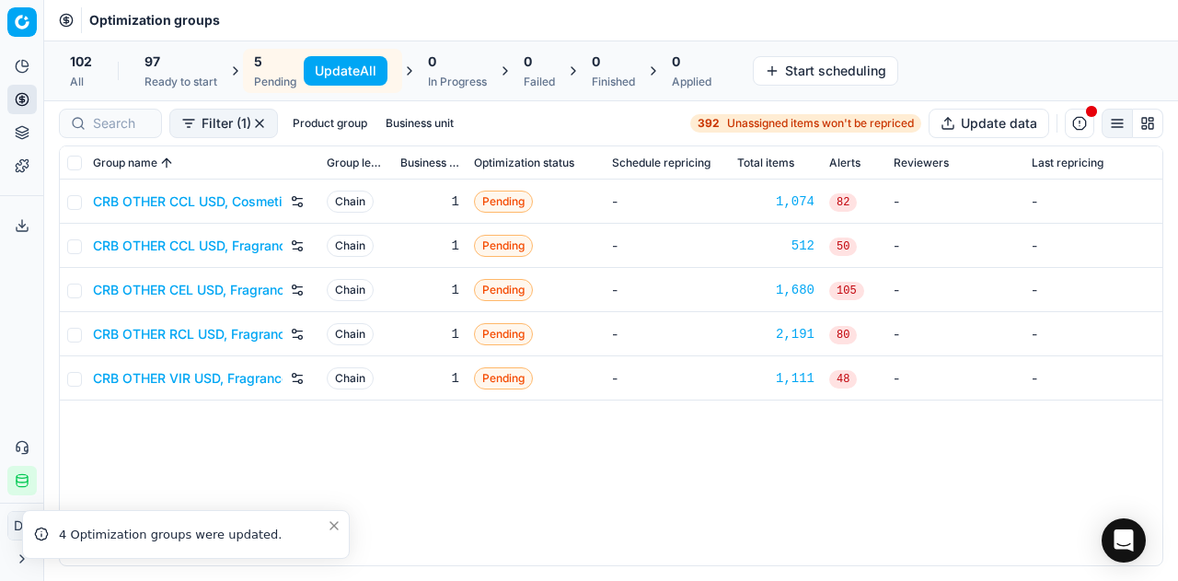
click at [229, 290] on link "CRB OTHER CEL USD, Fragrances & Cosmetics" at bounding box center [188, 290] width 190 height 18
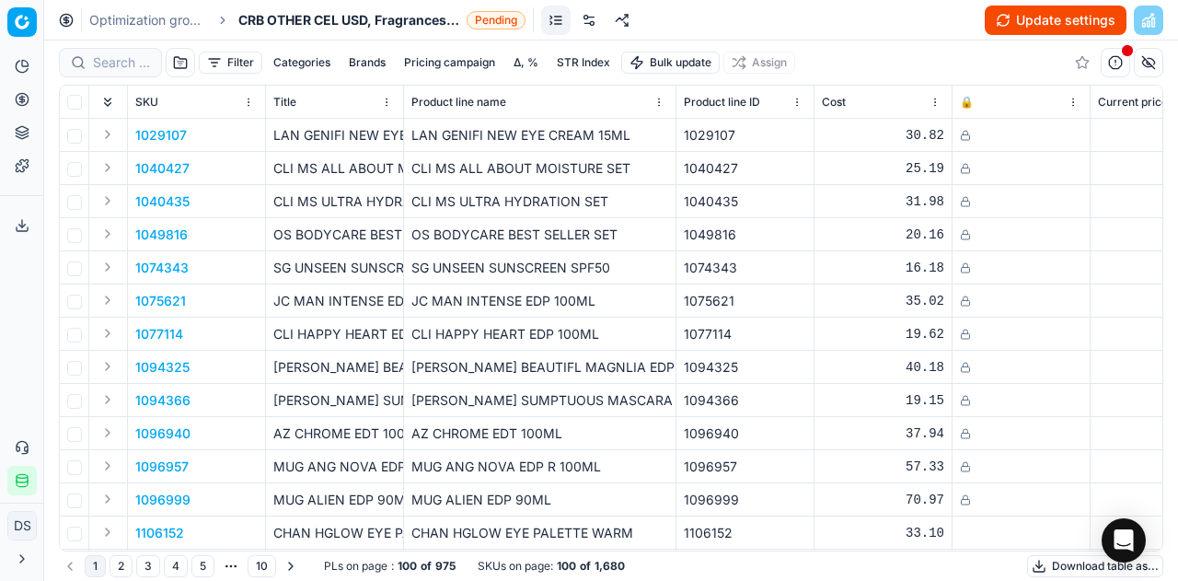
click at [1036, 25] on button "Update settings" at bounding box center [1056, 20] width 142 height 29
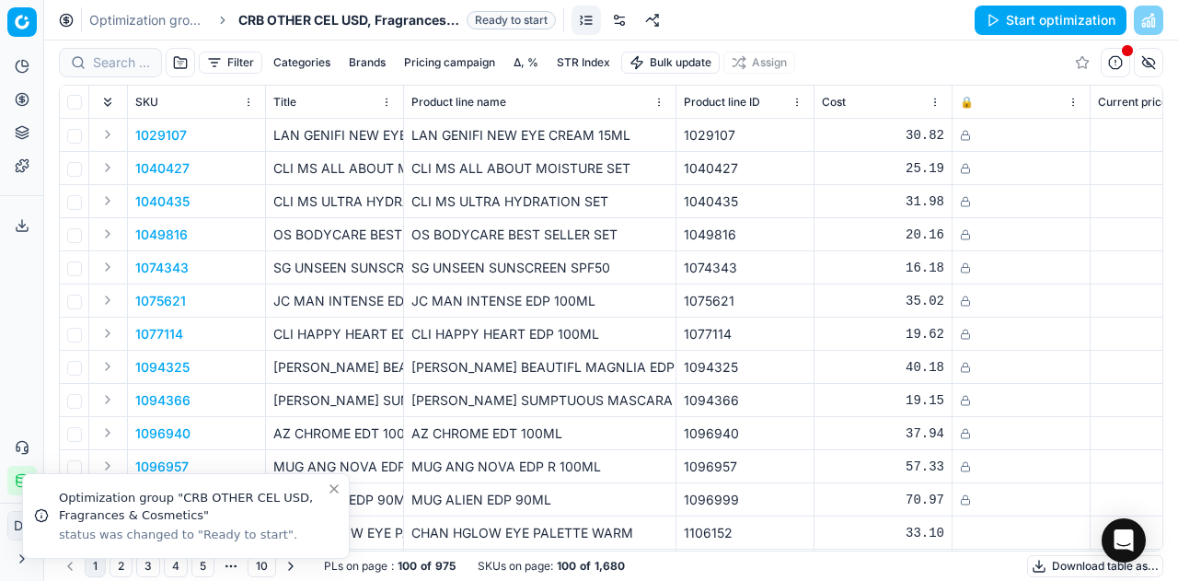
click at [1036, 25] on button "Start optimization" at bounding box center [1051, 20] width 152 height 29
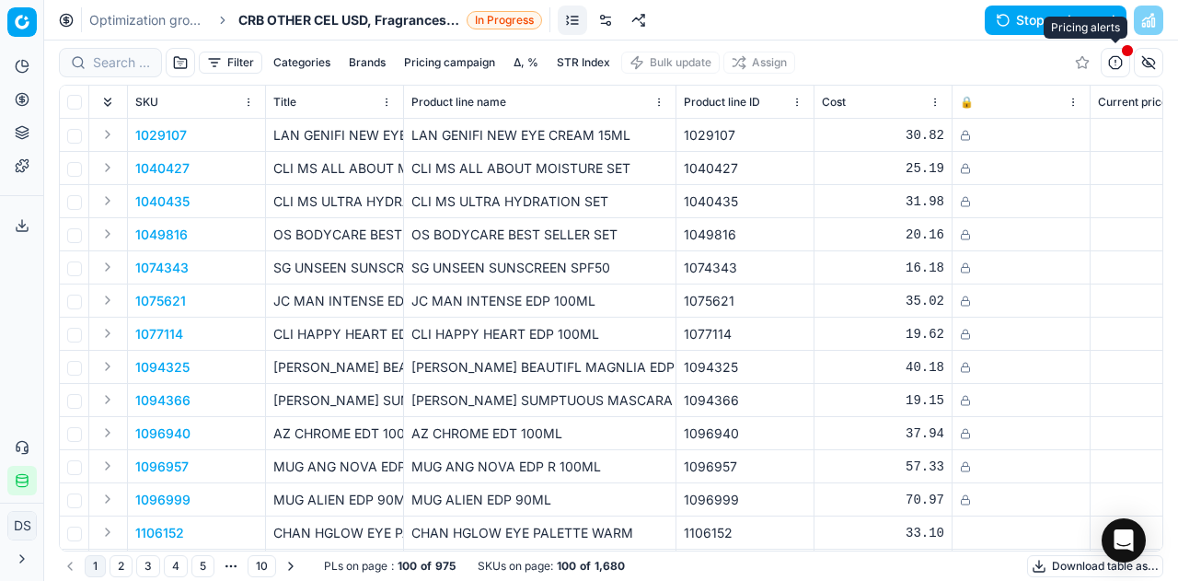
click at [1117, 71] on button "button" at bounding box center [1115, 62] width 29 height 29
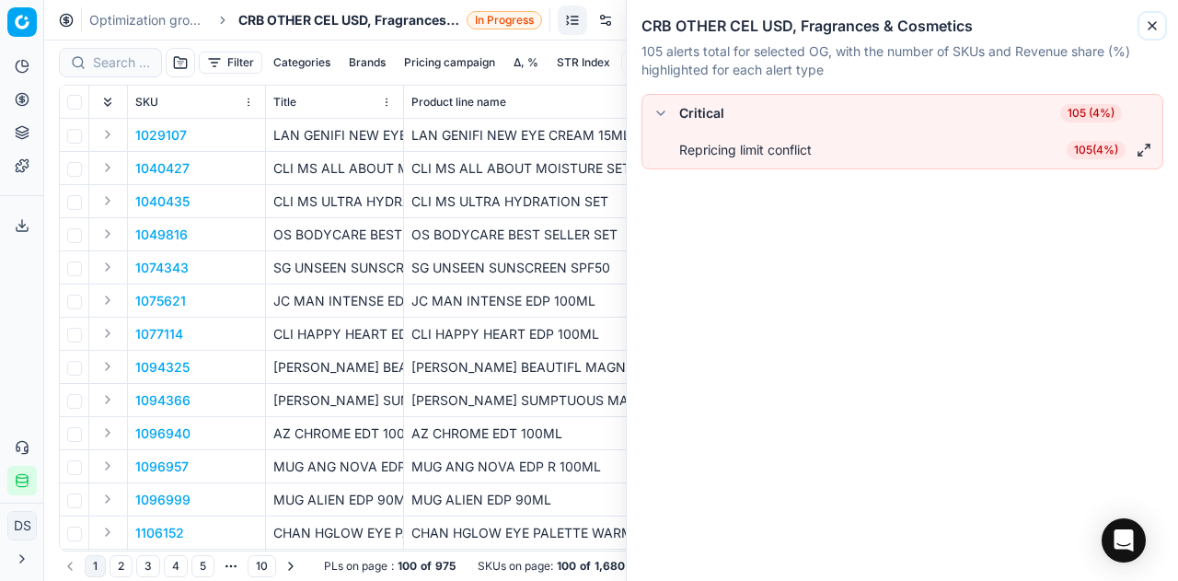
click at [1149, 28] on icon "button" at bounding box center [1152, 25] width 15 height 15
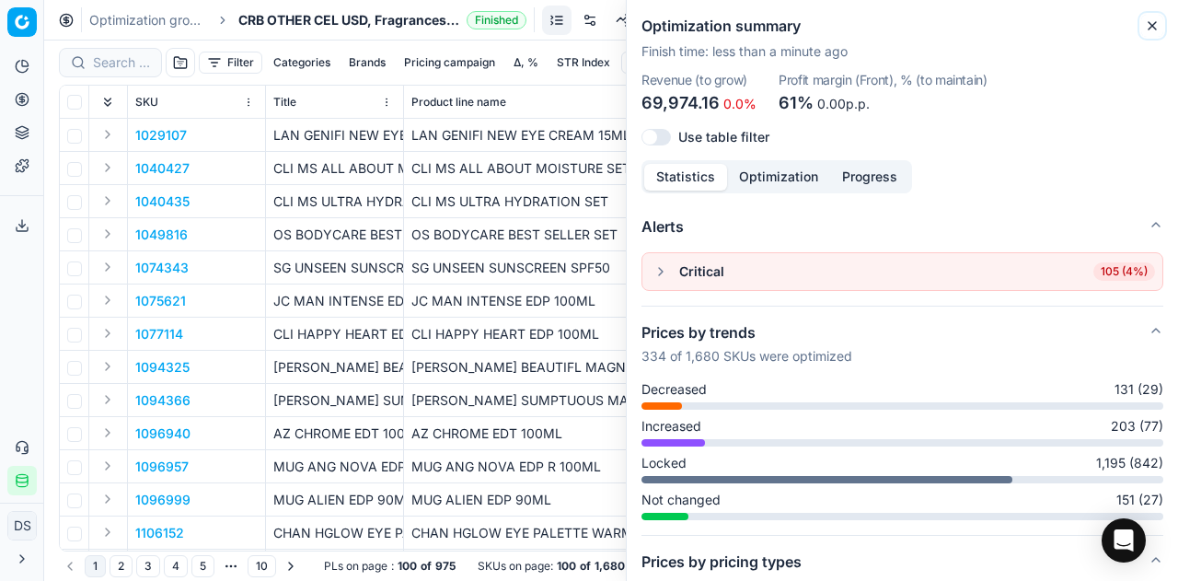
click at [1147, 29] on icon "button" at bounding box center [1152, 25] width 15 height 15
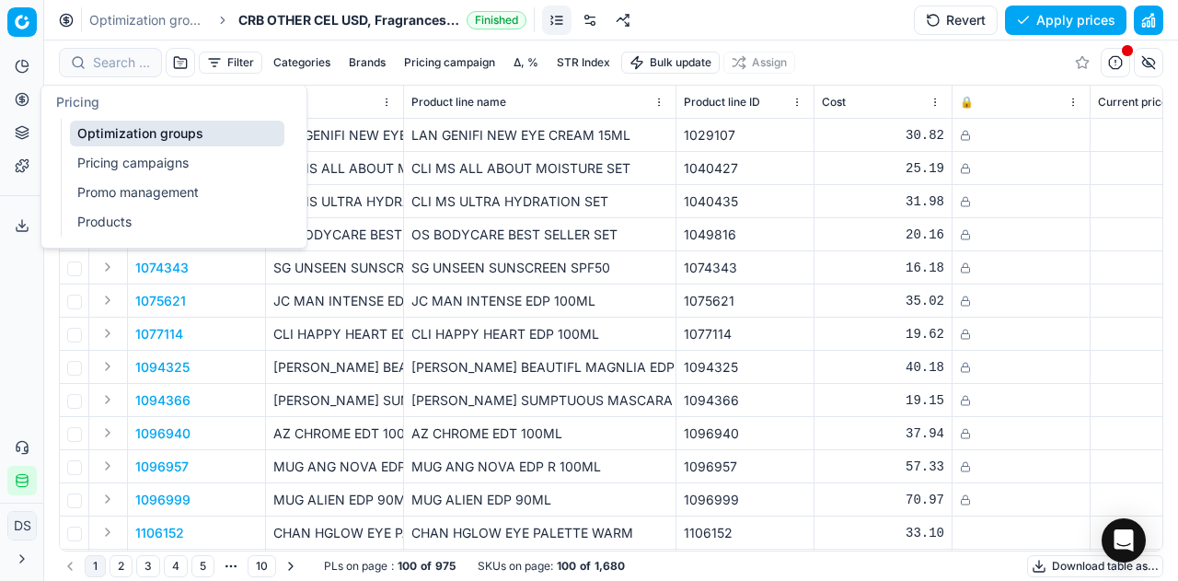
click at [19, 100] on icon at bounding box center [22, 99] width 15 height 15
click at [124, 167] on link "Pricing campaigns" at bounding box center [177, 163] width 214 height 26
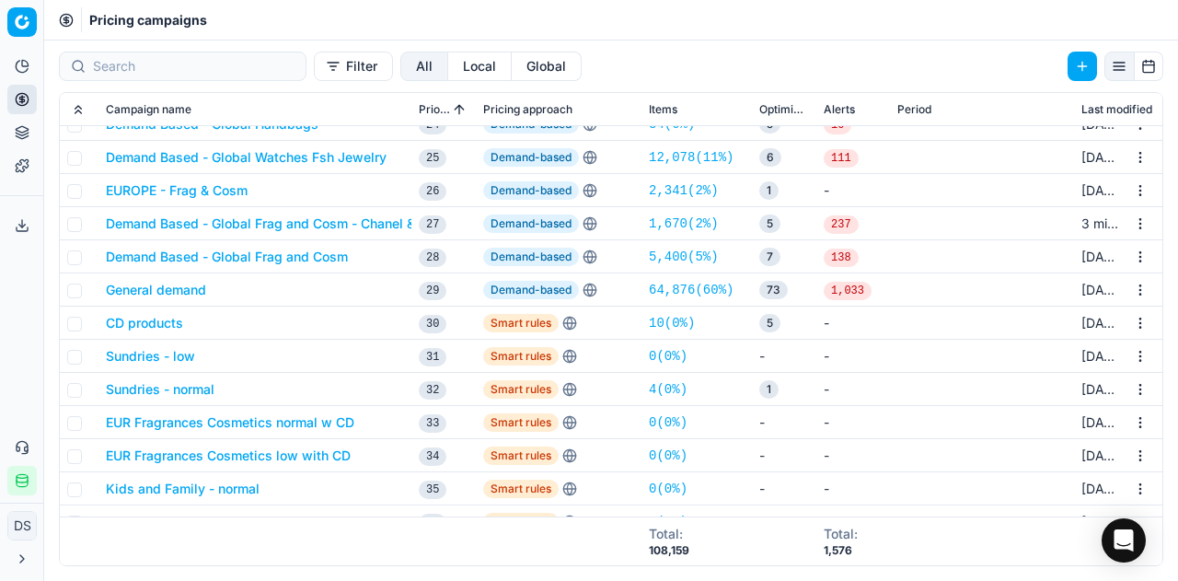
scroll to position [654, 0]
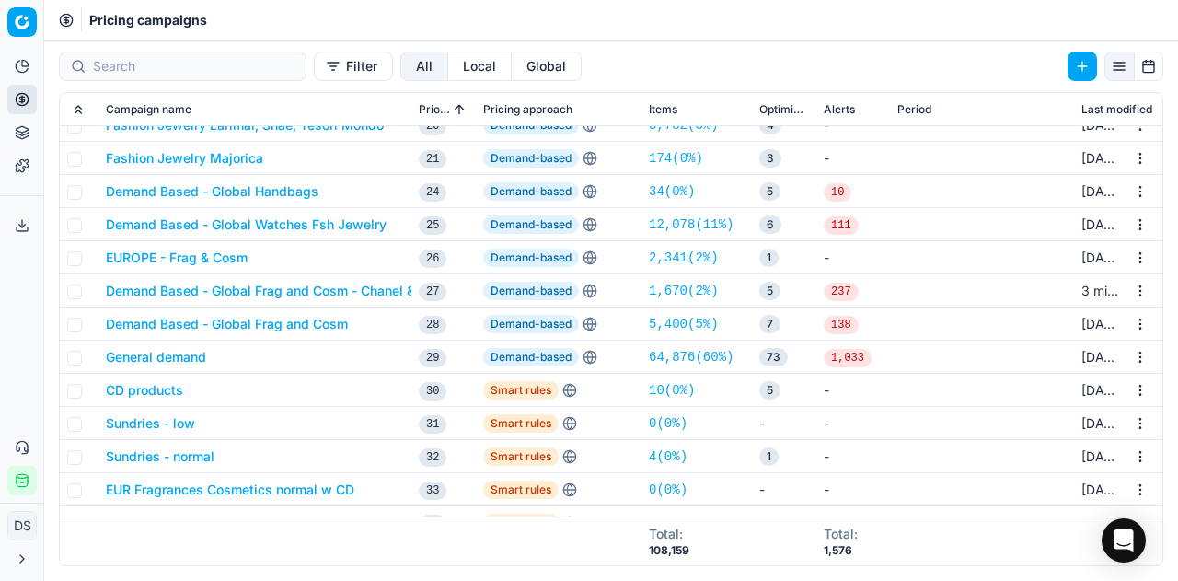
click at [352, 289] on button "Demand Based - Global Frag and Cosm - Chanel & Dior" at bounding box center [275, 291] width 338 height 18
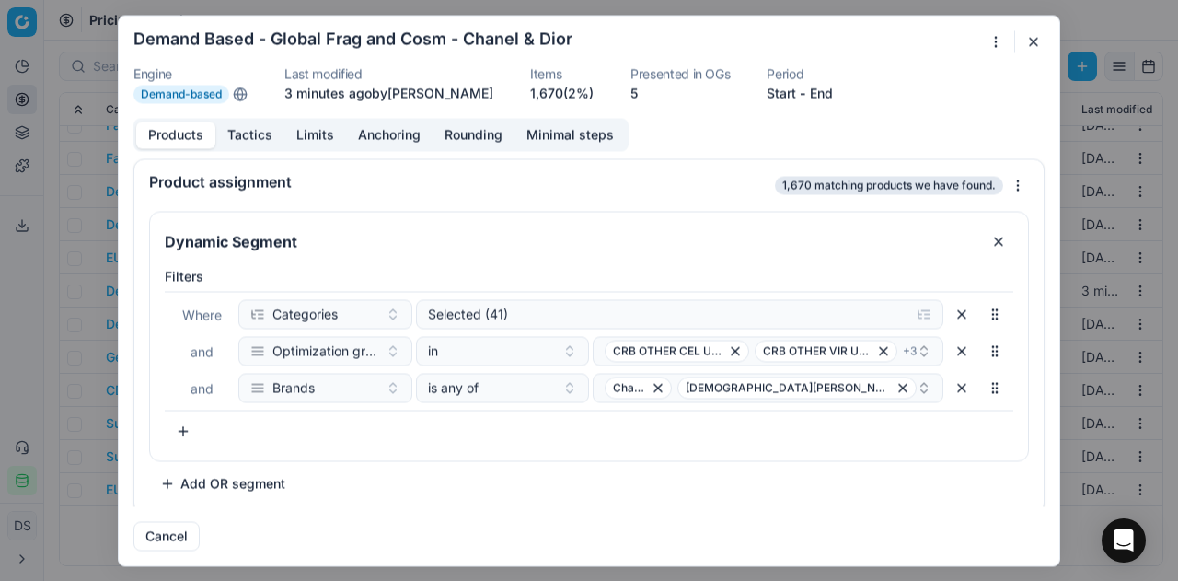
click at [317, 135] on button "Limits" at bounding box center [315, 135] width 62 height 27
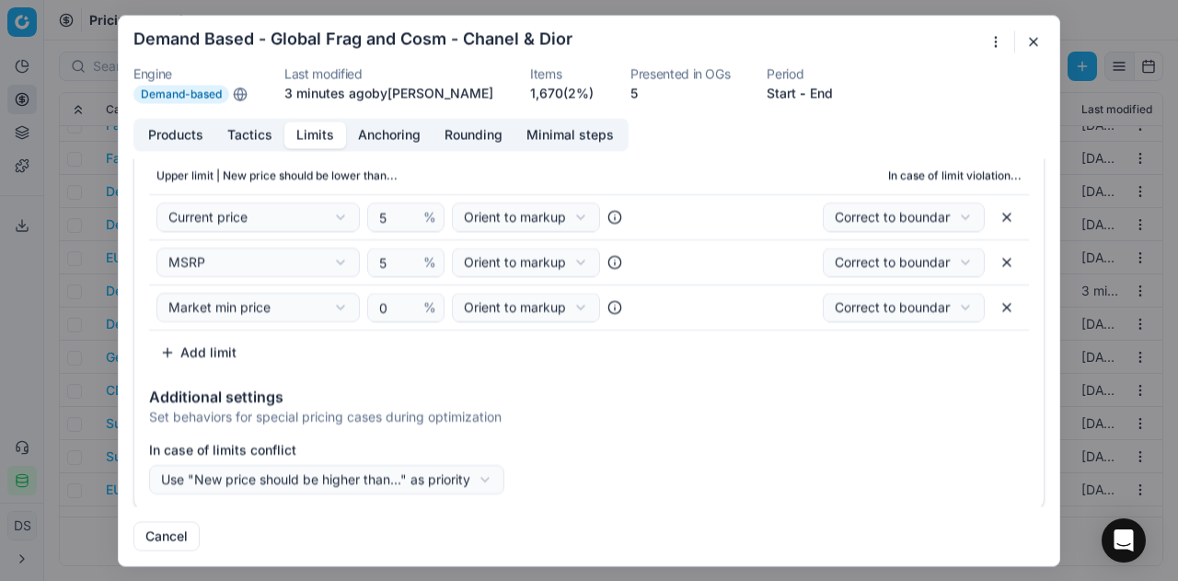
scroll to position [236, 0]
click at [353, 481] on div "We are saving PC settings. Please wait, it should take a few minutes Demand Bas…" at bounding box center [589, 290] width 1178 height 581
click at [781, 538] on button "Revert" at bounding box center [788, 535] width 82 height 29
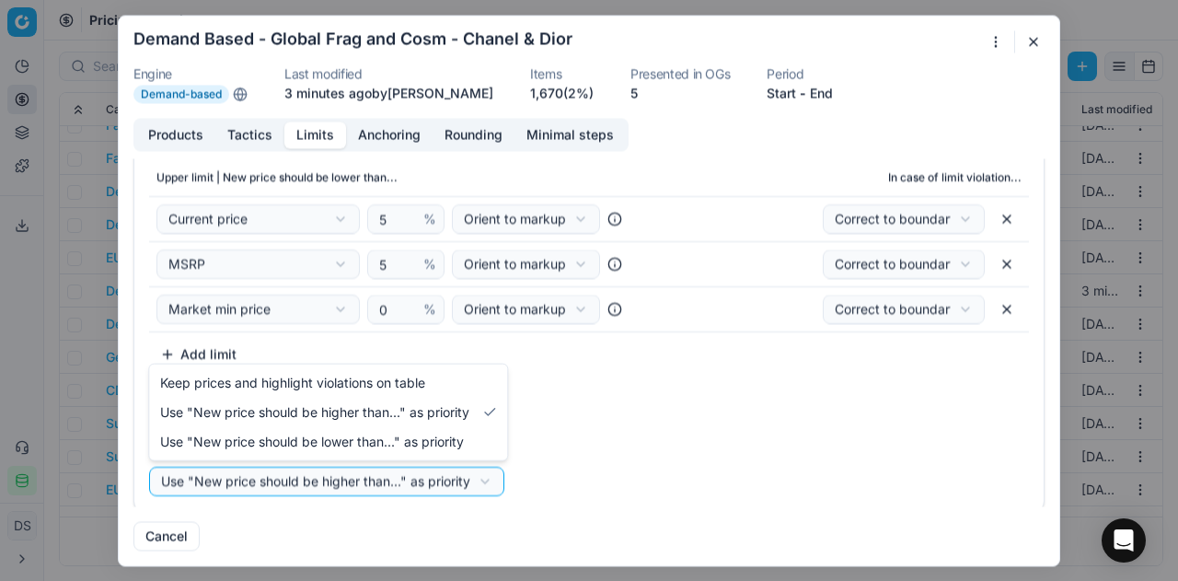
click at [370, 480] on div "We are saving PC settings. Please wait, it should take a few minutes Demand Bas…" at bounding box center [589, 290] width 1178 height 581
select select "upper"
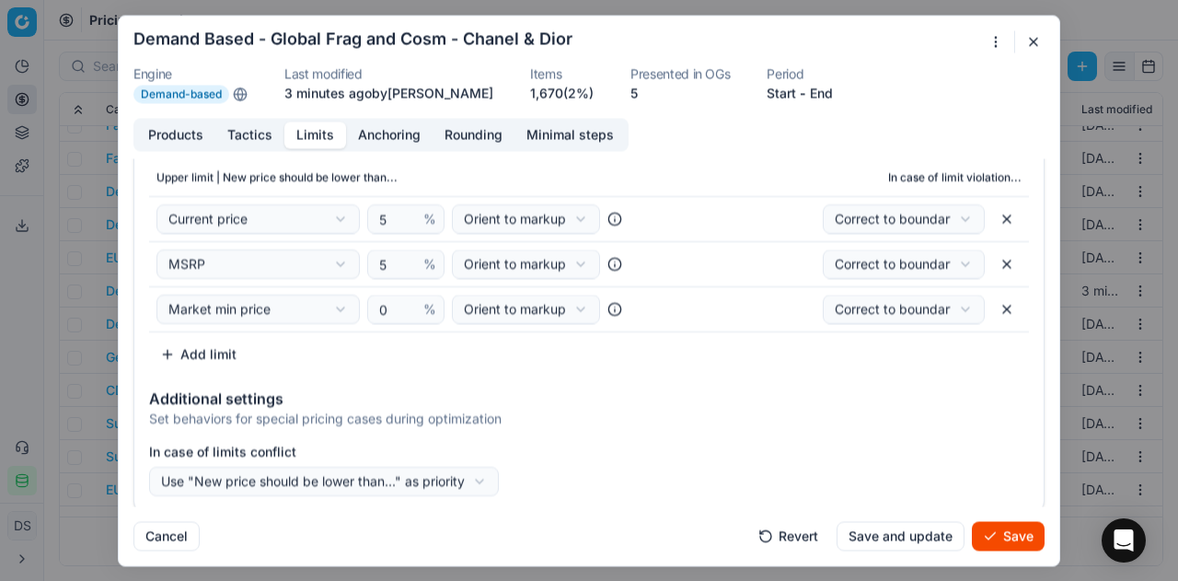
click at [1024, 544] on button "Save" at bounding box center [1008, 535] width 73 height 29
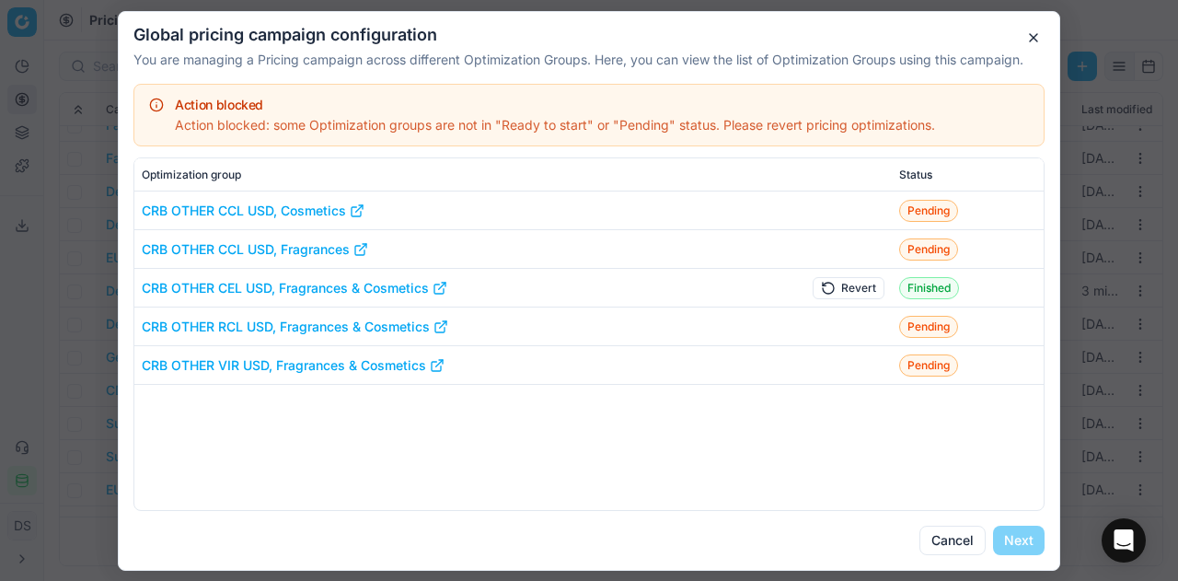
click at [820, 288] on button "Revert" at bounding box center [849, 287] width 72 height 22
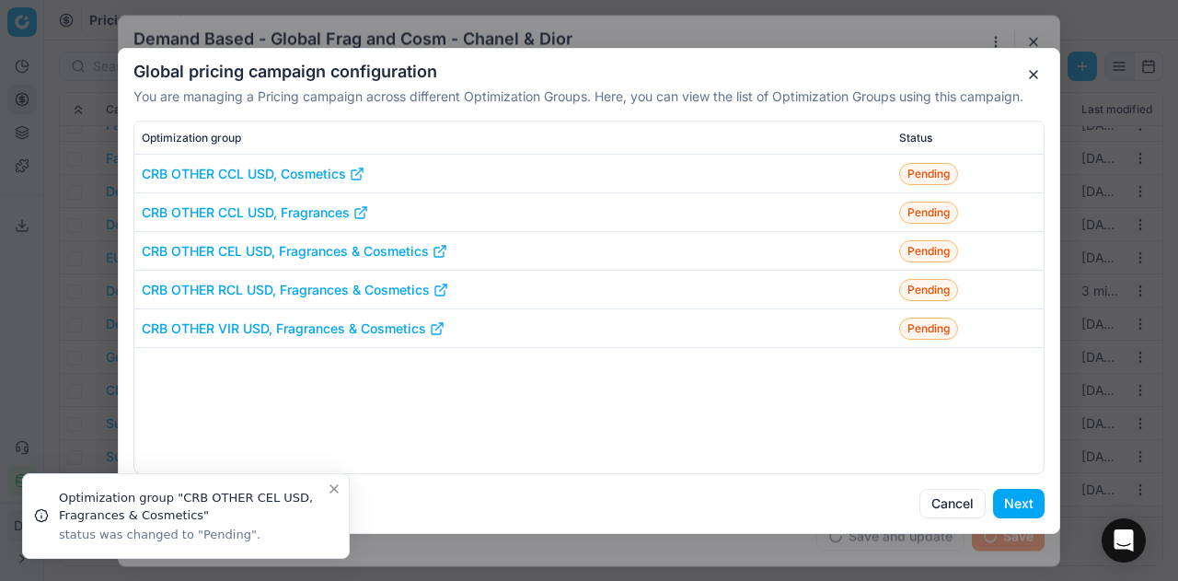
click at [1024, 496] on button "Next" at bounding box center [1019, 503] width 52 height 29
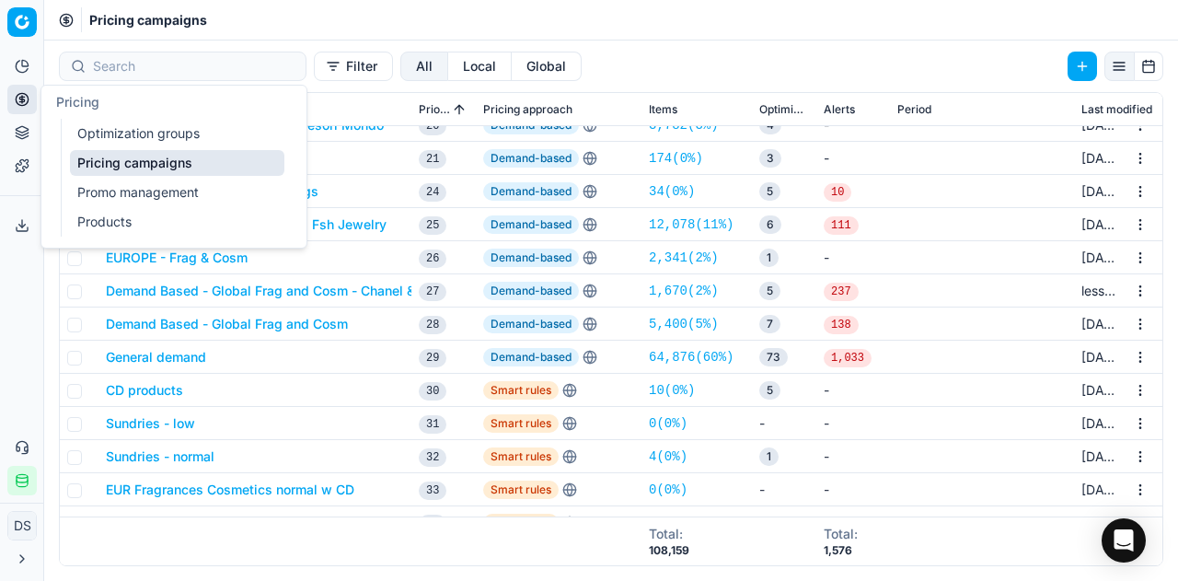
click at [135, 124] on link "Optimization groups" at bounding box center [177, 134] width 214 height 26
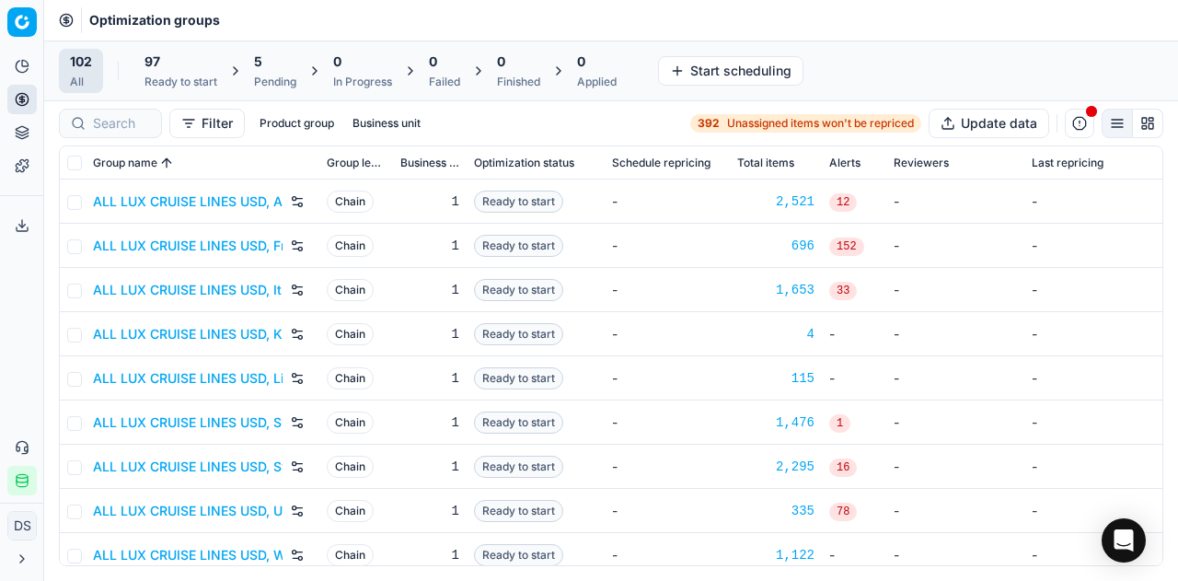
click at [260, 65] on span "5" at bounding box center [258, 61] width 8 height 18
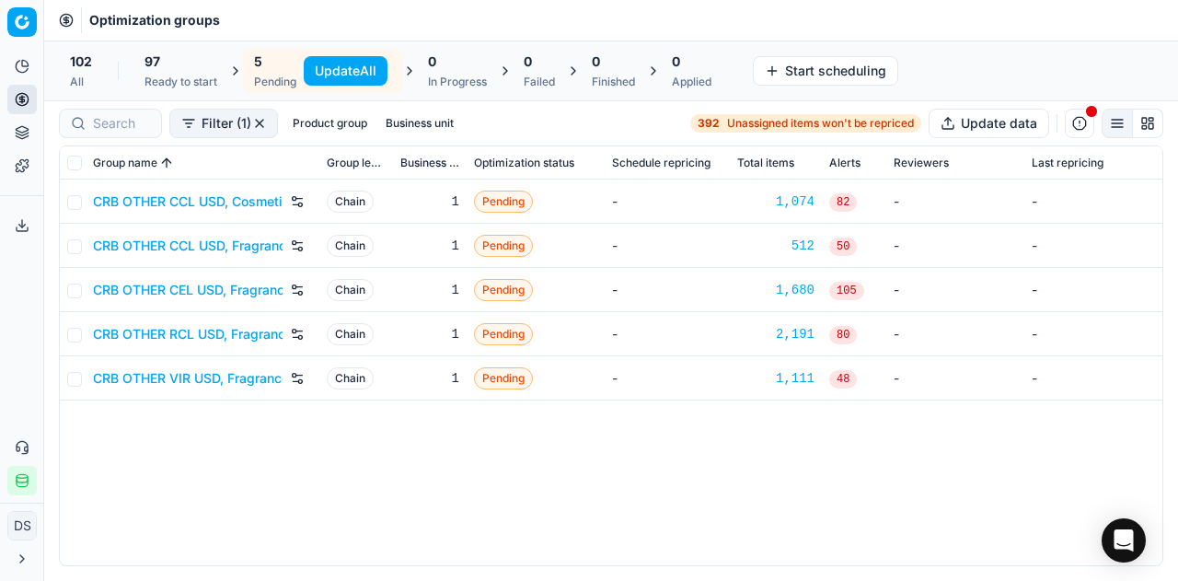
click at [193, 283] on link "CRB OTHER CEL USD, Fragrances & Cosmetics" at bounding box center [188, 290] width 190 height 18
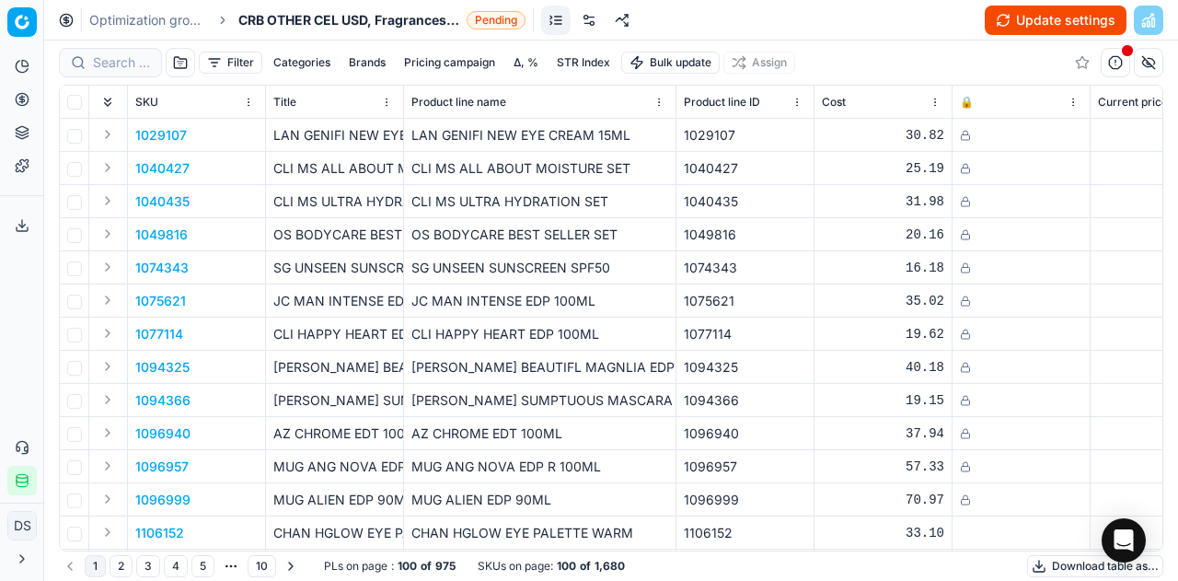
click at [1073, 29] on button "Update settings" at bounding box center [1056, 20] width 142 height 29
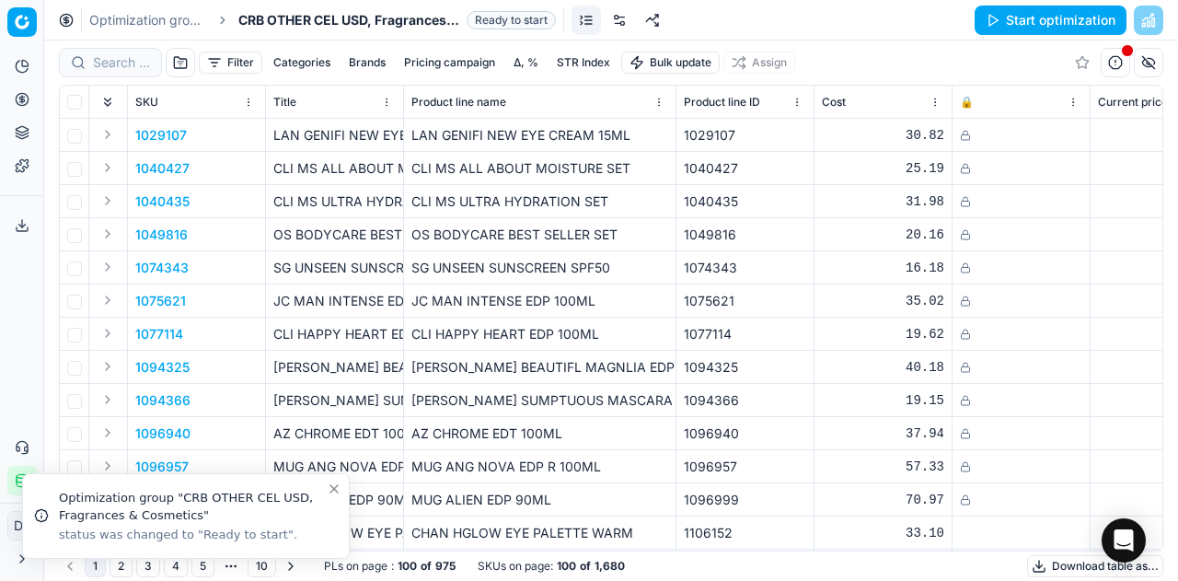
click at [1039, 17] on button "Start optimization" at bounding box center [1051, 20] width 152 height 29
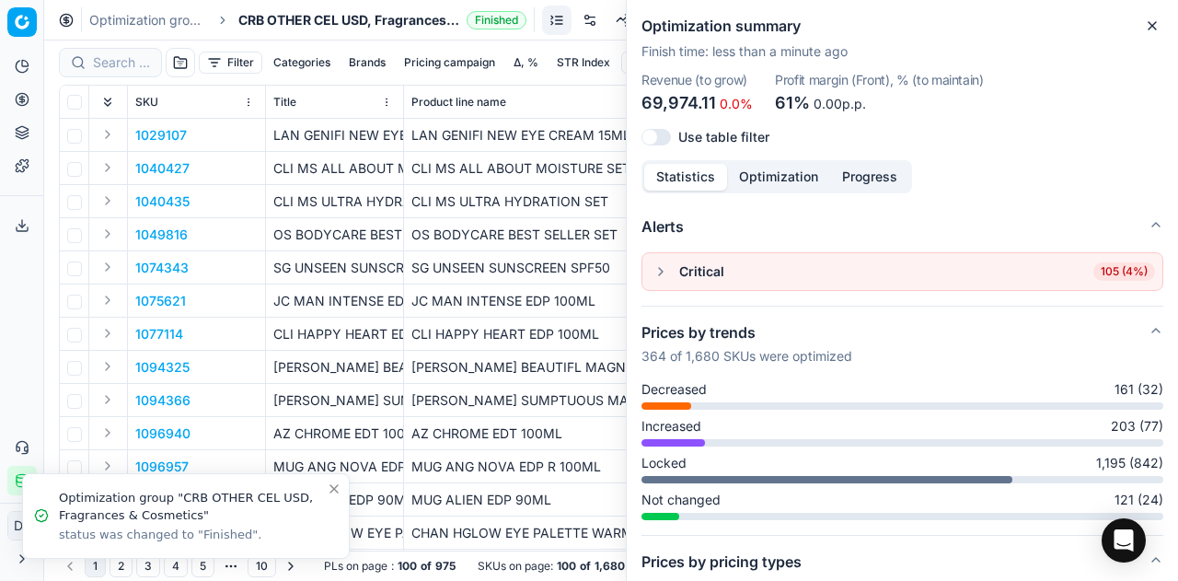
click at [669, 269] on button "button" at bounding box center [661, 271] width 22 height 22
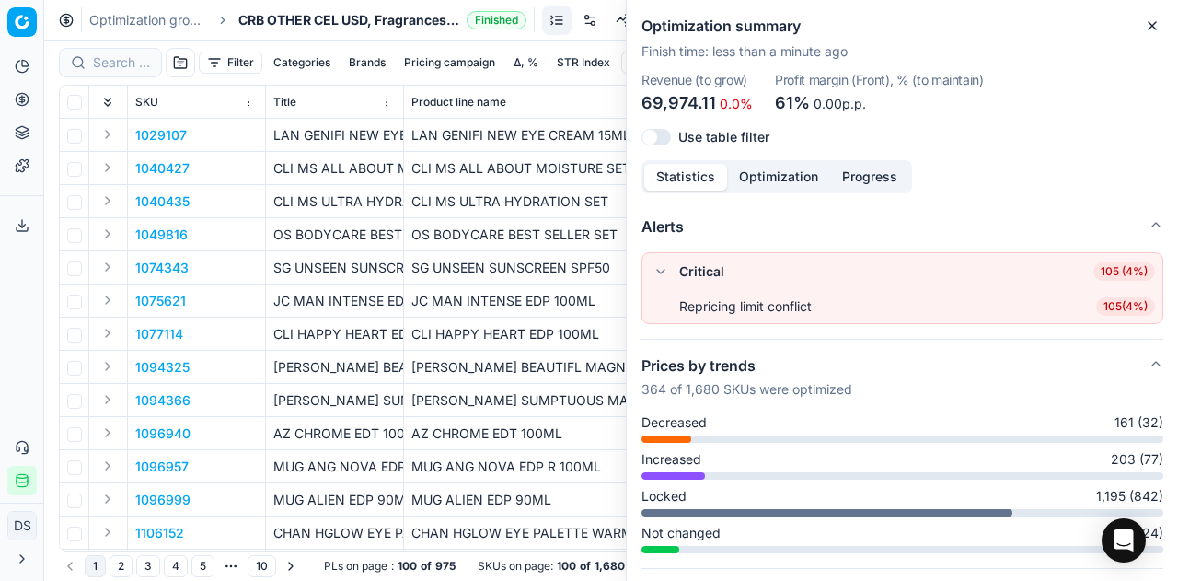
click at [392, 30] on div "Optimization groups CRB OTHER CEL USD, Fragrances & Cosmetics Finished Revert A…" at bounding box center [611, 20] width 1134 height 41
click at [1147, 17] on button "Close" at bounding box center [1152, 26] width 22 height 22
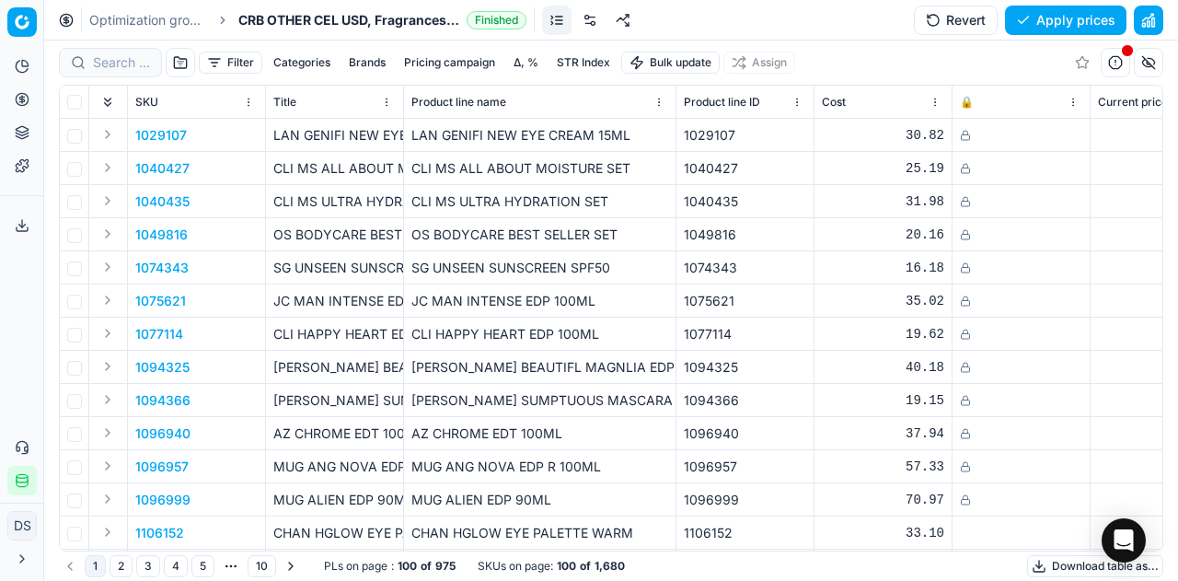
click at [957, 11] on button "Revert" at bounding box center [956, 20] width 84 height 29
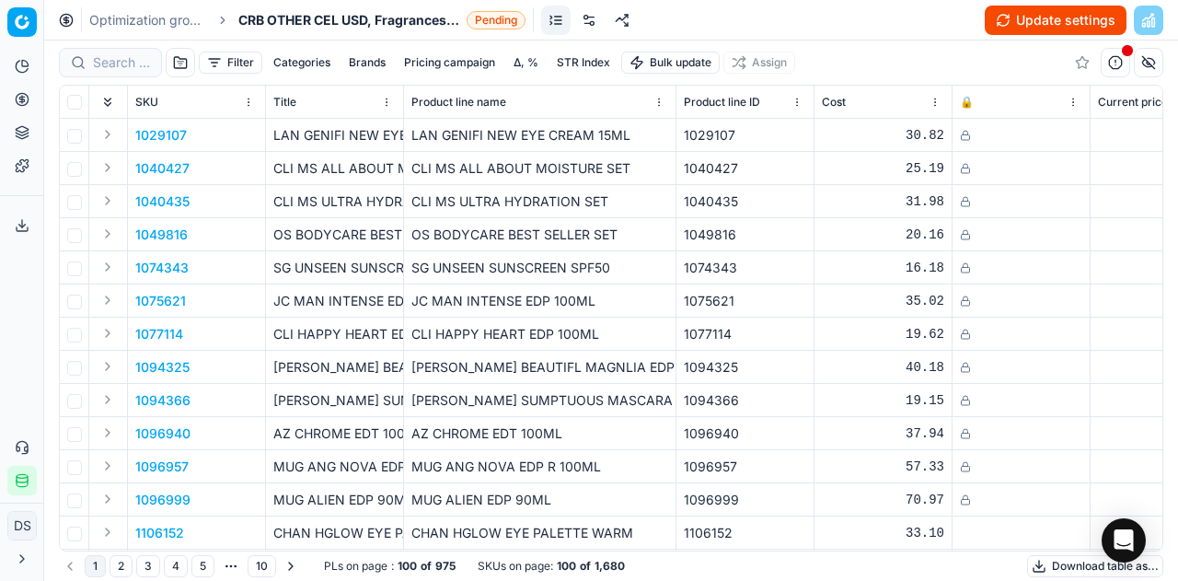
click at [122, 21] on link "Optimization groups" at bounding box center [148, 20] width 118 height 18
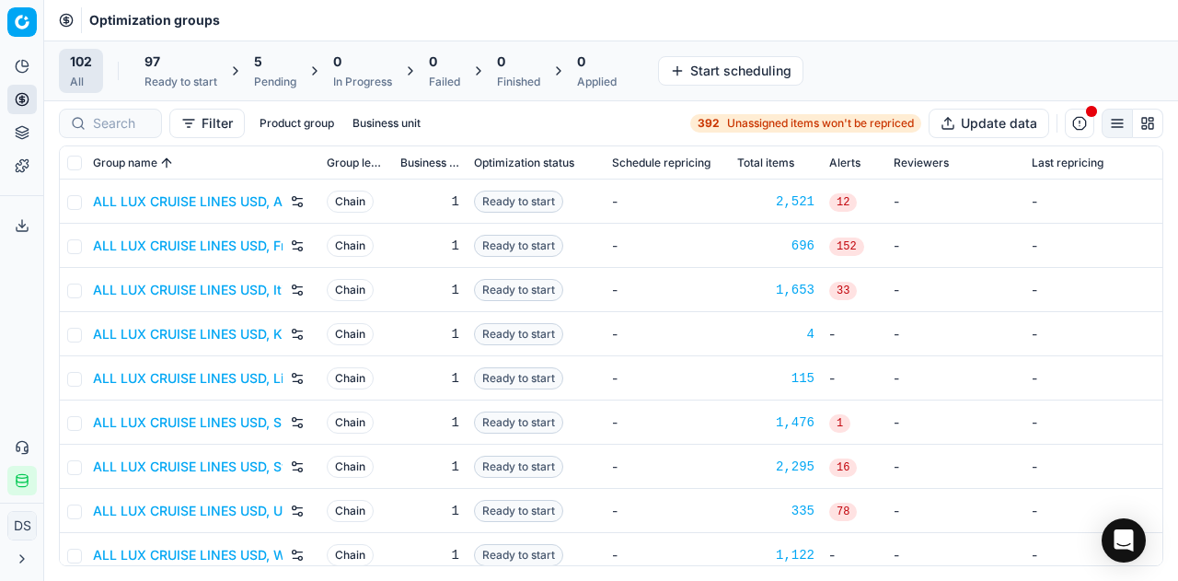
click at [272, 69] on div "5" at bounding box center [275, 61] width 42 height 18
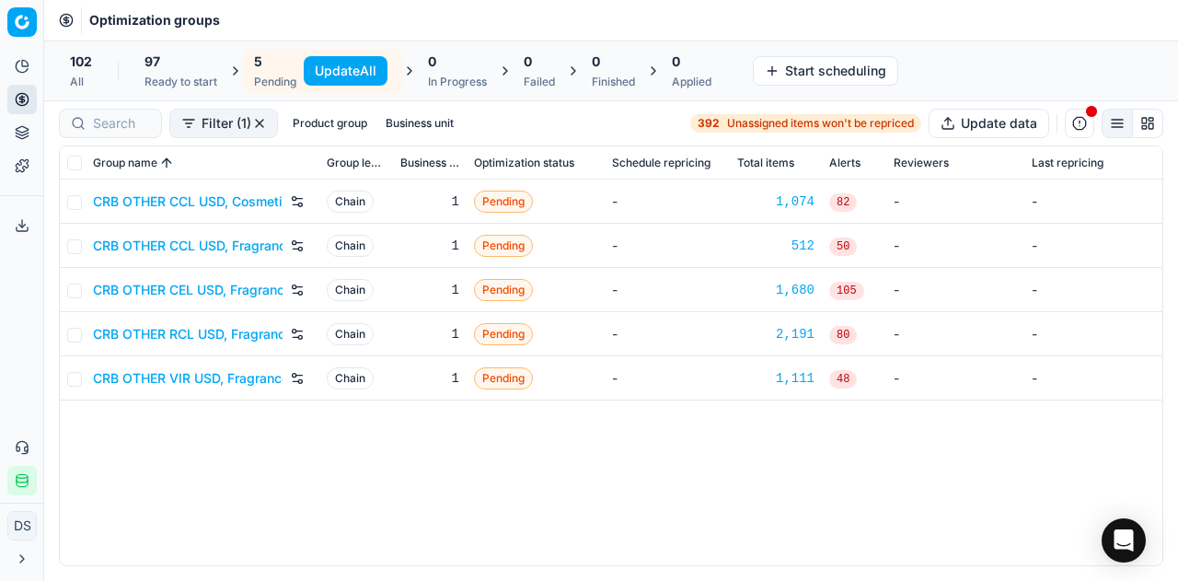
click at [331, 73] on button "Update All" at bounding box center [346, 70] width 84 height 29
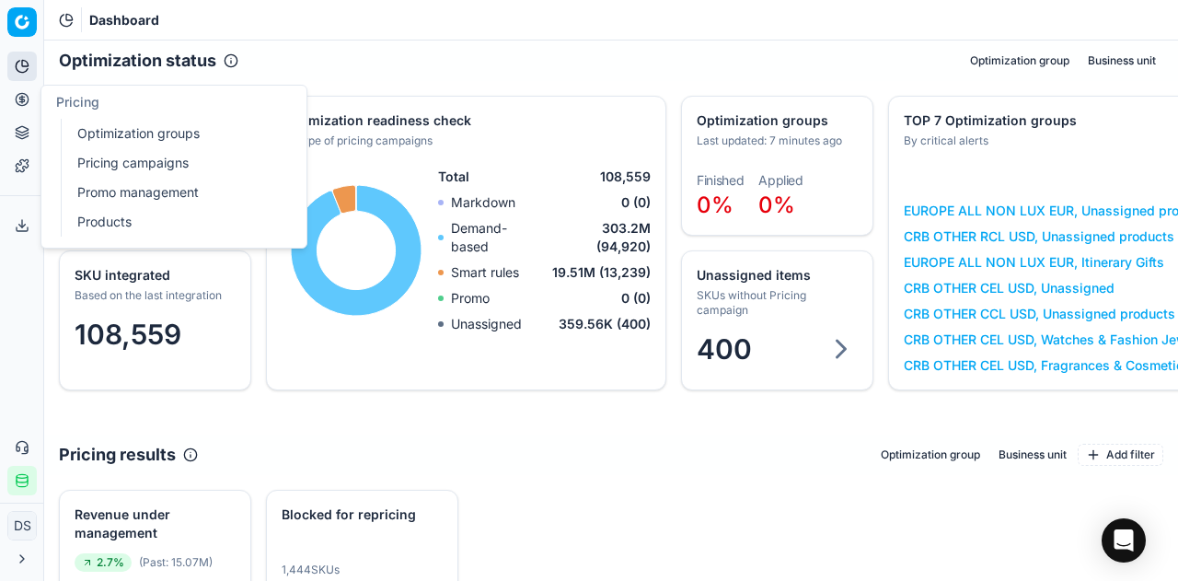
click at [110, 124] on link "Optimization groups" at bounding box center [177, 134] width 214 height 26
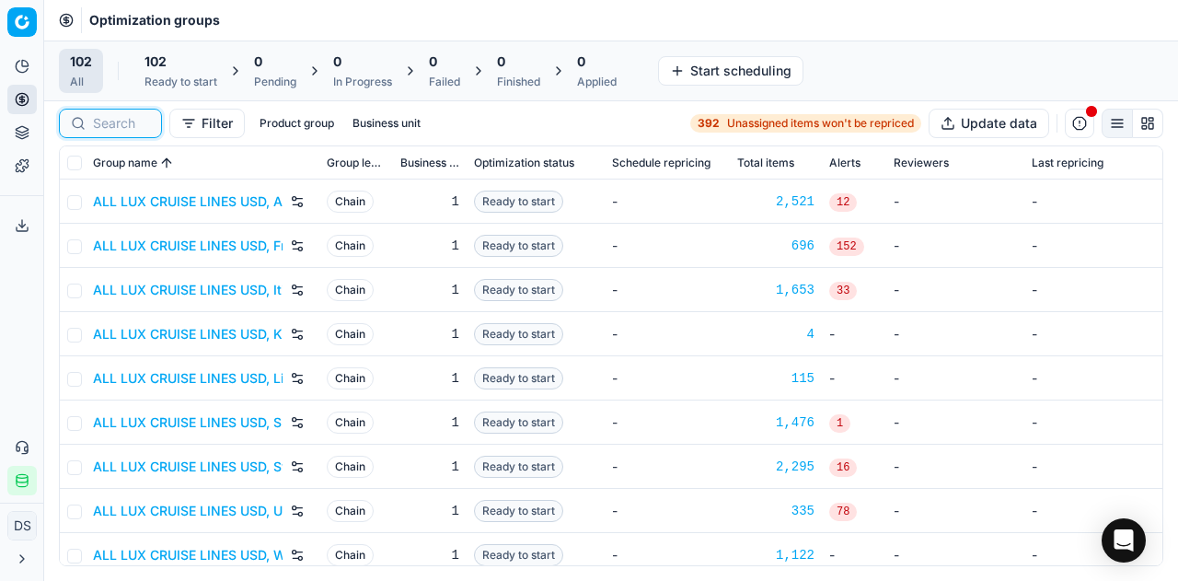
click at [134, 121] on input at bounding box center [121, 123] width 57 height 18
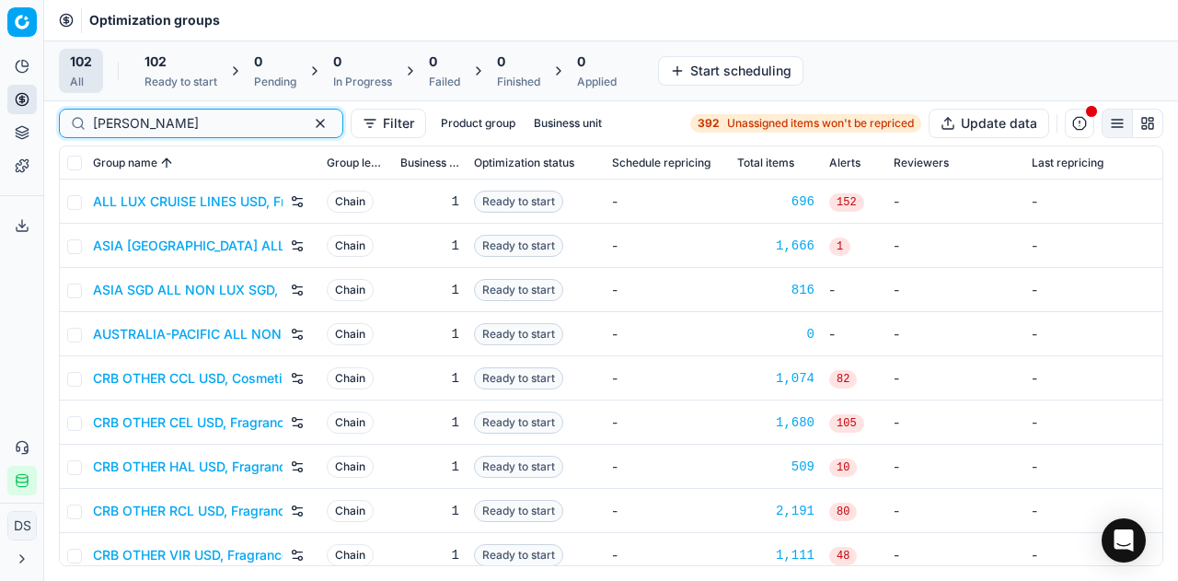
type input "[PERSON_NAME]"
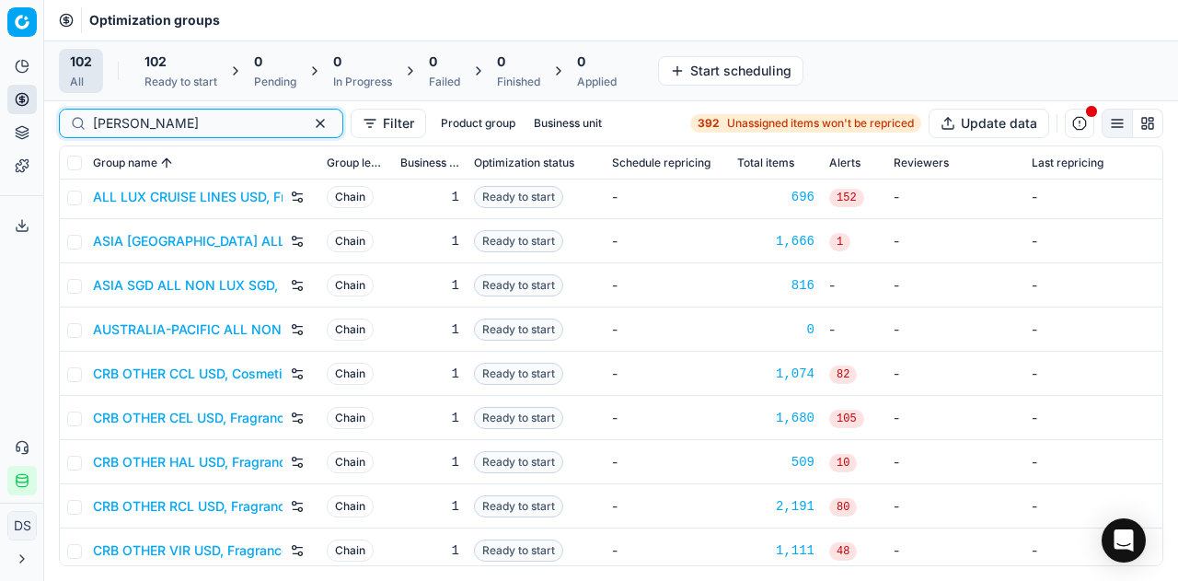
scroll to position [4, 0]
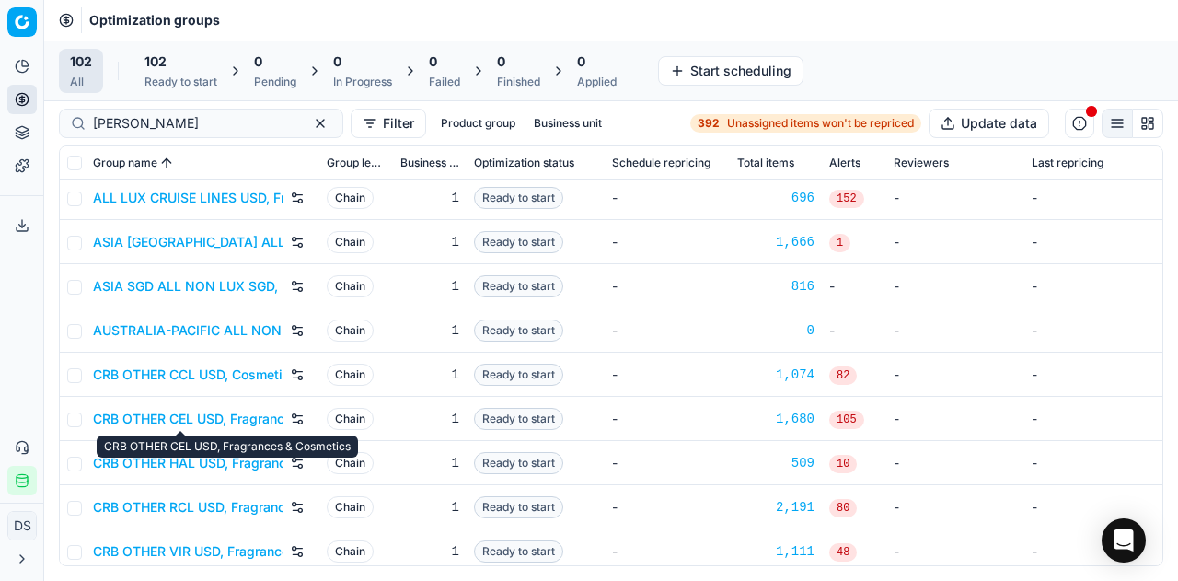
click at [208, 415] on link "CRB OTHER CEL USD, Fragrances & Cosmetics" at bounding box center [188, 419] width 190 height 18
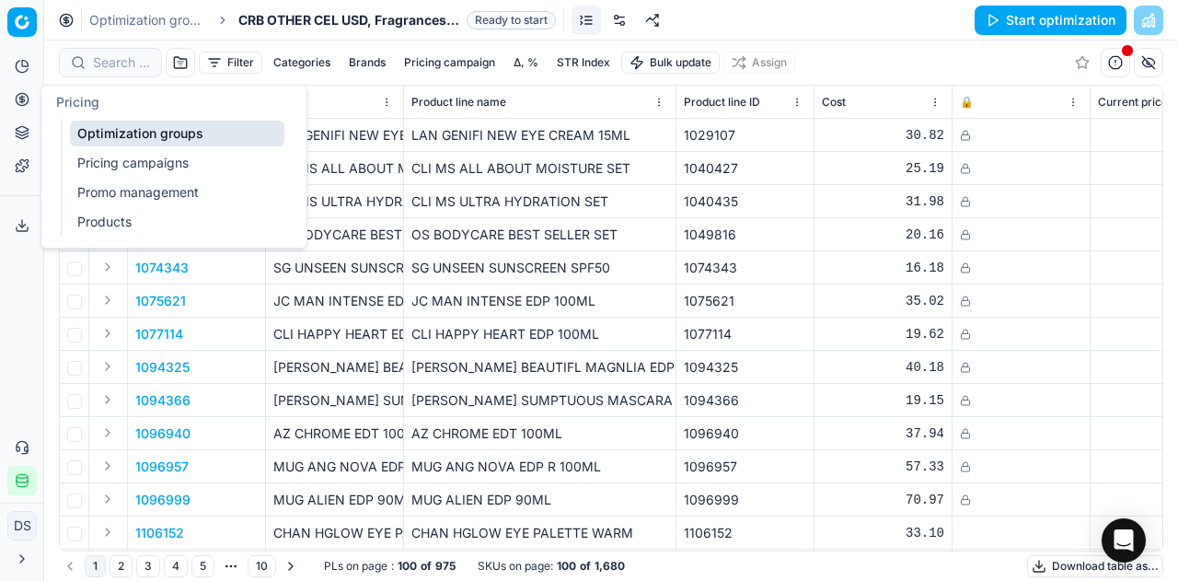
click at [117, 159] on link "Pricing campaigns" at bounding box center [177, 163] width 214 height 26
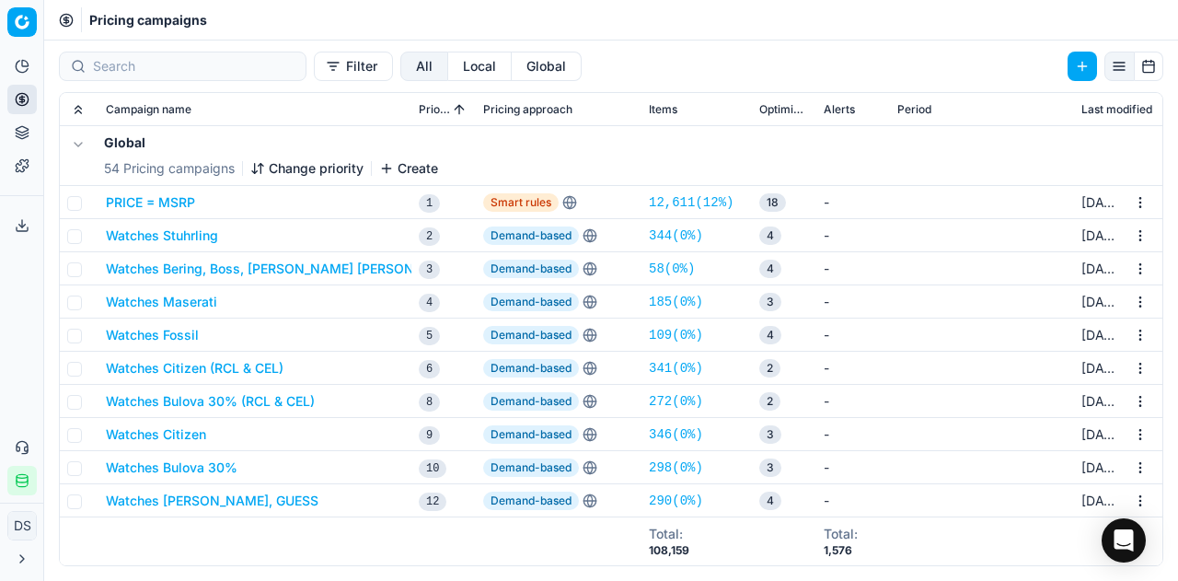
click at [178, 204] on button "PRICE = MSRP" at bounding box center [150, 202] width 89 height 18
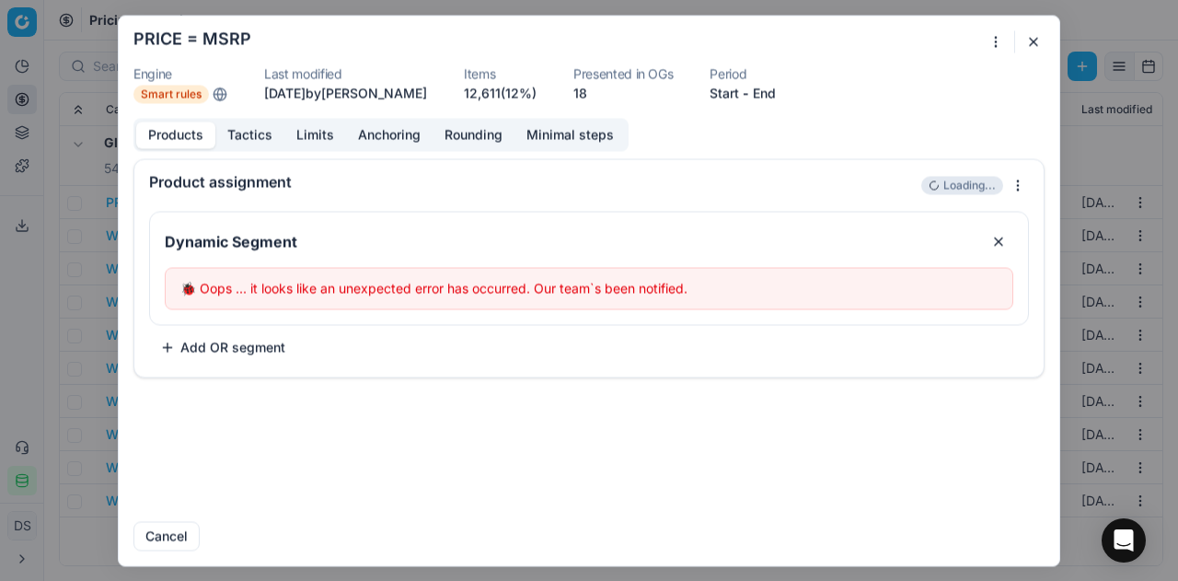
click at [234, 132] on button "Tactics" at bounding box center [249, 135] width 69 height 27
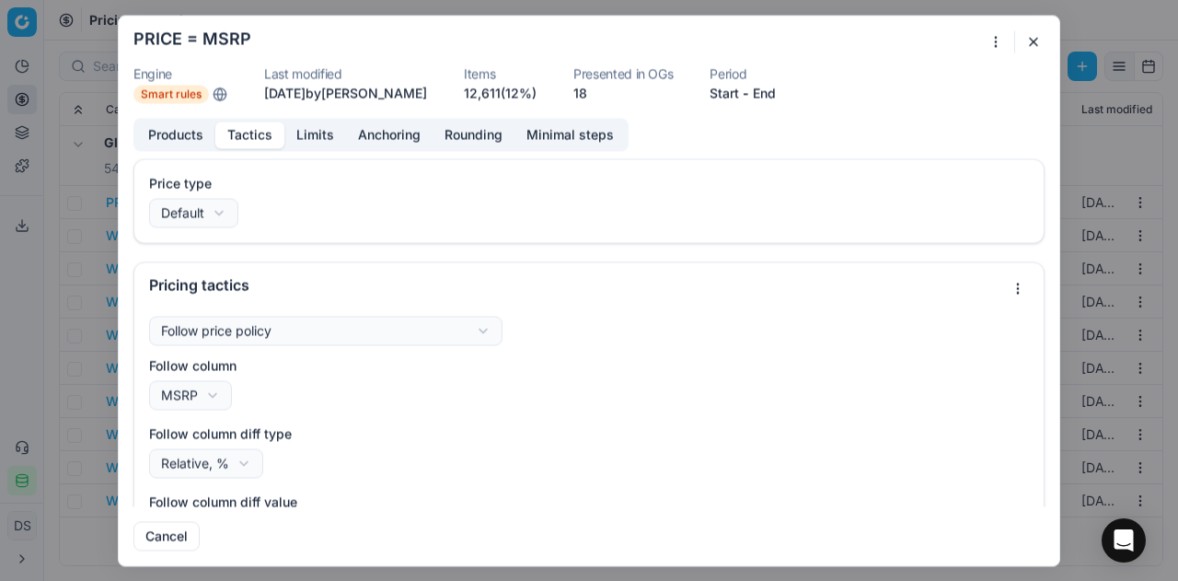
click at [180, 126] on button "Products" at bounding box center [175, 135] width 79 height 27
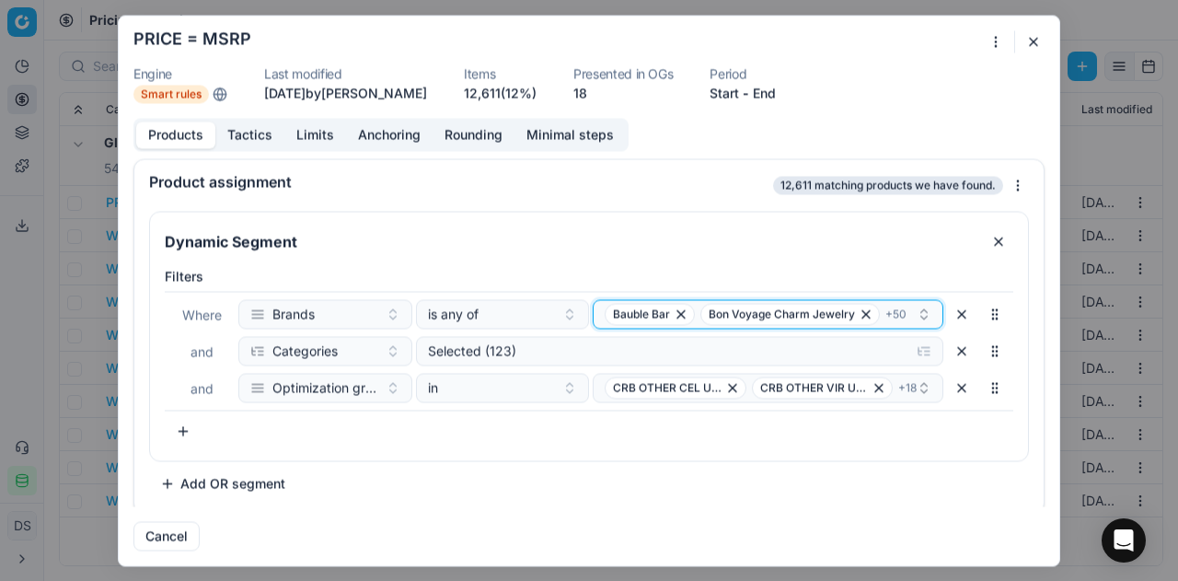
click at [921, 309] on icon "button" at bounding box center [924, 310] width 6 height 3
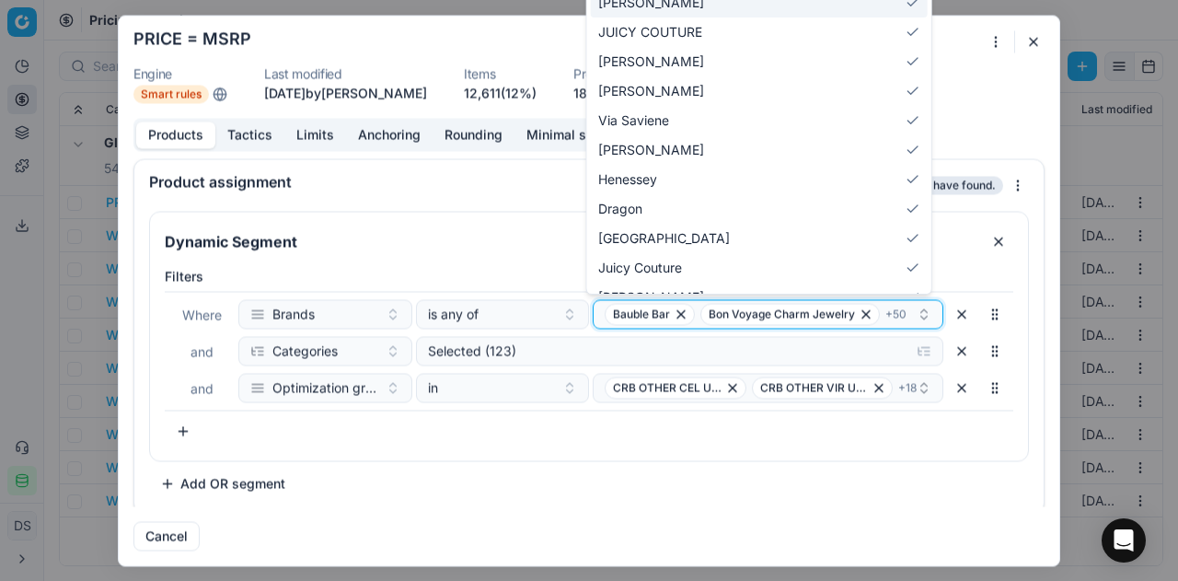
click at [678, 314] on icon "button" at bounding box center [681, 314] width 15 height 15
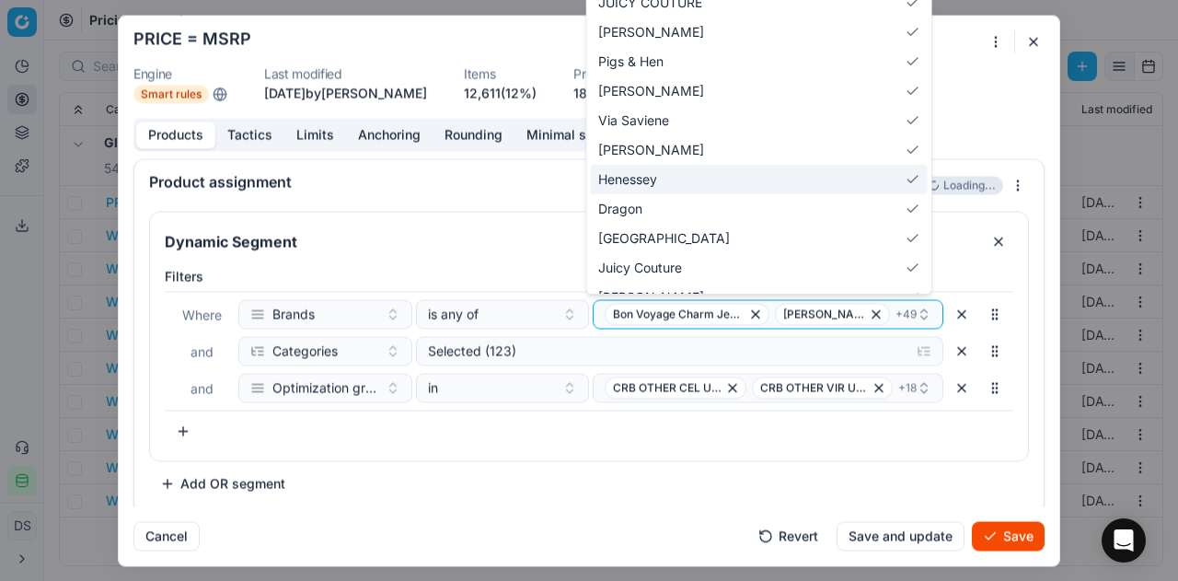
click at [801, 538] on button "Revert" at bounding box center [788, 535] width 82 height 29
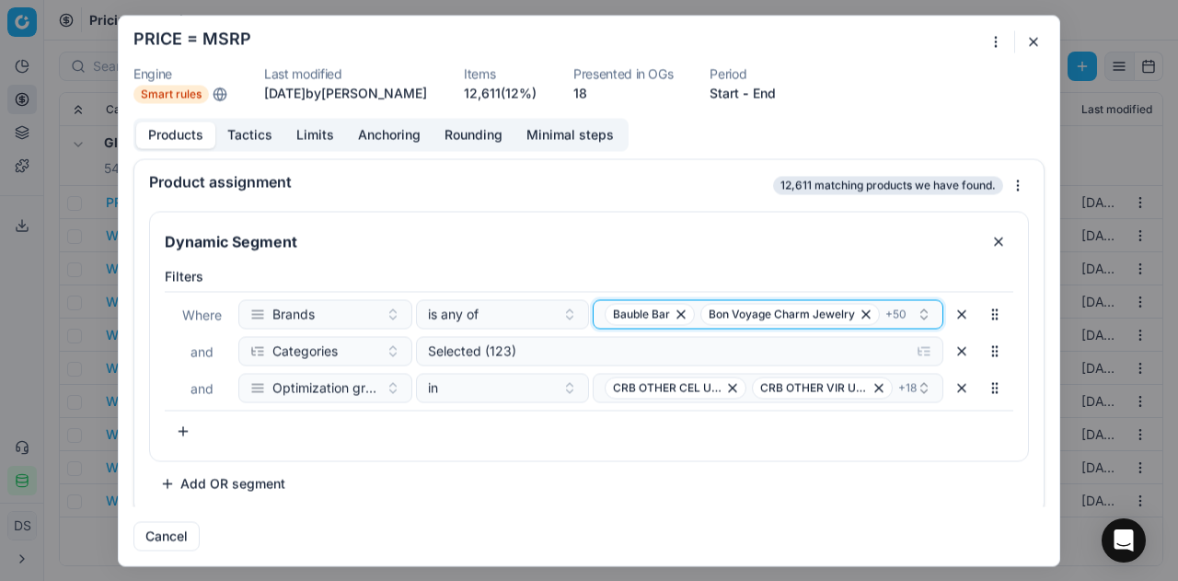
click at [897, 324] on button "Bauble Bar Bon Voyage Charm Jewelry + 50" at bounding box center [768, 313] width 351 height 29
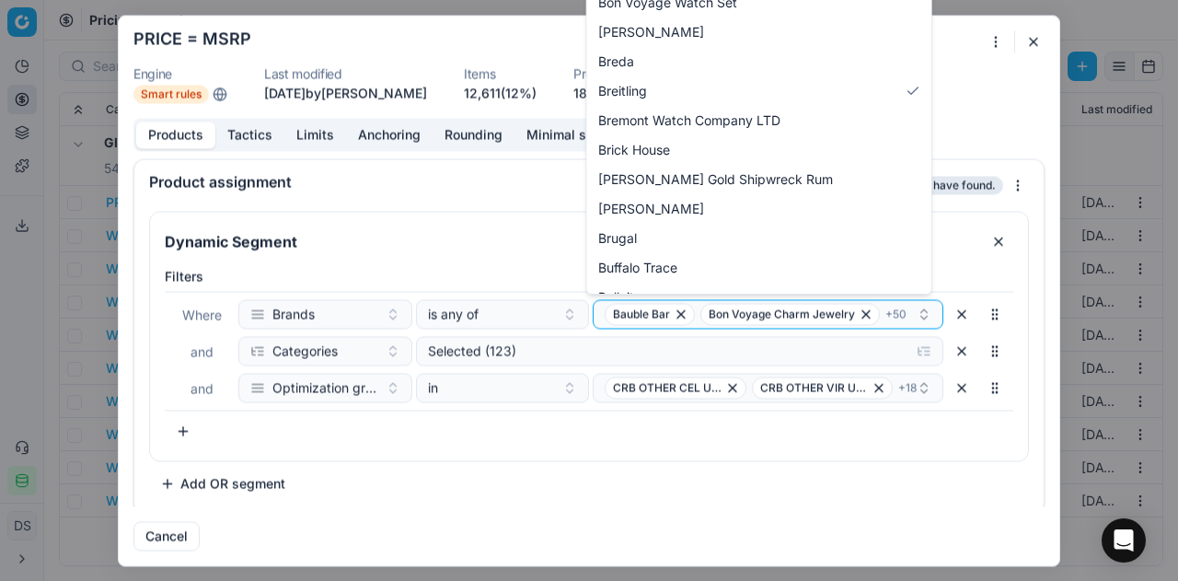
scroll to position [2493, 0]
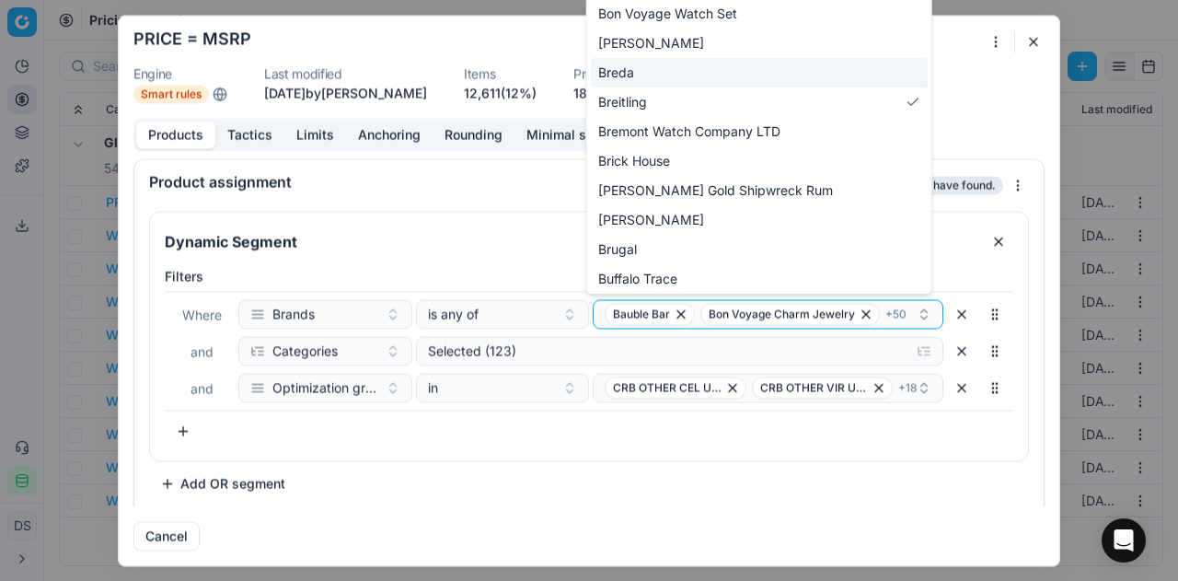
click at [668, 69] on div "Breda" at bounding box center [759, 72] width 337 height 29
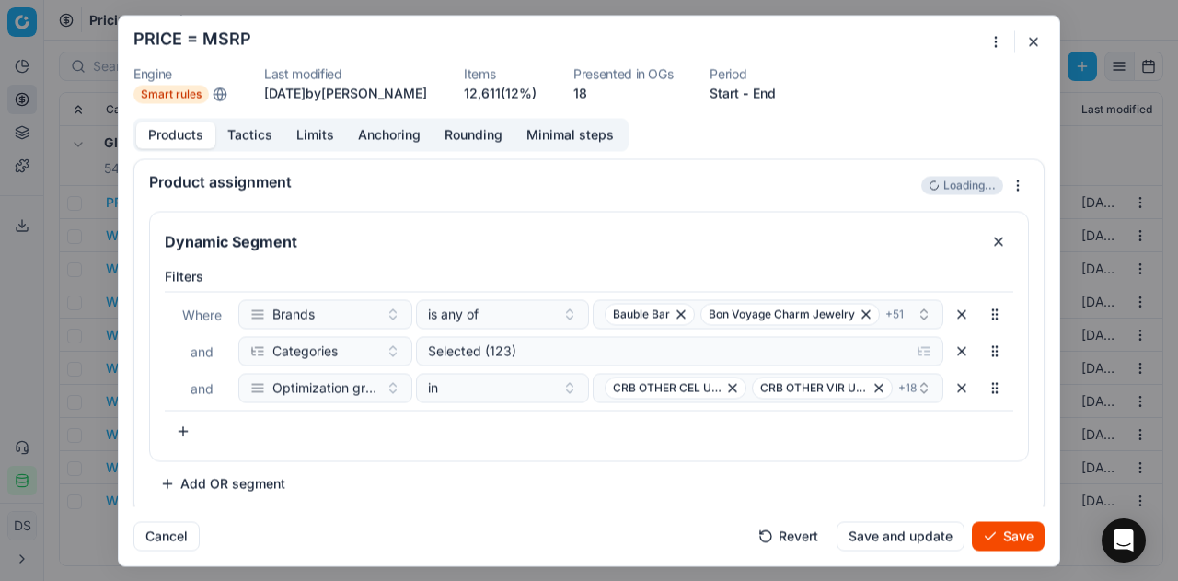
click at [1020, 527] on button "Save" at bounding box center [1008, 535] width 73 height 29
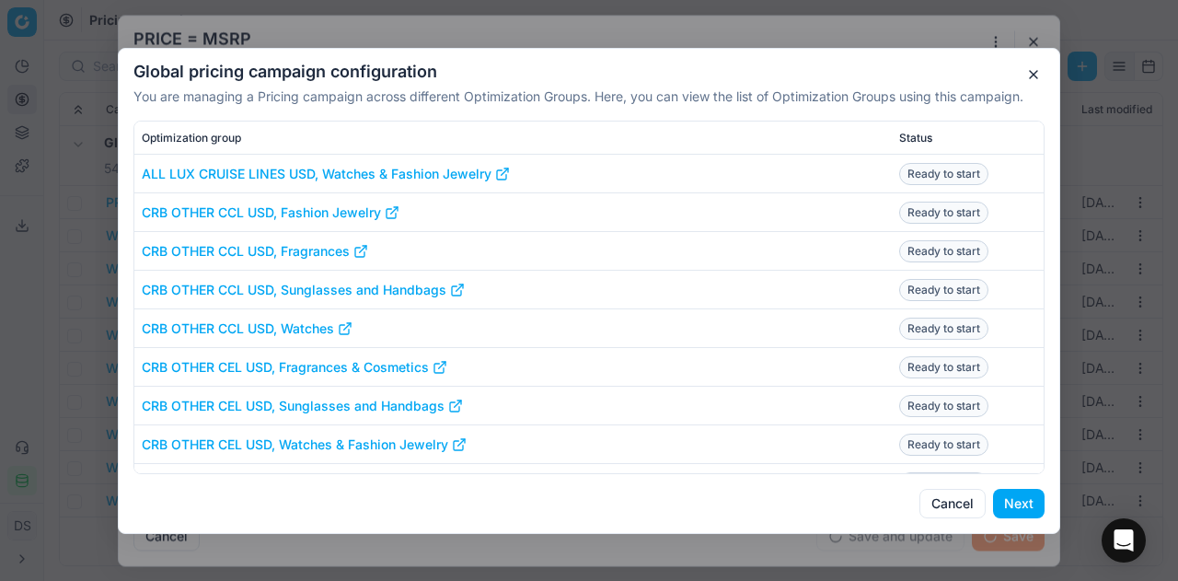
click at [1013, 499] on button "Next" at bounding box center [1019, 503] width 52 height 29
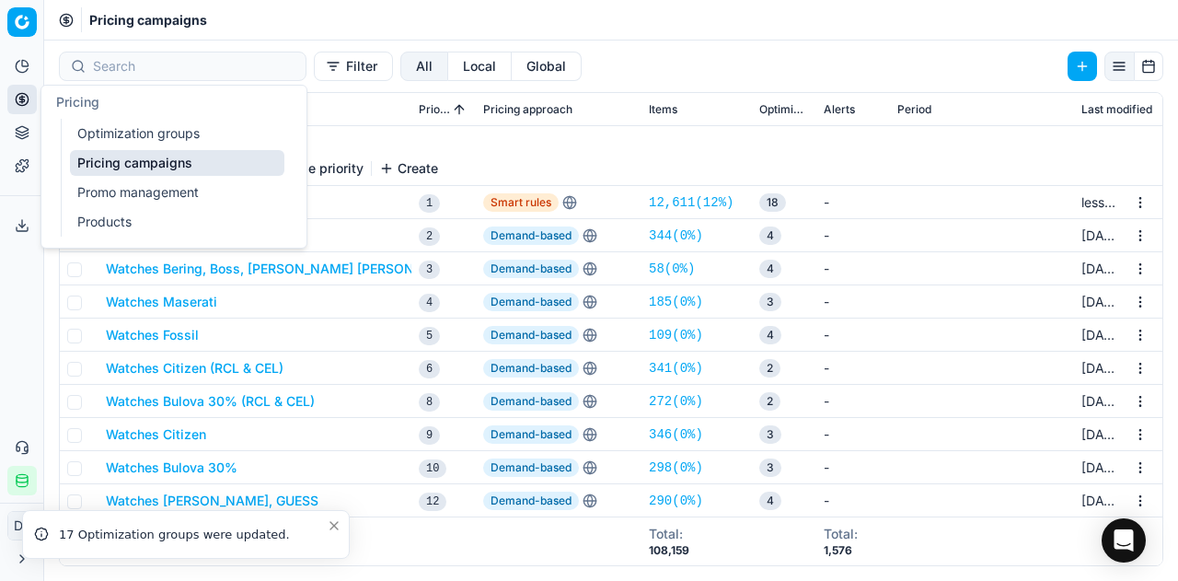
click at [118, 217] on link "Products" at bounding box center [177, 222] width 214 height 26
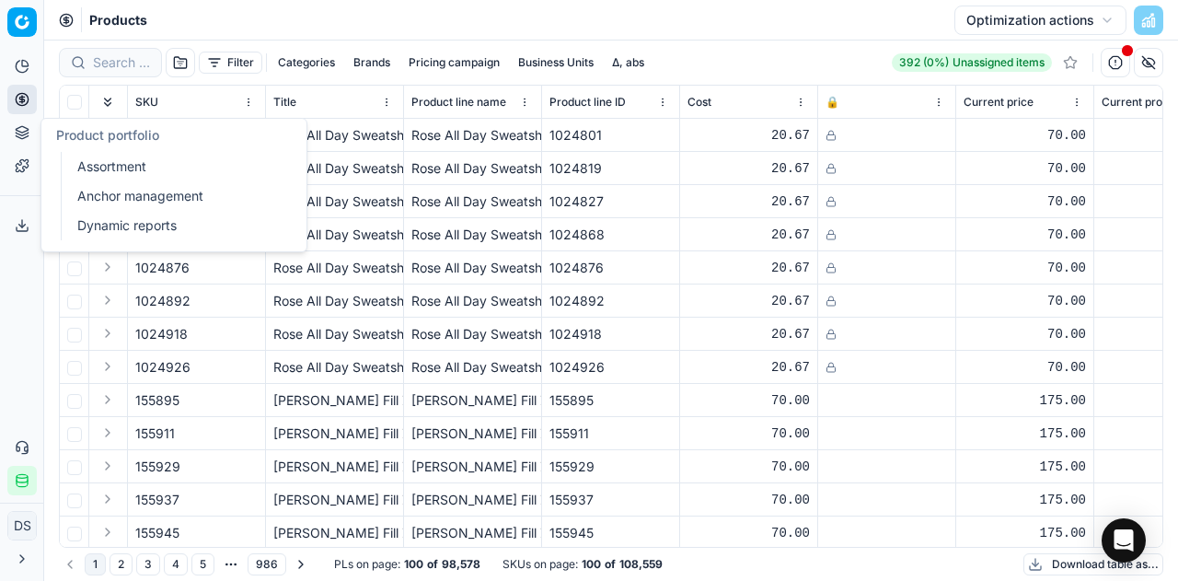
click at [28, 126] on icon at bounding box center [22, 132] width 15 height 15
click at [105, 218] on link "Dynamic reports" at bounding box center [177, 226] width 214 height 26
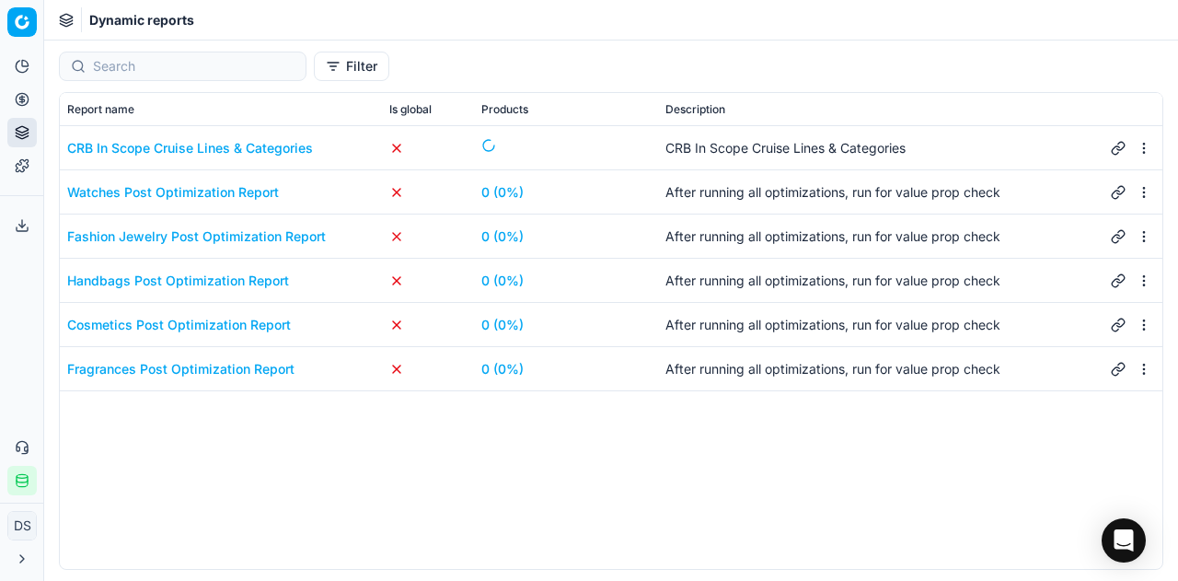
click at [121, 185] on div "Watches Post Optimization Report" at bounding box center [173, 192] width 212 height 18
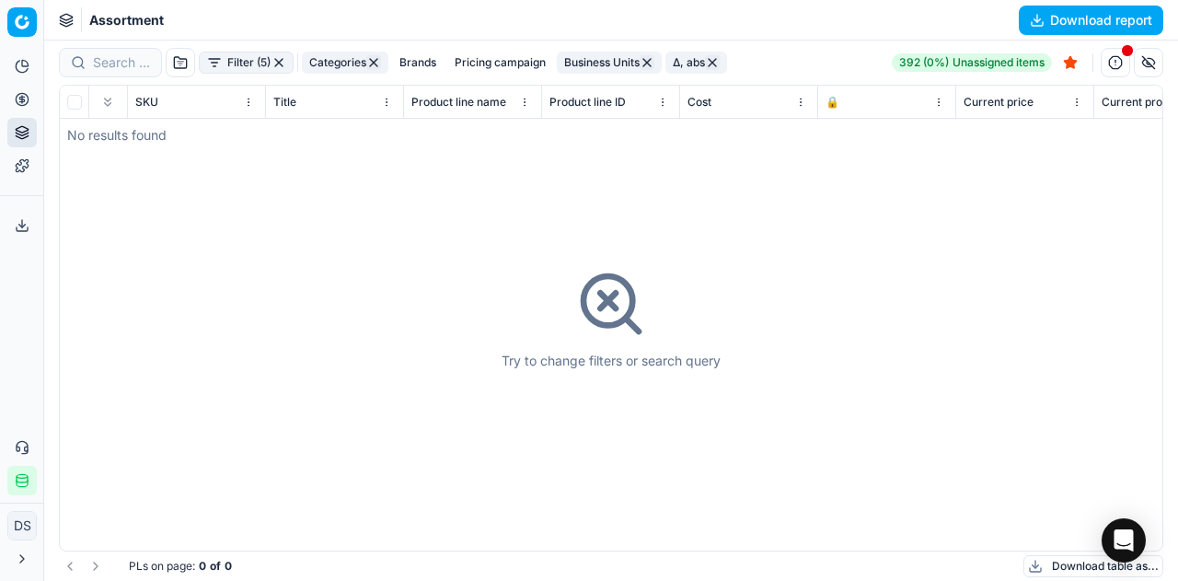
click at [269, 62] on button "Filter (5)" at bounding box center [246, 63] width 95 height 22
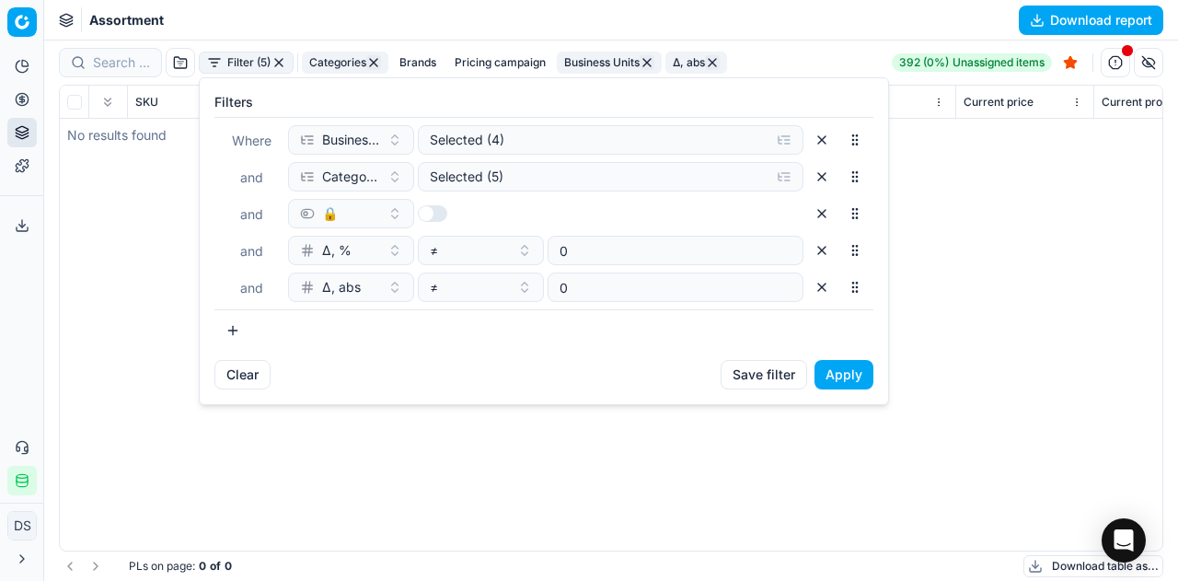
click at [817, 251] on button "button" at bounding box center [821, 250] width 29 height 29
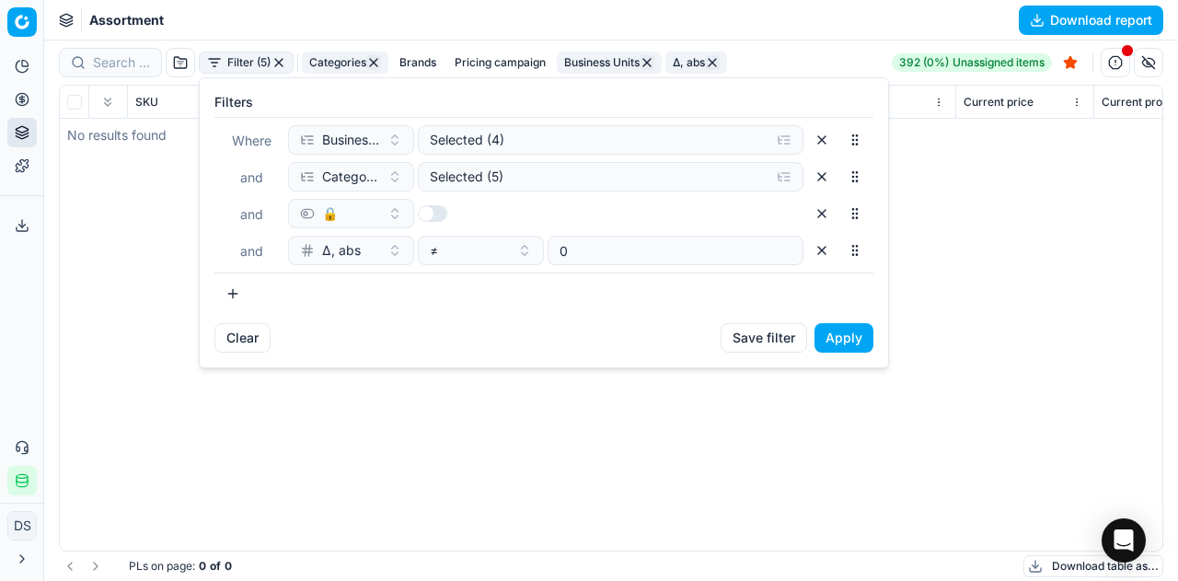
click at [817, 251] on button "button" at bounding box center [821, 250] width 29 height 29
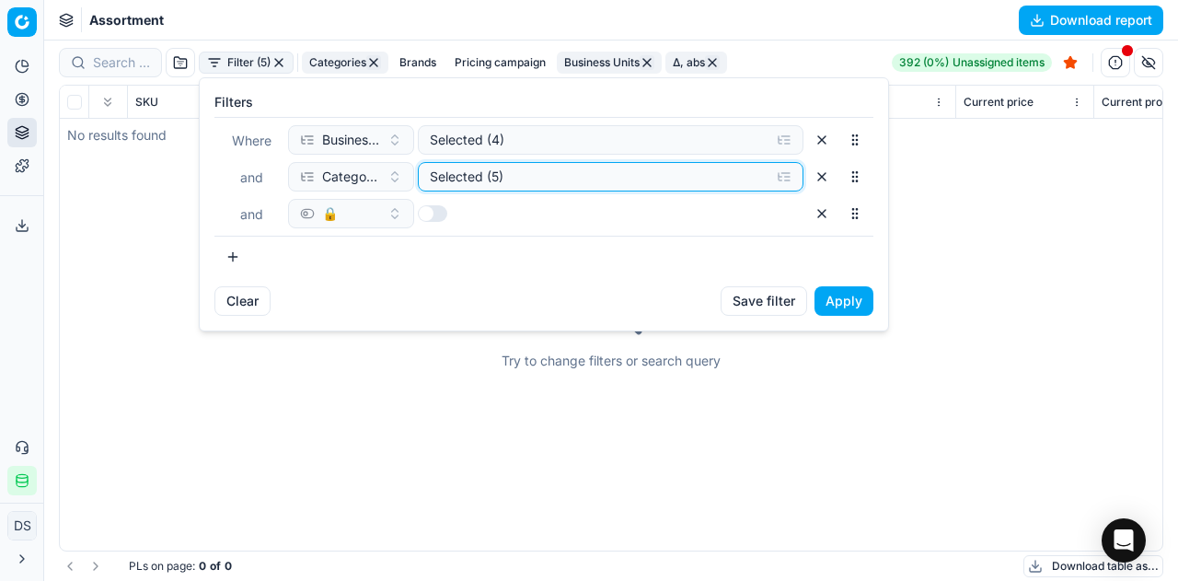
click at [495, 179] on div "Selected (5)" at bounding box center [596, 177] width 332 height 18
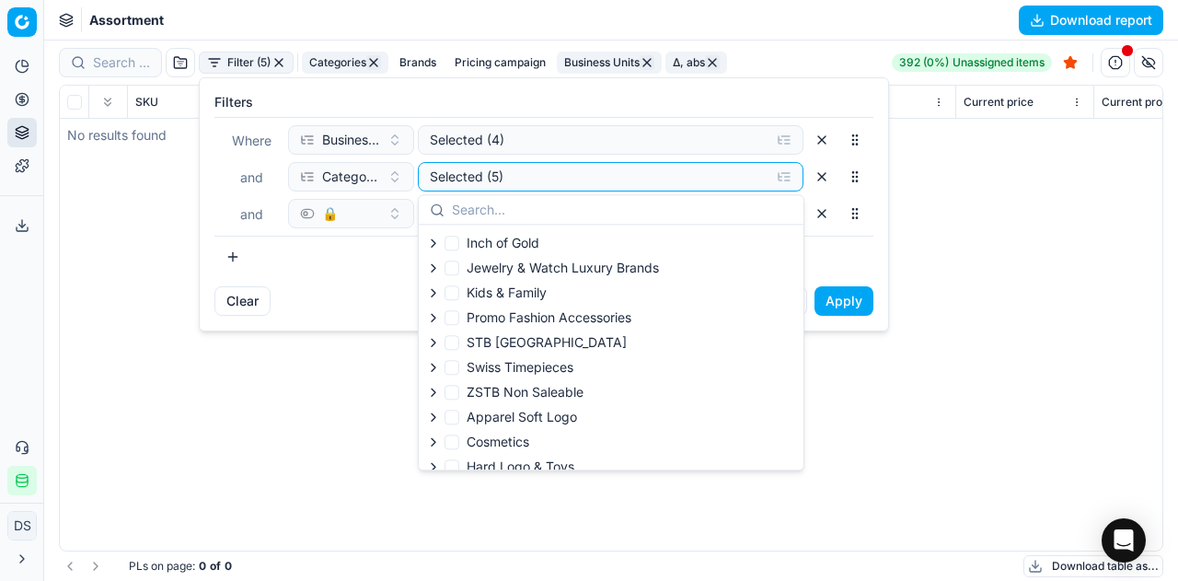
scroll to position [290, 0]
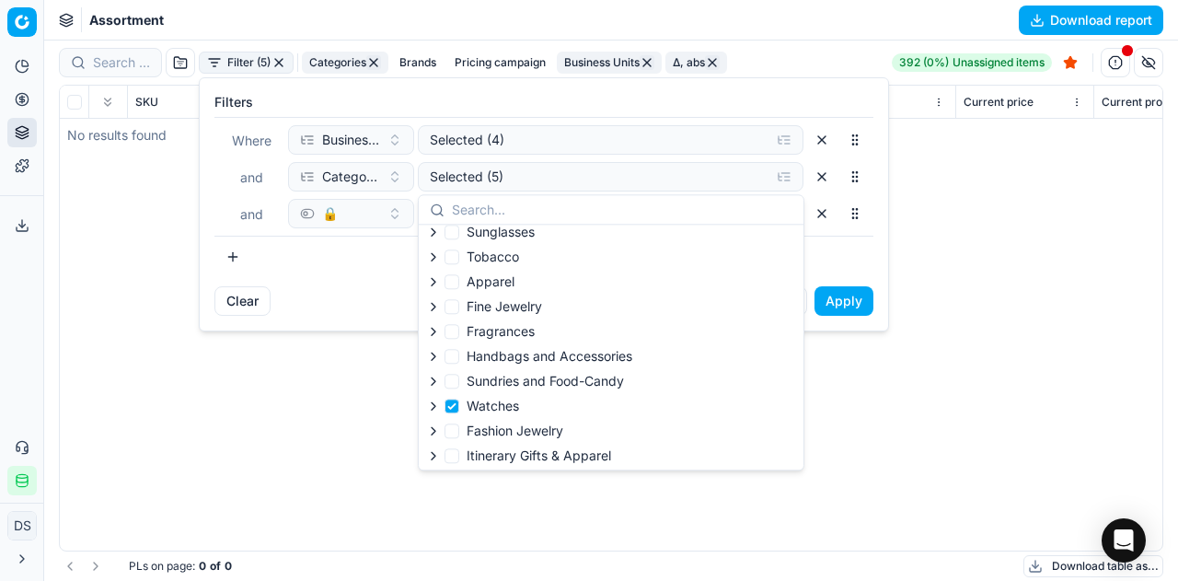
click at [829, 222] on button "button" at bounding box center [821, 213] width 29 height 29
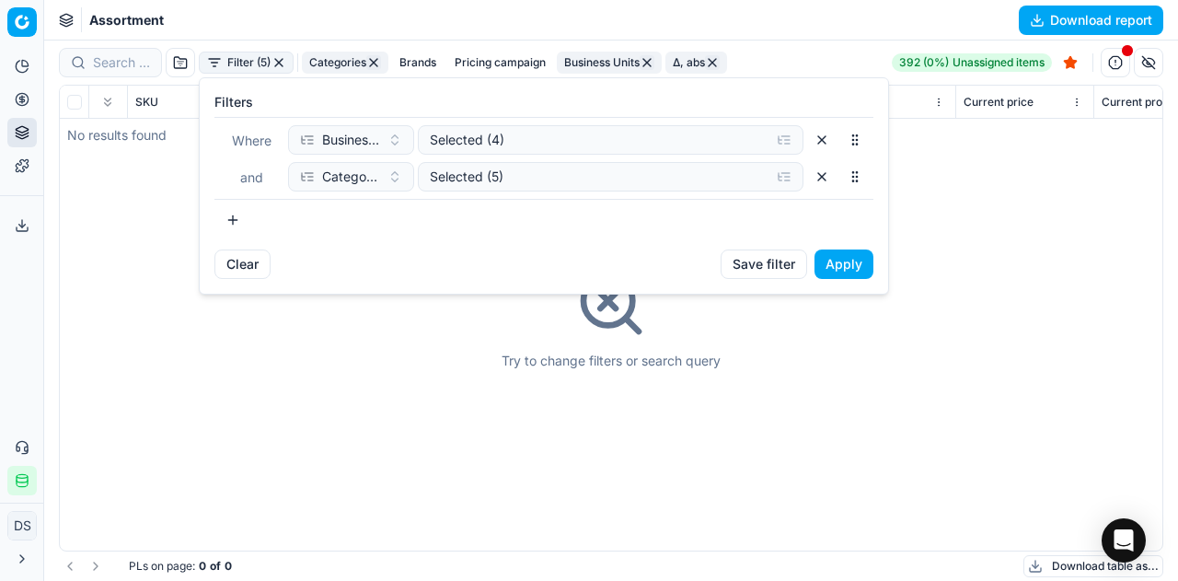
click at [838, 256] on button "Apply" at bounding box center [844, 263] width 59 height 29
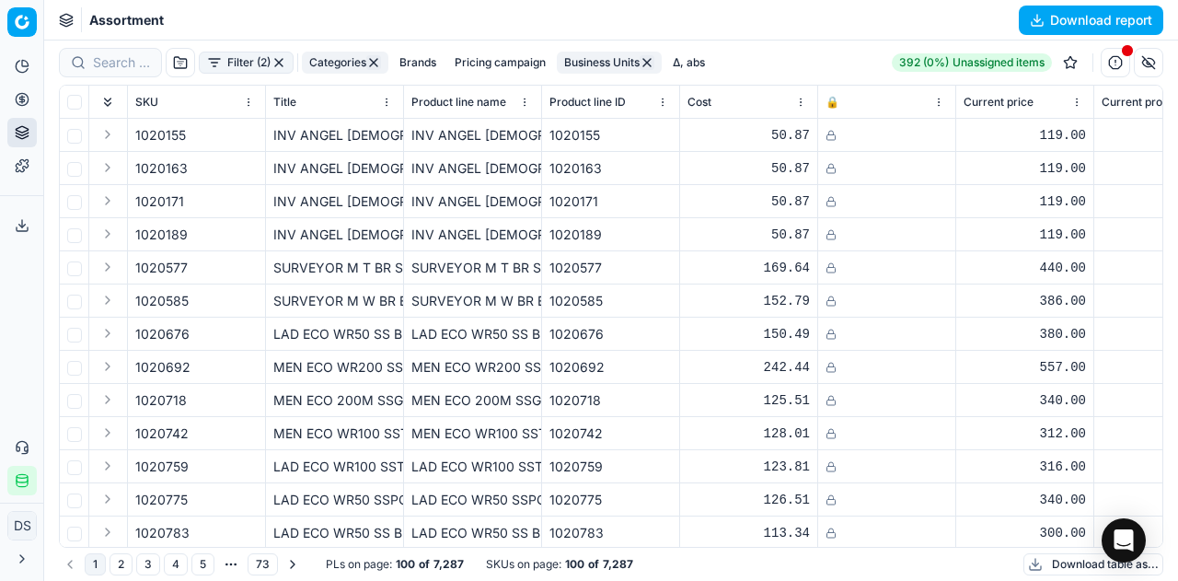
click at [408, 67] on button "Brands" at bounding box center [418, 63] width 52 height 22
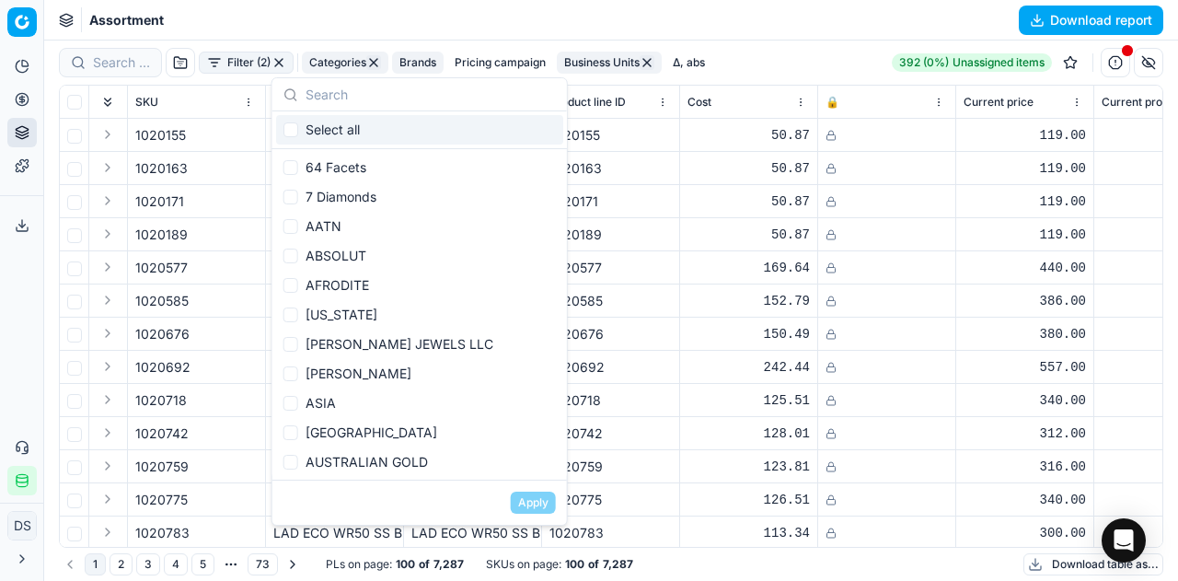
click at [802, 30] on div "Assortment Download report" at bounding box center [611, 20] width 1134 height 41
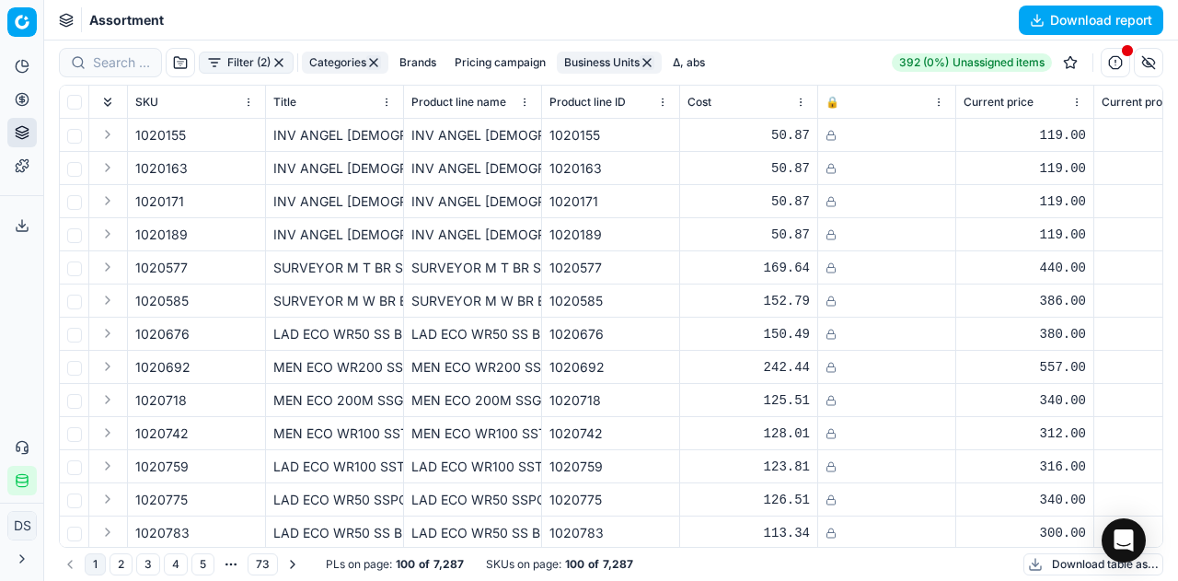
click at [425, 65] on button "Brands" at bounding box center [418, 63] width 52 height 22
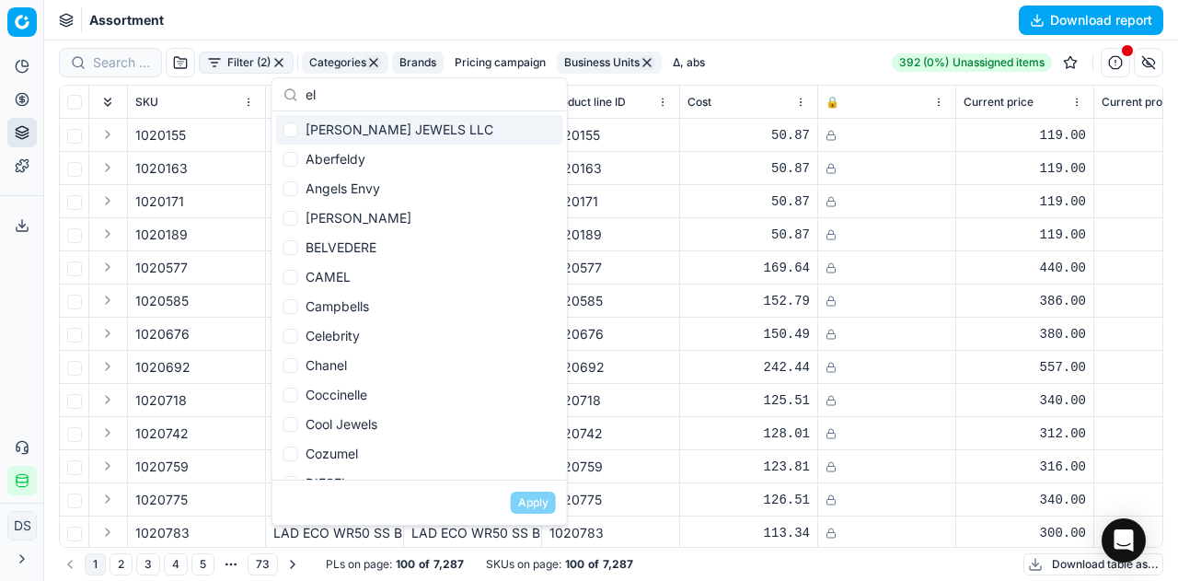
type input "e"
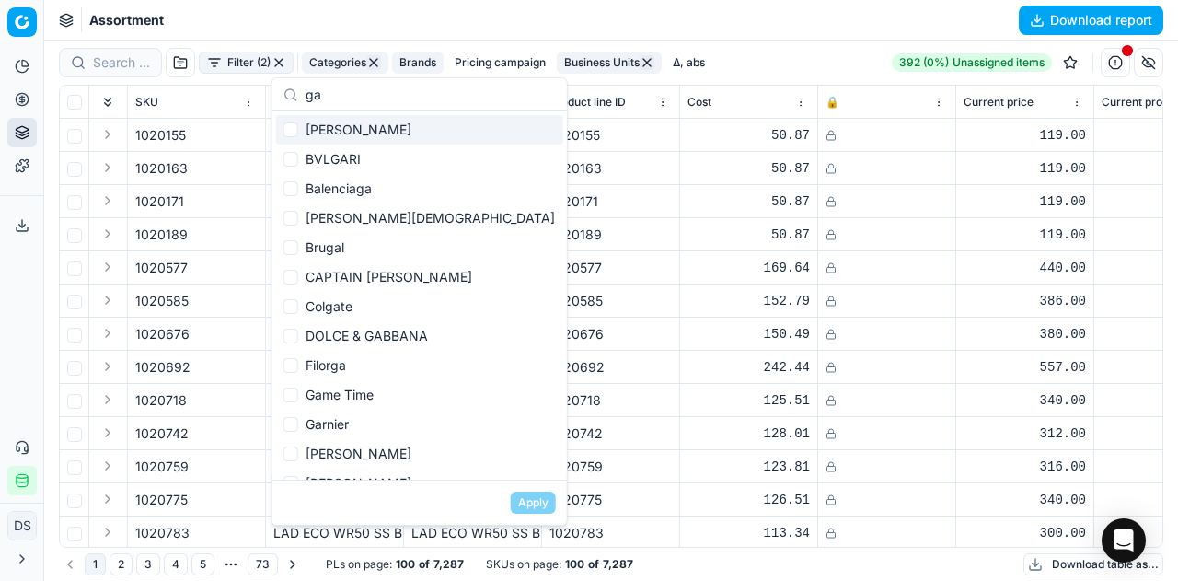
type input "g"
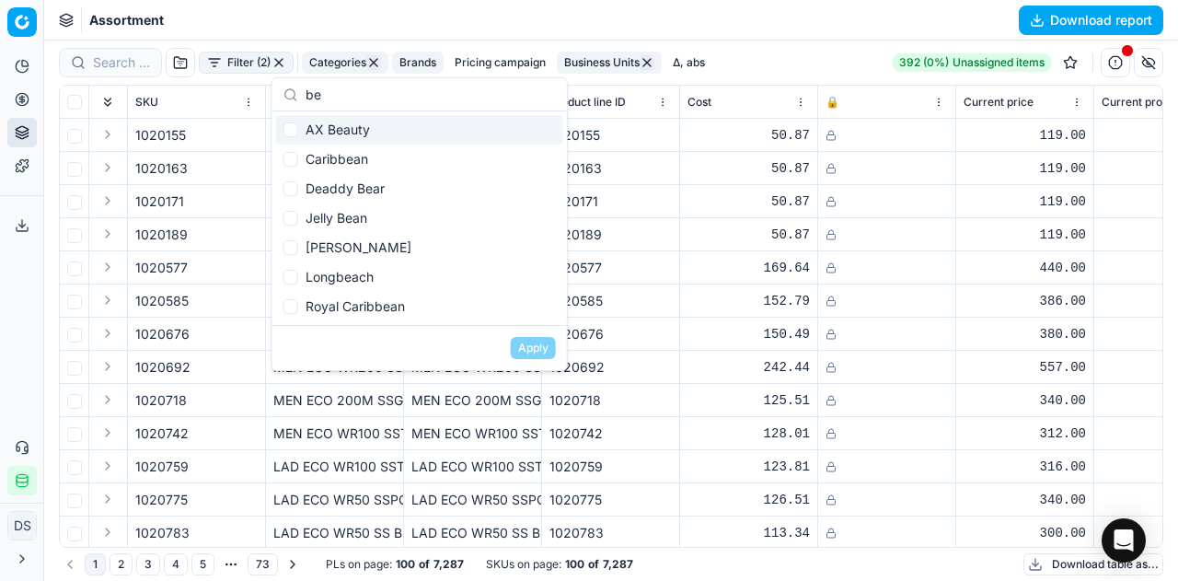
type input "b"
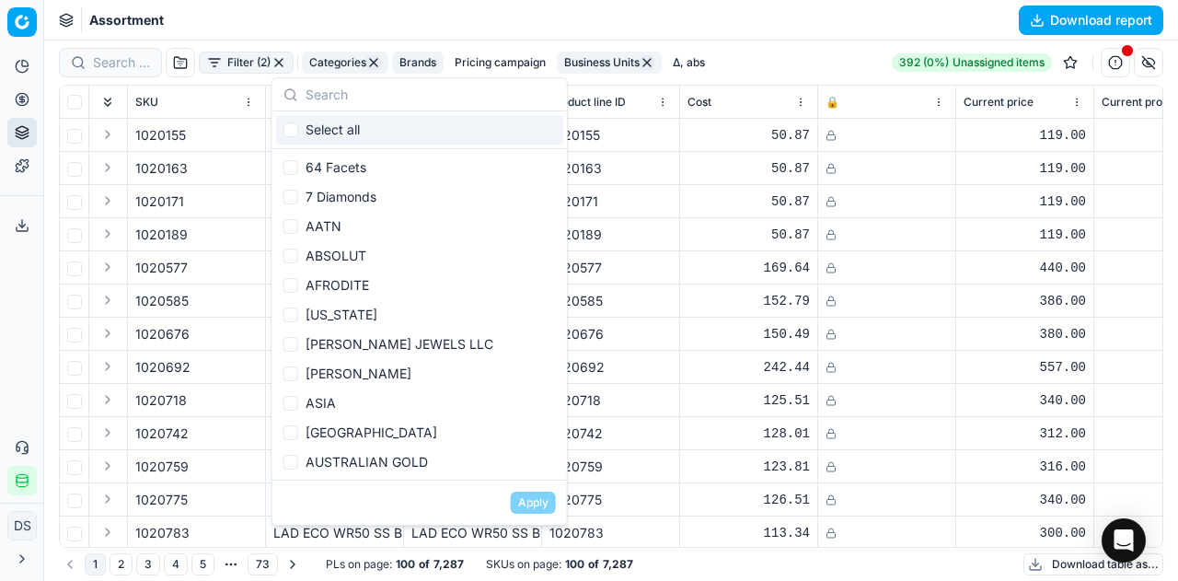
click at [399, 17] on div "Assortment Download report" at bounding box center [611, 20] width 1134 height 41
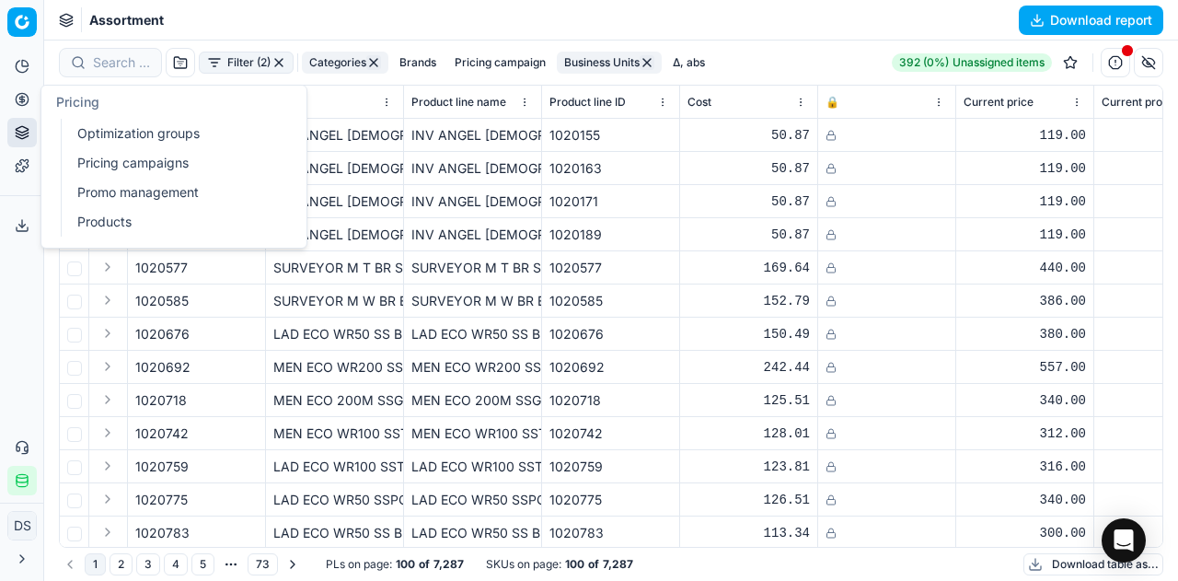
click at [22, 93] on circle at bounding box center [22, 99] width 12 height 12
click at [182, 155] on link "Pricing campaigns" at bounding box center [177, 163] width 214 height 26
